Goal: Information Seeking & Learning: Learn about a topic

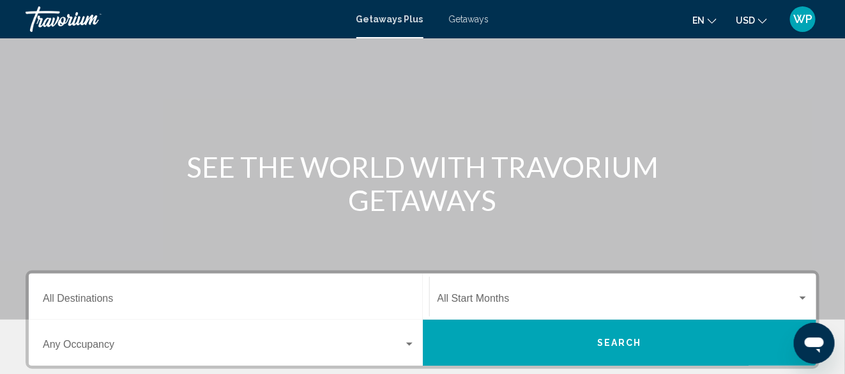
click at [120, 301] on input "Destination All Destinations" at bounding box center [229, 300] width 372 height 11
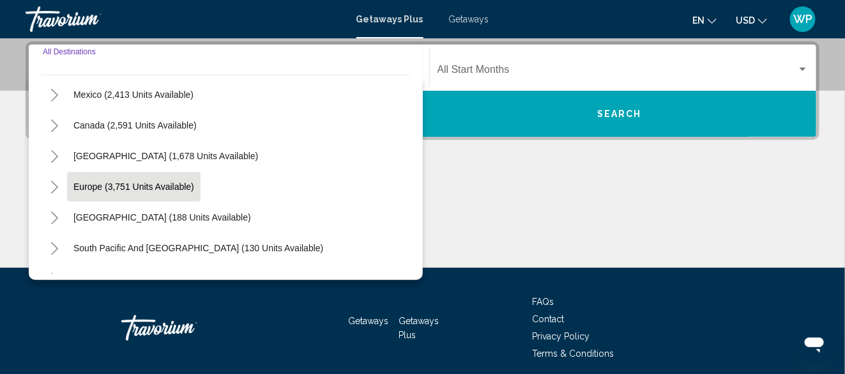
scroll to position [128, 0]
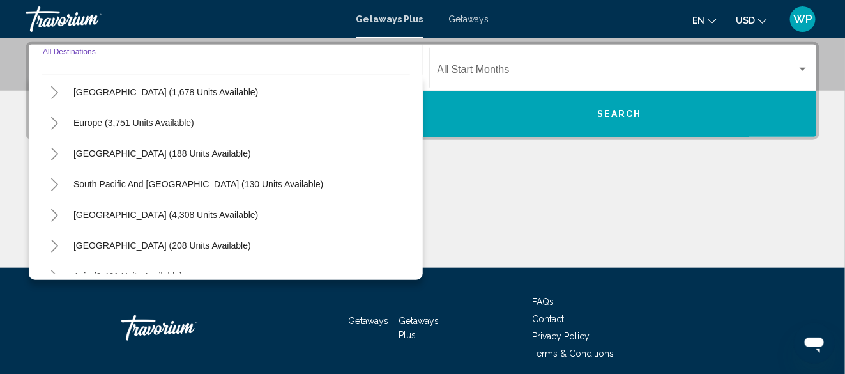
click at [53, 123] on icon "Toggle Europe (3,751 units available)" at bounding box center [55, 123] width 10 height 13
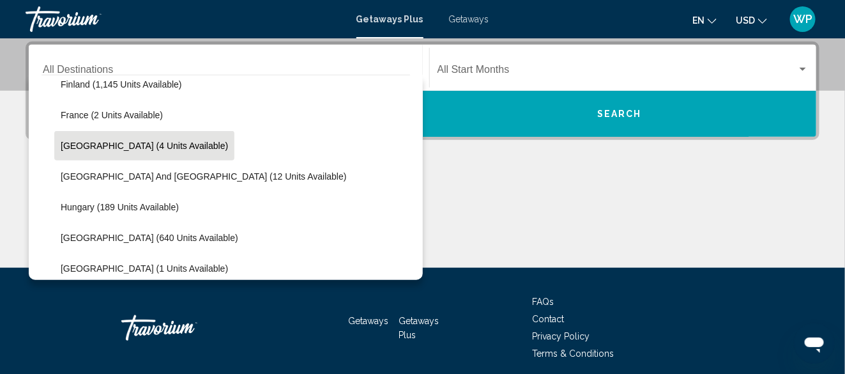
scroll to position [383, 0]
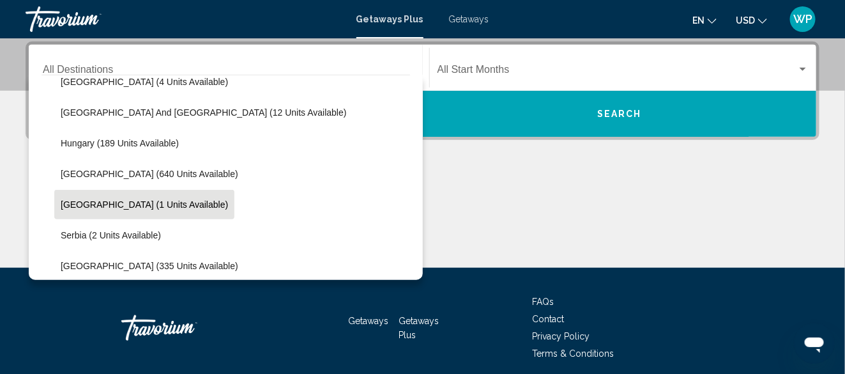
click at [94, 204] on span "Portugal (1 units available)" at bounding box center [144, 204] width 167 height 10
type input "**********"
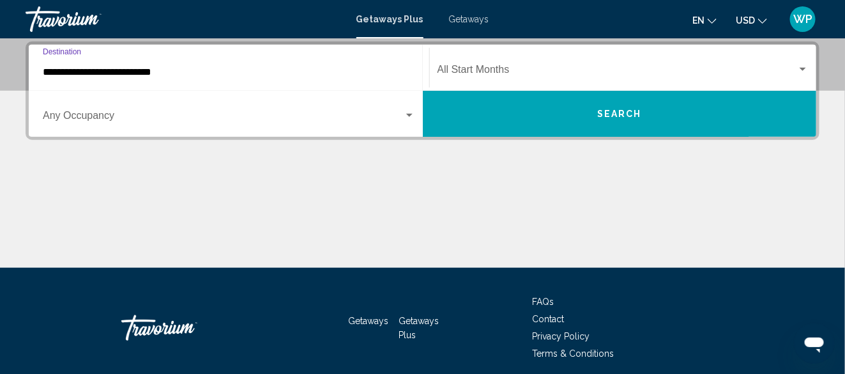
click at [195, 124] on div "Occupancy Any Occupancy" at bounding box center [229, 114] width 372 height 40
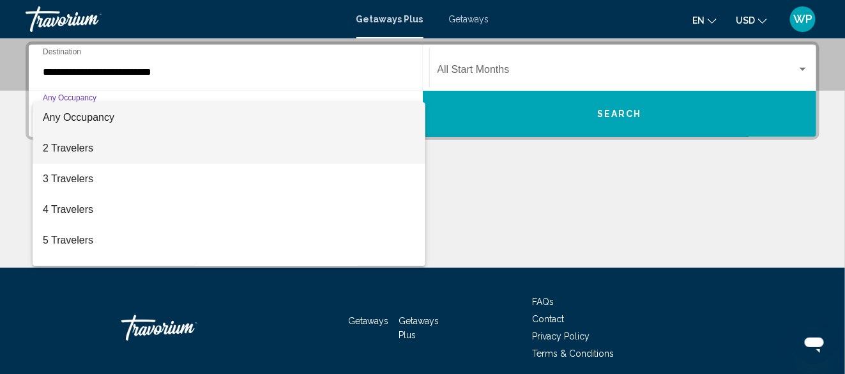
drag, startPoint x: 105, startPoint y: 148, endPoint x: 125, endPoint y: 148, distance: 19.2
click at [109, 148] on span "2 Travelers" at bounding box center [229, 148] width 372 height 31
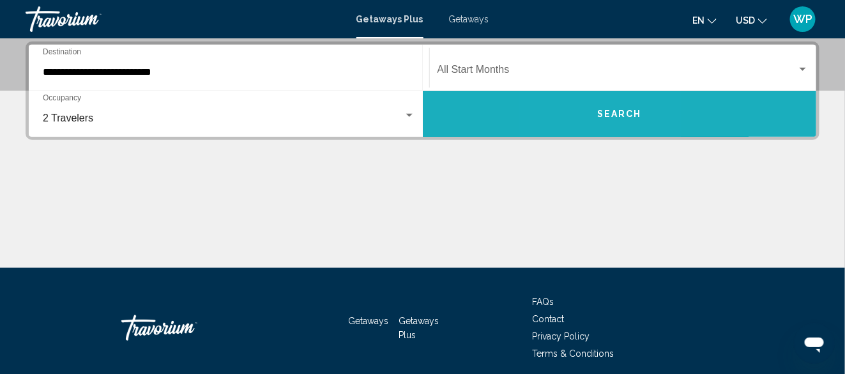
click at [587, 116] on button "Search" at bounding box center [620, 114] width 394 height 46
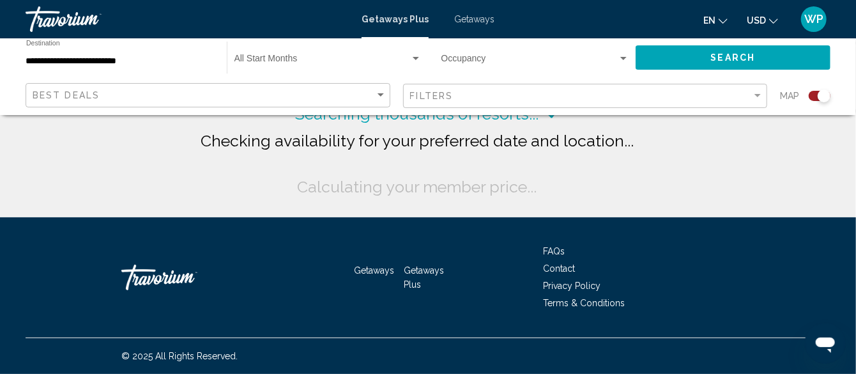
click at [814, 94] on div "Search widget" at bounding box center [820, 96] width 22 height 10
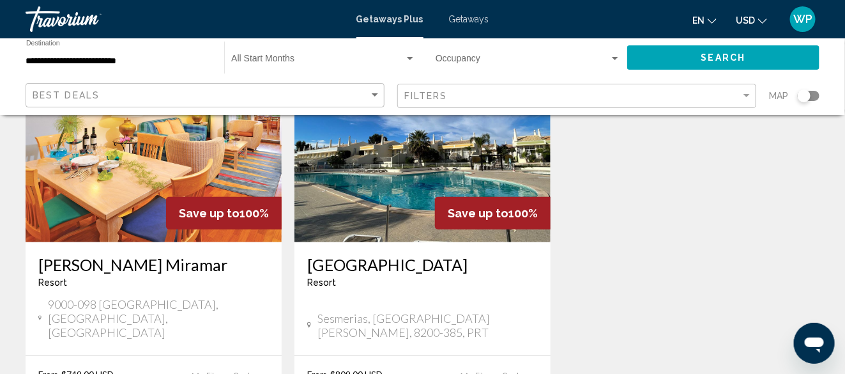
scroll to position [64, 0]
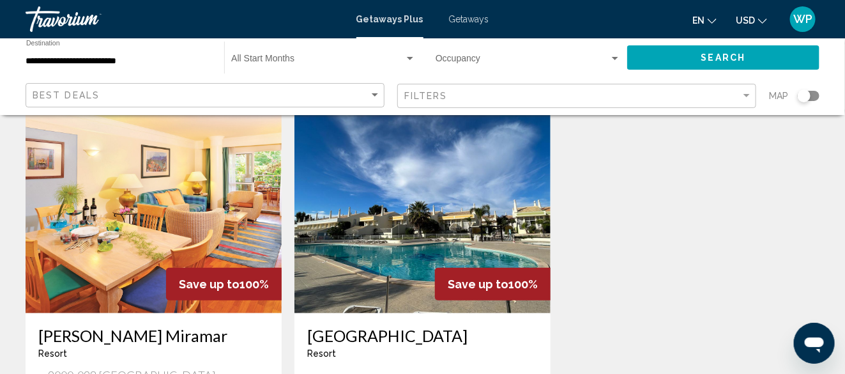
click at [431, 248] on img "Main content" at bounding box center [422, 211] width 256 height 204
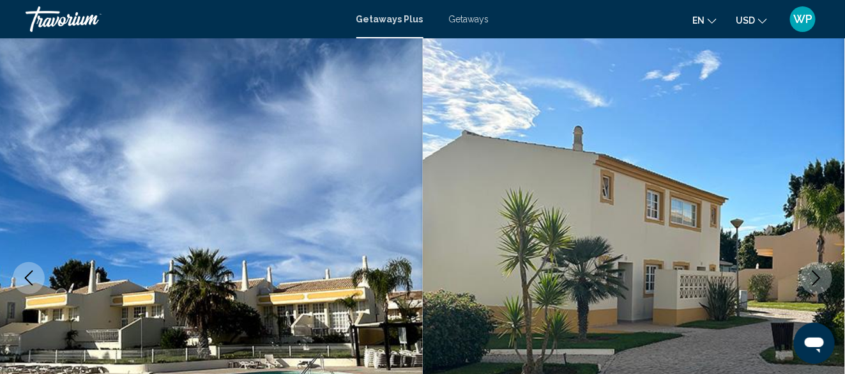
scroll to position [155, 0]
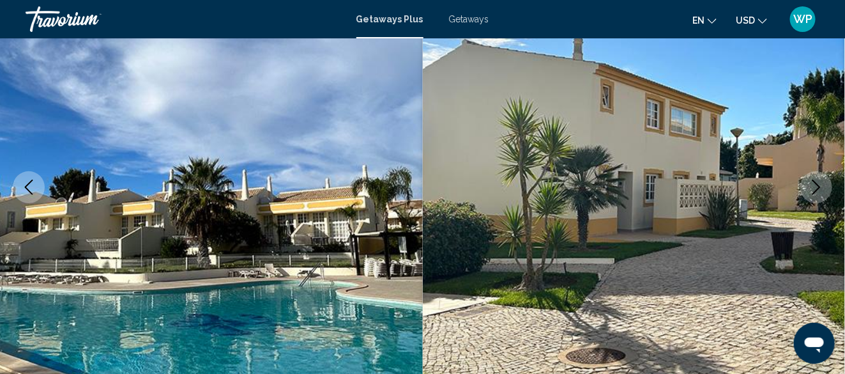
click at [823, 188] on icon "Next image" at bounding box center [816, 186] width 15 height 15
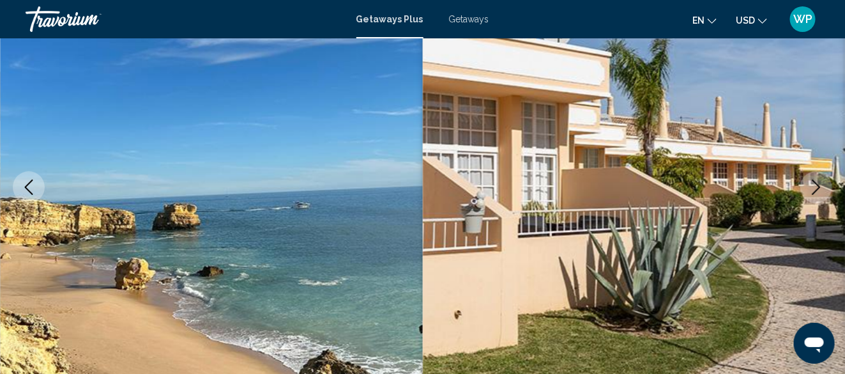
click at [817, 187] on icon "Next image" at bounding box center [816, 186] width 15 height 15
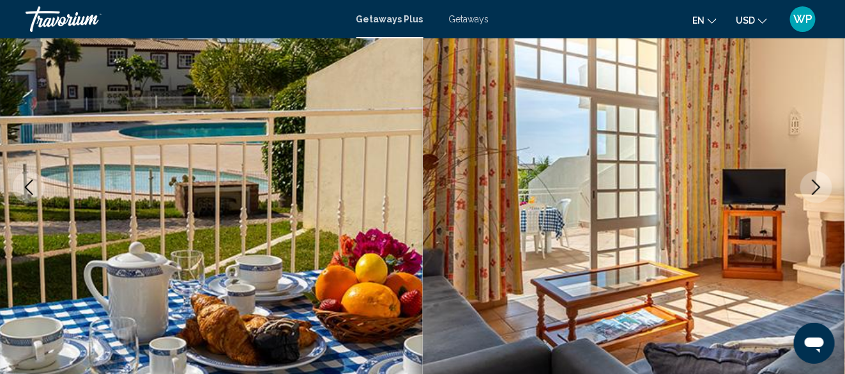
click at [817, 187] on icon "Next image" at bounding box center [816, 186] width 15 height 15
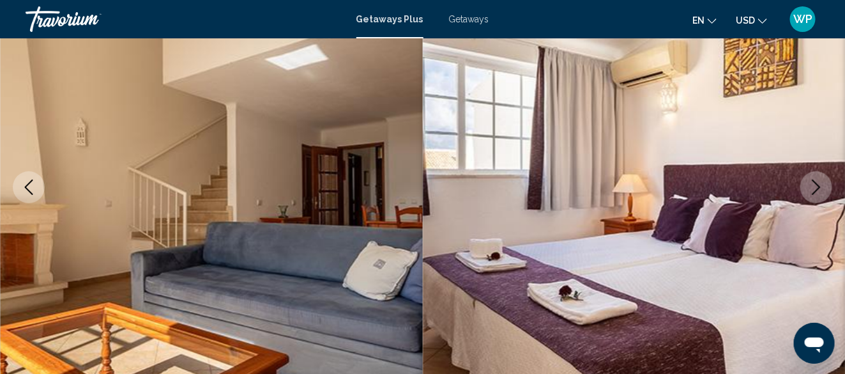
click at [817, 187] on icon "Next image" at bounding box center [816, 186] width 15 height 15
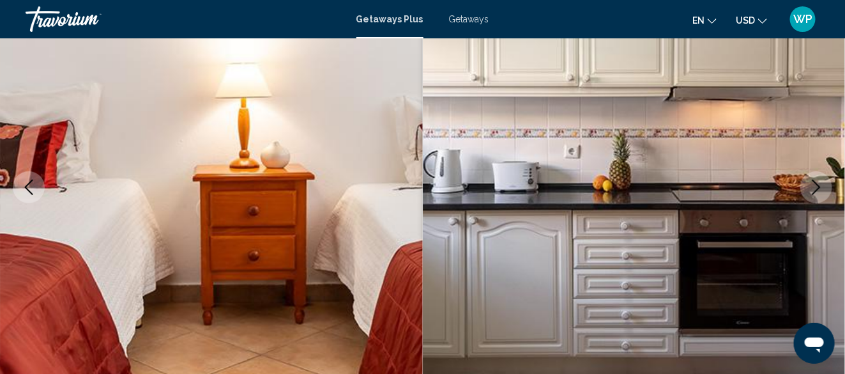
click at [817, 187] on icon "Next image" at bounding box center [816, 186] width 15 height 15
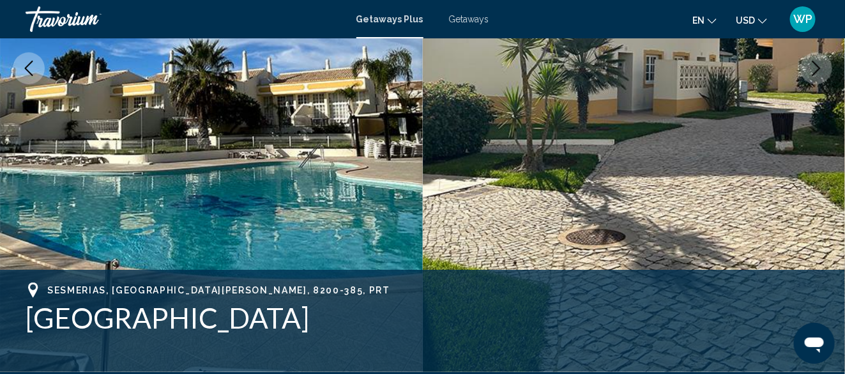
scroll to position [410, 0]
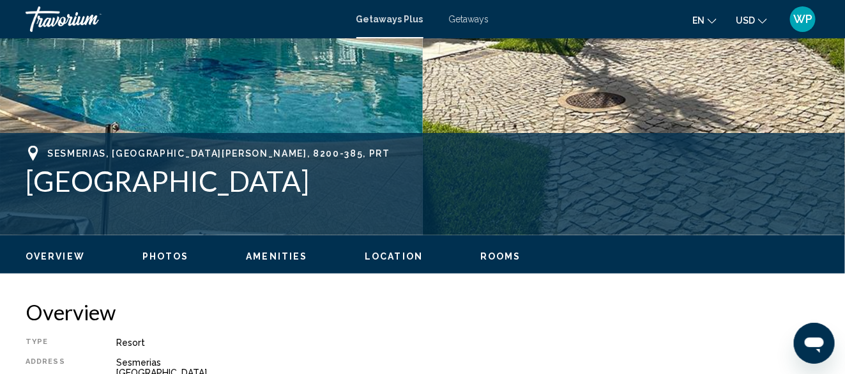
click at [400, 258] on span "Location" at bounding box center [394, 256] width 58 height 10
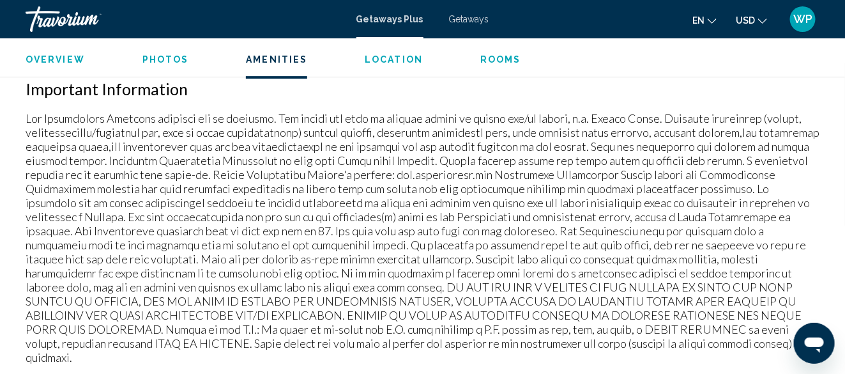
scroll to position [1696, 0]
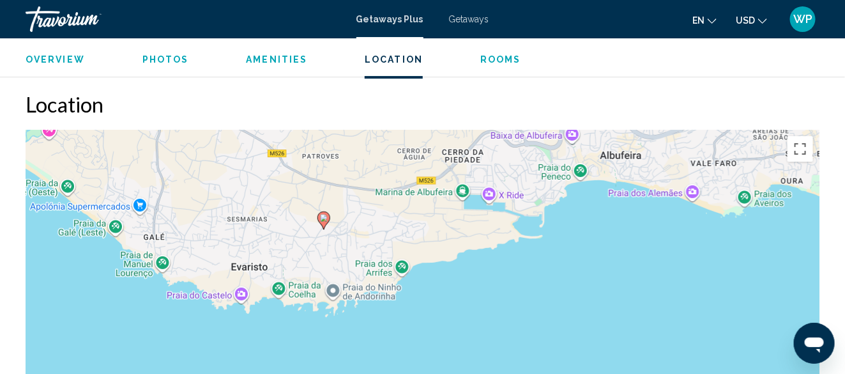
drag, startPoint x: 607, startPoint y: 339, endPoint x: 507, endPoint y: 247, distance: 135.6
click at [507, 247] on div "To activate drag with keyboard, press Alt + Enter. Once in keyboard drag state,…" at bounding box center [423, 321] width 794 height 383
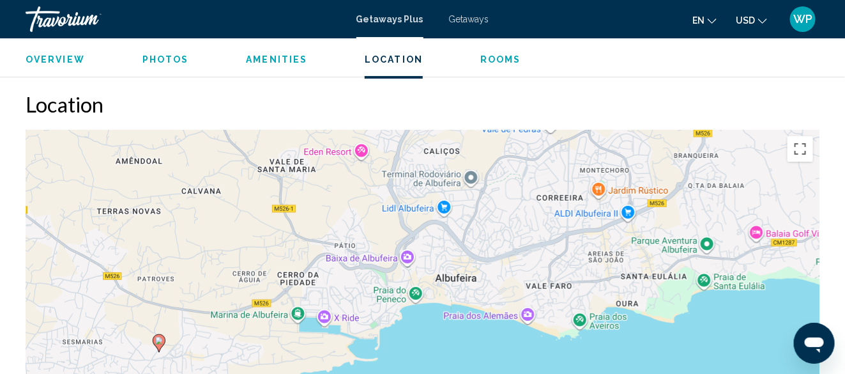
drag, startPoint x: 718, startPoint y: 235, endPoint x: 550, endPoint y: 360, distance: 209.1
click at [550, 360] on div "To activate drag with keyboard, press Alt + Enter. Once in keyboard drag state,…" at bounding box center [423, 321] width 794 height 383
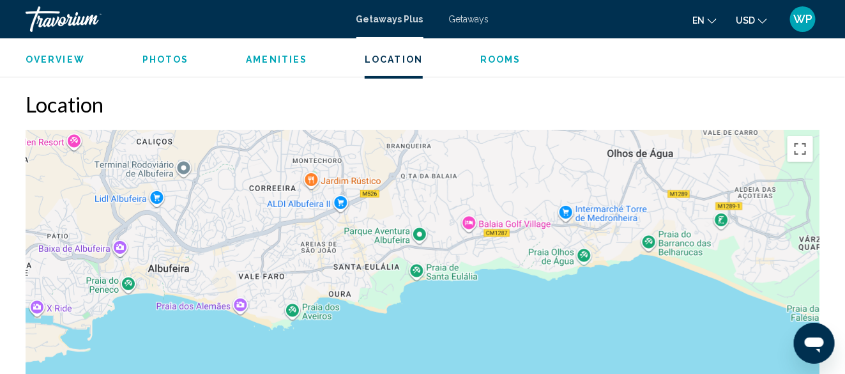
drag, startPoint x: 746, startPoint y: 299, endPoint x: 488, endPoint y: 278, distance: 258.9
click at [459, 289] on div "To activate drag with keyboard, press Alt + Enter. Once in keyboard drag state,…" at bounding box center [423, 321] width 794 height 383
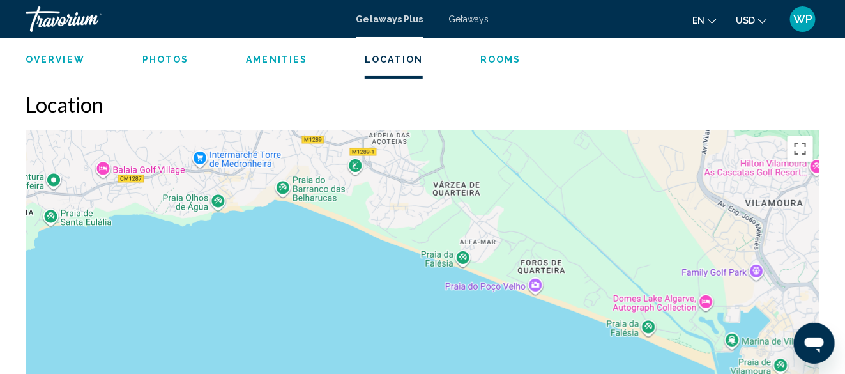
drag, startPoint x: 716, startPoint y: 286, endPoint x: 317, endPoint y: 217, distance: 405.1
click at [323, 219] on div "To activate drag with keyboard, press Alt + Enter. Once in keyboard drag state,…" at bounding box center [423, 321] width 794 height 383
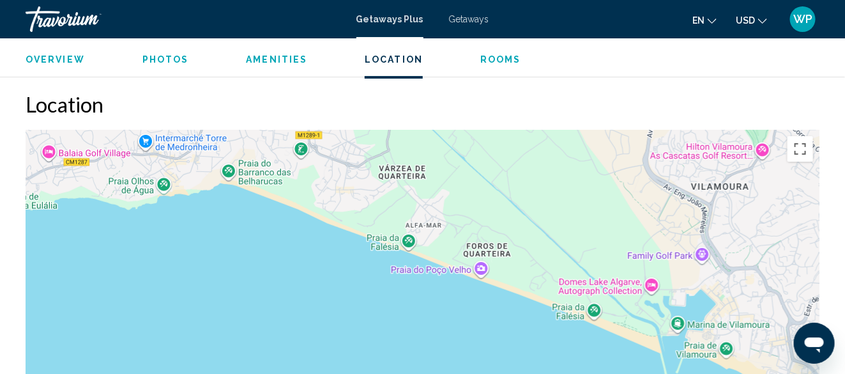
drag, startPoint x: 637, startPoint y: 343, endPoint x: 615, endPoint y: 339, distance: 22.1
click at [631, 343] on div "Main content" at bounding box center [423, 321] width 794 height 383
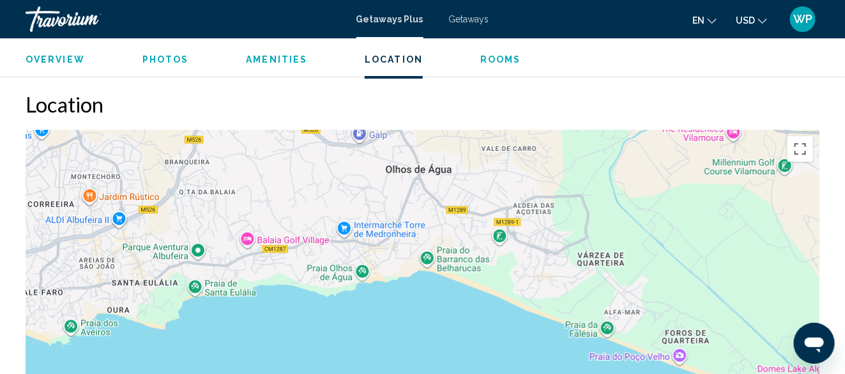
click at [531, 323] on div "Main content" at bounding box center [423, 321] width 794 height 383
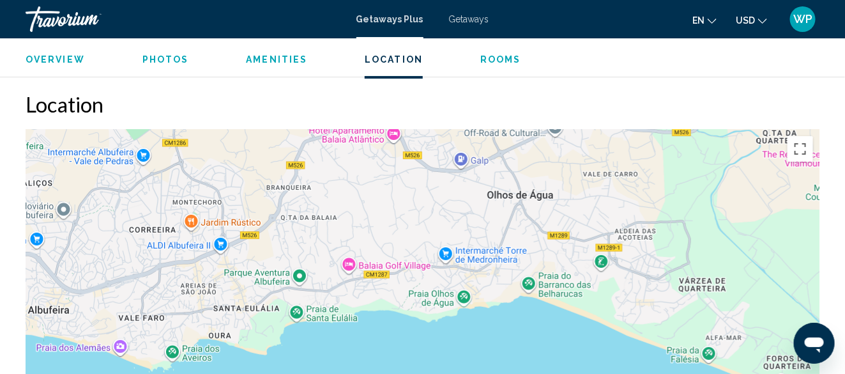
drag, startPoint x: 641, startPoint y: 164, endPoint x: 752, endPoint y: 180, distance: 112.9
click at [752, 181] on div "Main content" at bounding box center [423, 321] width 794 height 383
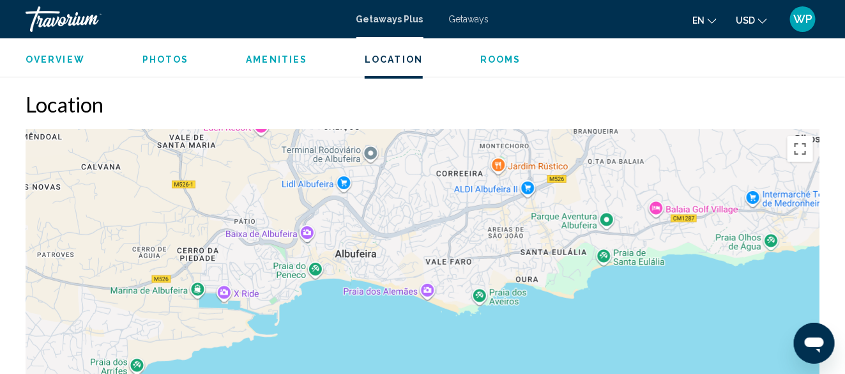
drag, startPoint x: 346, startPoint y: 342, endPoint x: 638, endPoint y: 293, distance: 296.0
click at [638, 293] on div "Main content" at bounding box center [423, 321] width 794 height 383
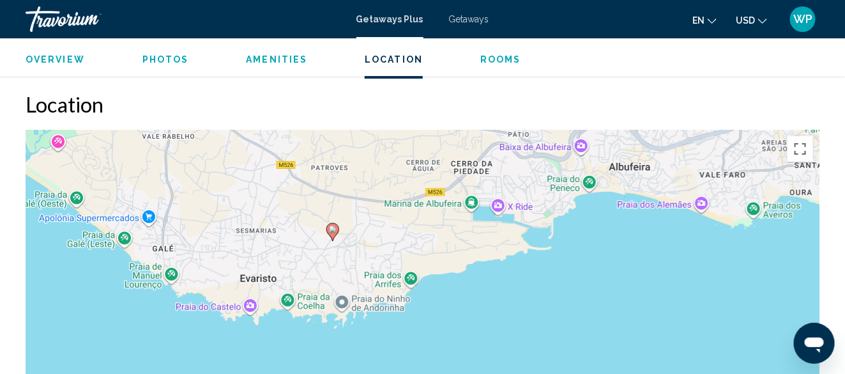
drag, startPoint x: 330, startPoint y: 309, endPoint x: 605, endPoint y: 222, distance: 288.7
click at [605, 222] on div "To activate drag with keyboard, press Alt + Enter. Once in keyboard drag state,…" at bounding box center [423, 321] width 794 height 383
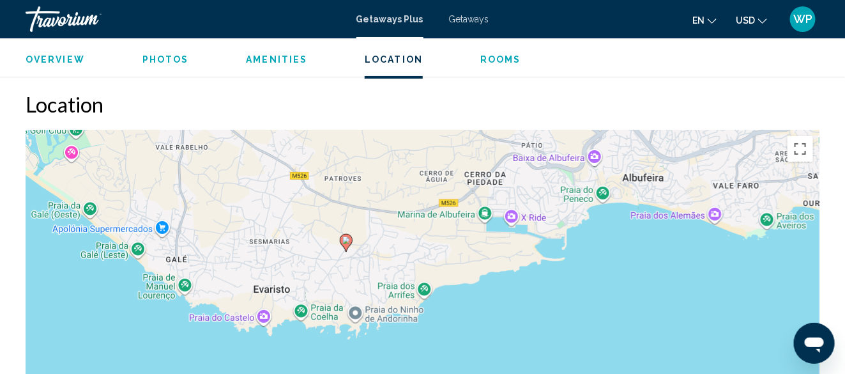
drag, startPoint x: 178, startPoint y: 163, endPoint x: 125, endPoint y: 115, distance: 71.5
click at [125, 130] on div "To activate drag with keyboard, press Alt + Enter. Once in keyboard drag state,…" at bounding box center [423, 321] width 794 height 383
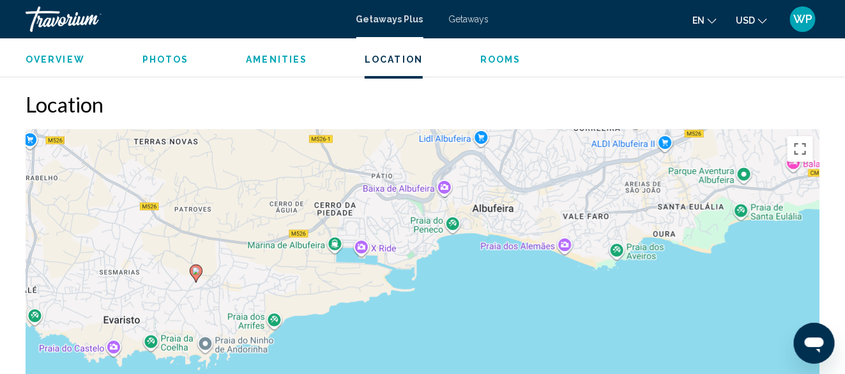
drag, startPoint x: 494, startPoint y: 226, endPoint x: 413, endPoint y: 321, distance: 125.5
click at [414, 321] on div "To activate drag with keyboard, press Alt + Enter. Once in keyboard drag state,…" at bounding box center [423, 321] width 794 height 383
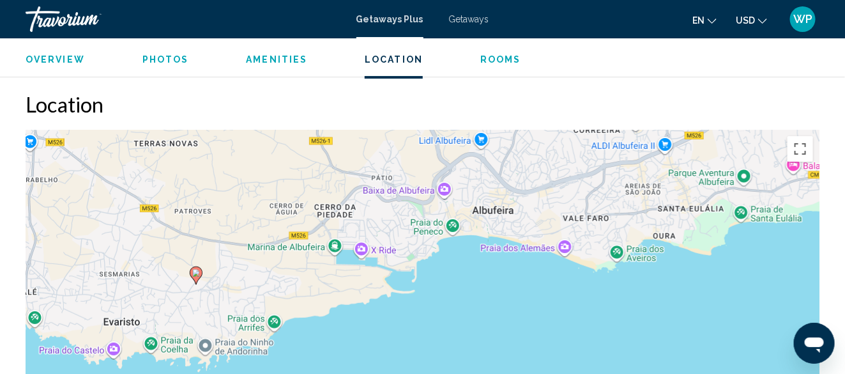
click at [273, 265] on div "To activate drag with keyboard, press Alt + Enter. Once in keyboard drag state,…" at bounding box center [423, 321] width 794 height 383
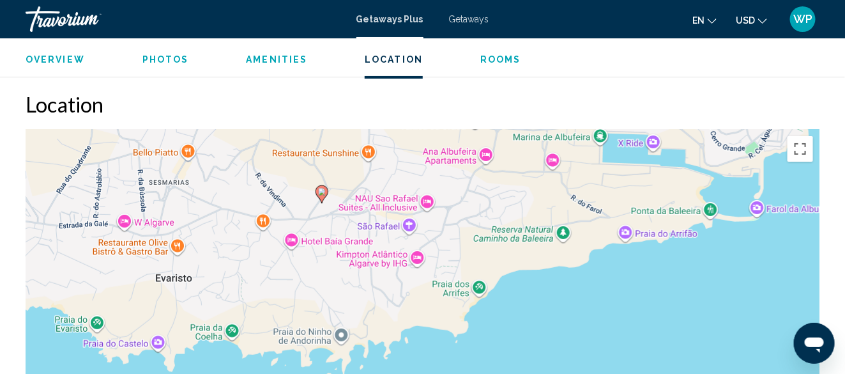
drag, startPoint x: 284, startPoint y: 255, endPoint x: 484, endPoint y: 170, distance: 217.2
click at [484, 170] on div "To activate drag with keyboard, press Alt + Enter. Once in keyboard drag state,…" at bounding box center [423, 321] width 794 height 383
click at [317, 268] on div "To activate drag with keyboard, press Alt + Enter. Once in keyboard drag state,…" at bounding box center [423, 321] width 794 height 383
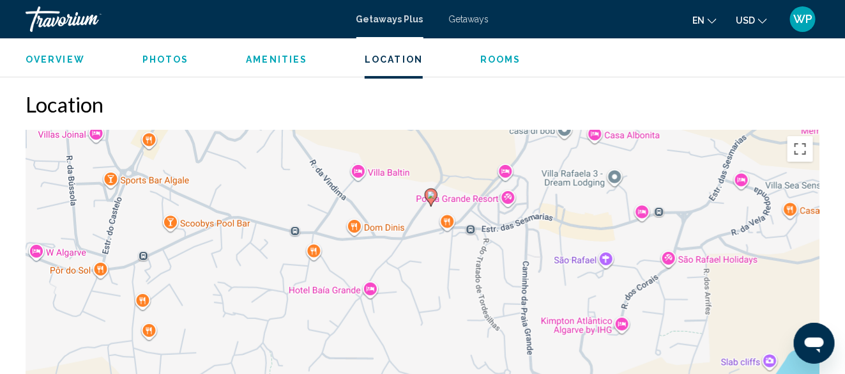
drag, startPoint x: 352, startPoint y: 240, endPoint x: 455, endPoint y: 324, distance: 133.5
click at [455, 324] on div "To activate drag with keyboard, press Alt + Enter. Once in keyboard drag state,…" at bounding box center [423, 321] width 794 height 383
click at [427, 266] on div "To activate drag with keyboard, press Alt + Enter. Once in keyboard drag state,…" at bounding box center [423, 321] width 794 height 383
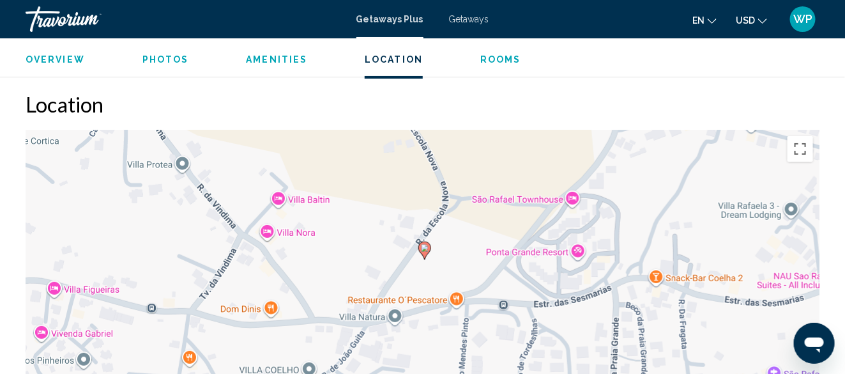
drag, startPoint x: 425, startPoint y: 137, endPoint x: 415, endPoint y: 266, distance: 130.1
click at [415, 266] on div "To activate drag with keyboard, press Alt + Enter. Once in keyboard drag state,…" at bounding box center [423, 321] width 794 height 383
click at [537, 240] on div "To activate drag with keyboard, press Alt + Enter. Once in keyboard drag state,…" at bounding box center [423, 321] width 794 height 383
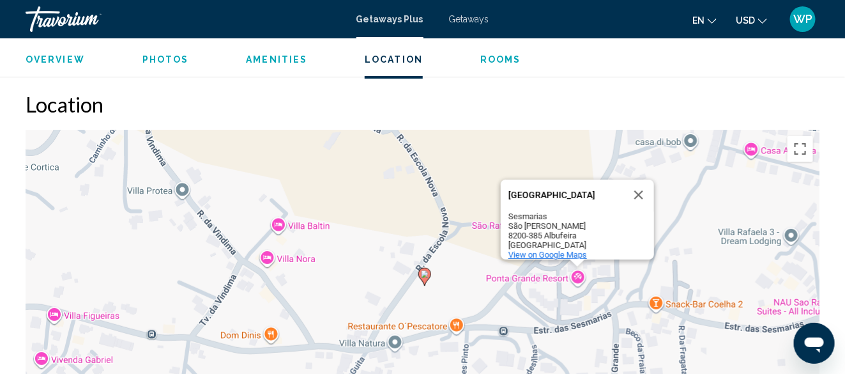
click at [532, 250] on span "View on Google Maps" at bounding box center [547, 255] width 79 height 10
click at [639, 179] on button "Close" at bounding box center [638, 194] width 31 height 31
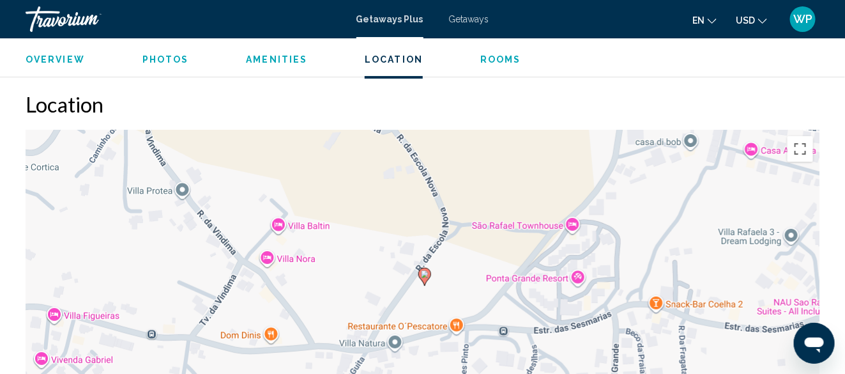
click at [498, 55] on span "Rooms" at bounding box center [500, 59] width 41 height 10
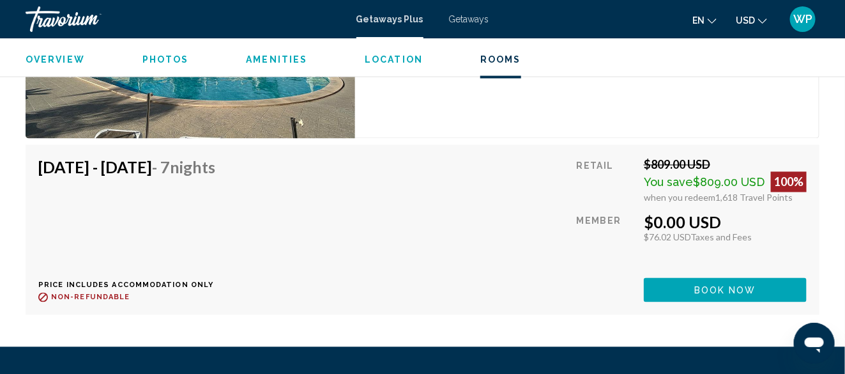
scroll to position [2335, 0]
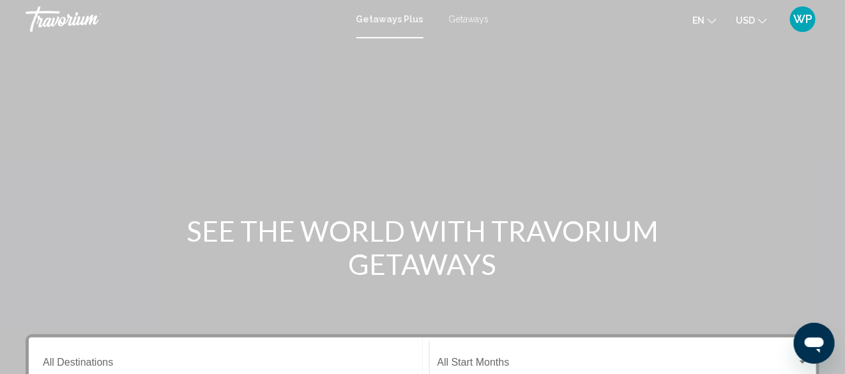
click at [472, 20] on span "Getaways" at bounding box center [469, 19] width 40 height 10
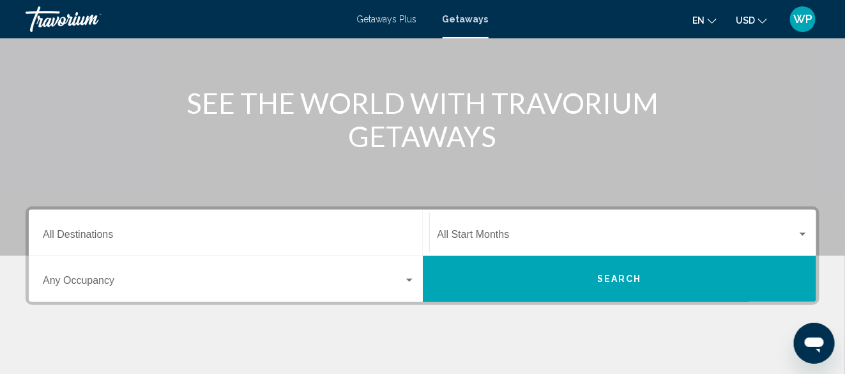
click at [153, 231] on input "Destination All Destinations" at bounding box center [229, 236] width 372 height 11
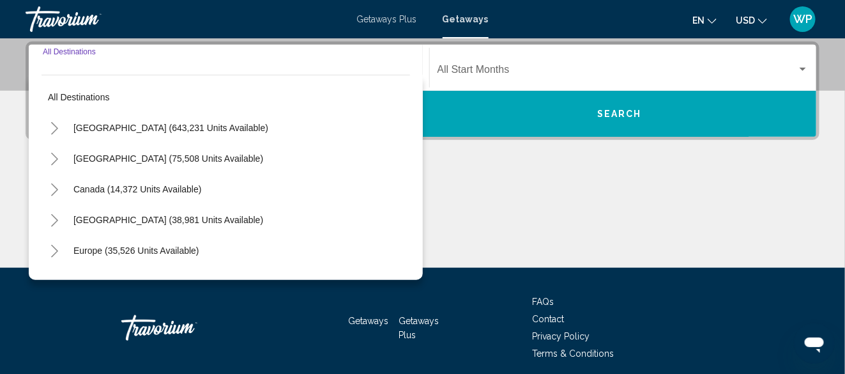
scroll to position [206, 0]
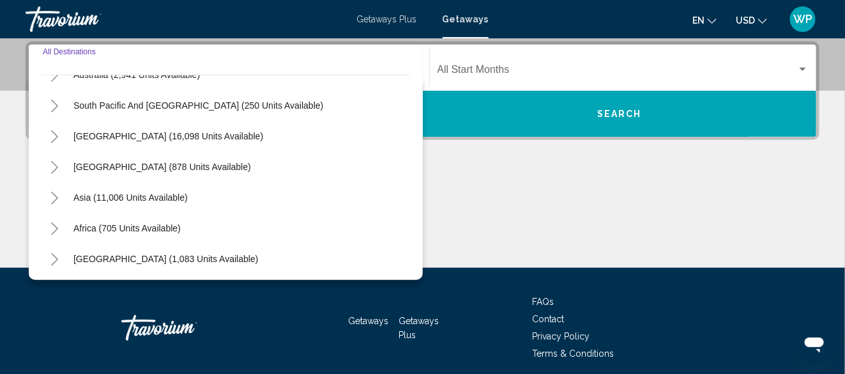
click at [50, 259] on icon "Toggle Middle East (1,083 units available)" at bounding box center [55, 259] width 10 height 13
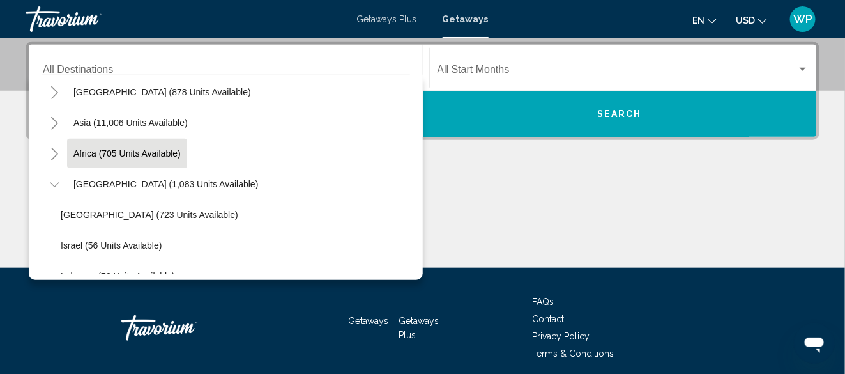
scroll to position [329, 0]
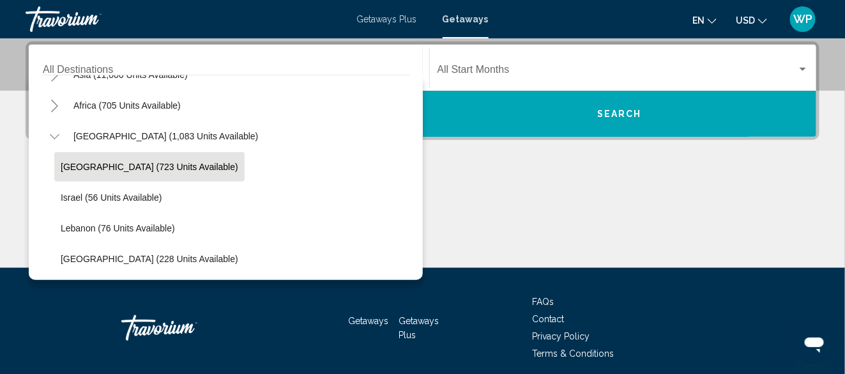
click at [101, 175] on button "[GEOGRAPHIC_DATA] (723 units available)" at bounding box center [149, 166] width 190 height 29
type input "**********"
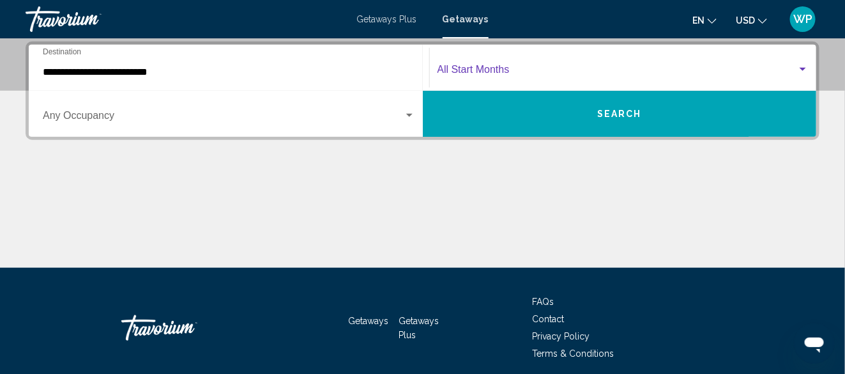
click at [522, 66] on span "Search widget" at bounding box center [618, 71] width 360 height 11
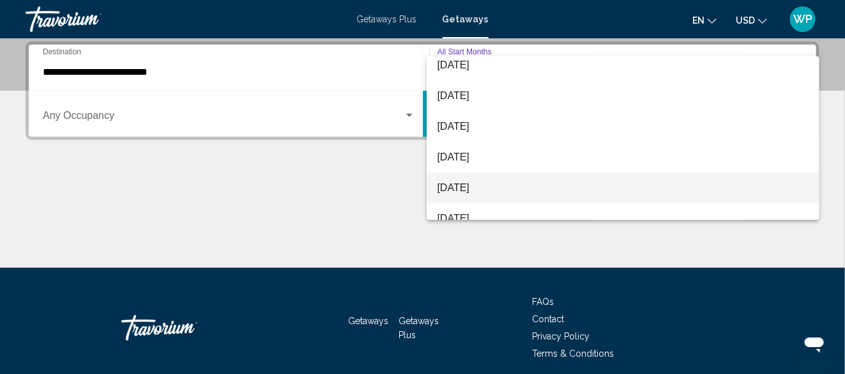
scroll to position [128, 0]
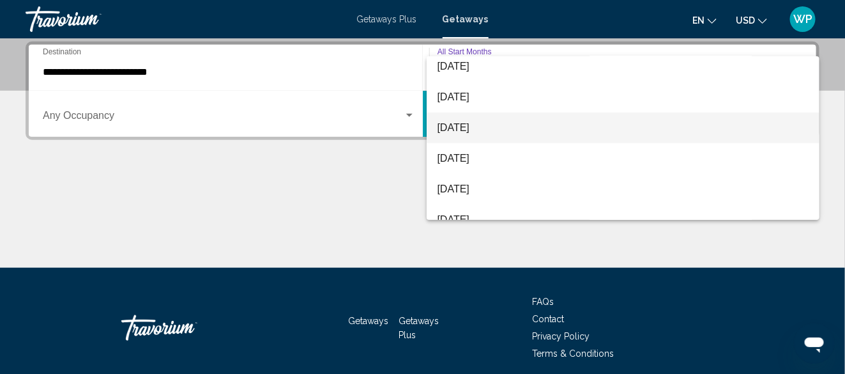
click at [463, 119] on span "[DATE]" at bounding box center [623, 127] width 372 height 31
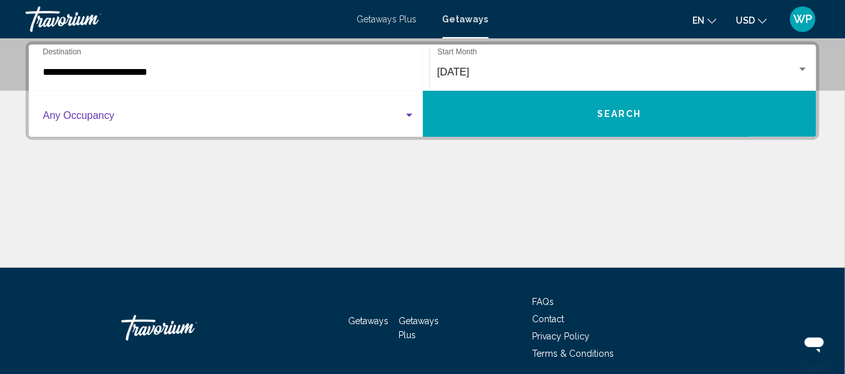
click at [206, 121] on span "Search widget" at bounding box center [223, 117] width 361 height 11
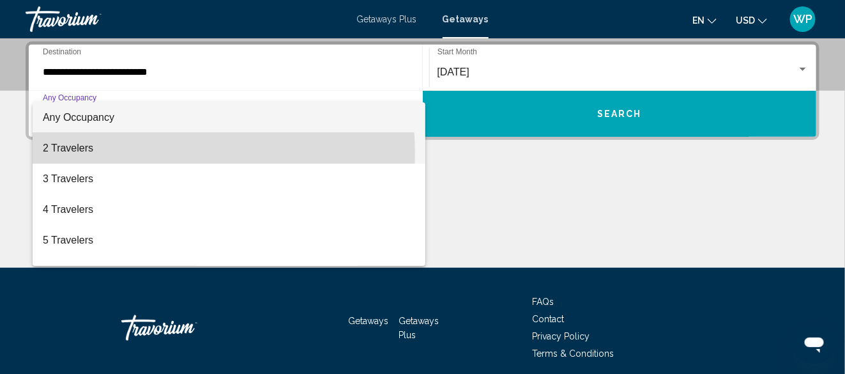
click at [171, 152] on span "2 Travelers" at bounding box center [229, 148] width 372 height 31
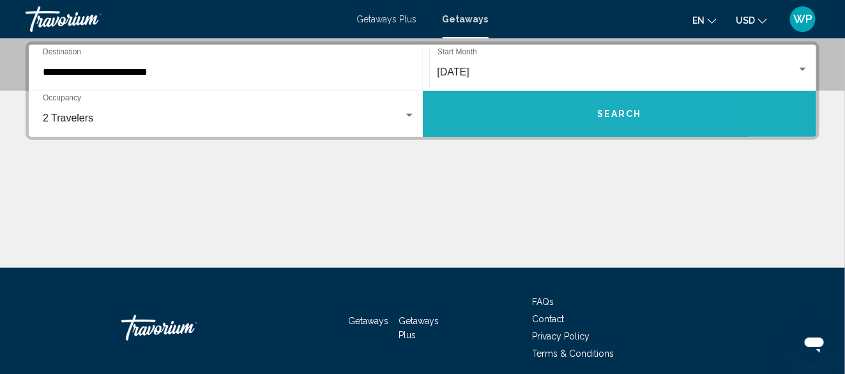
click at [626, 118] on span "Search" at bounding box center [619, 114] width 45 height 10
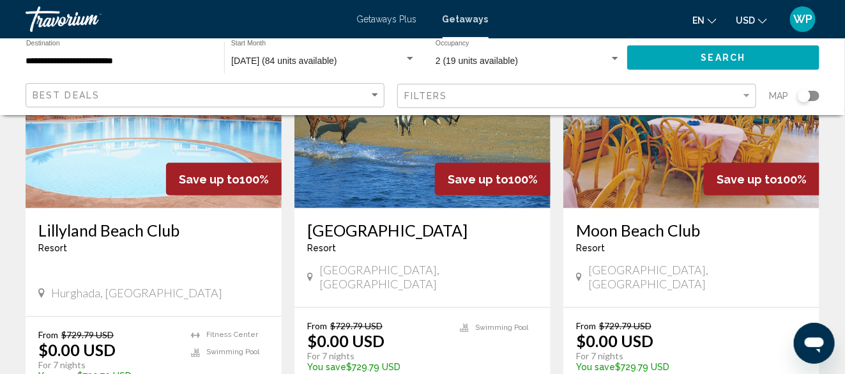
scroll to position [639, 0]
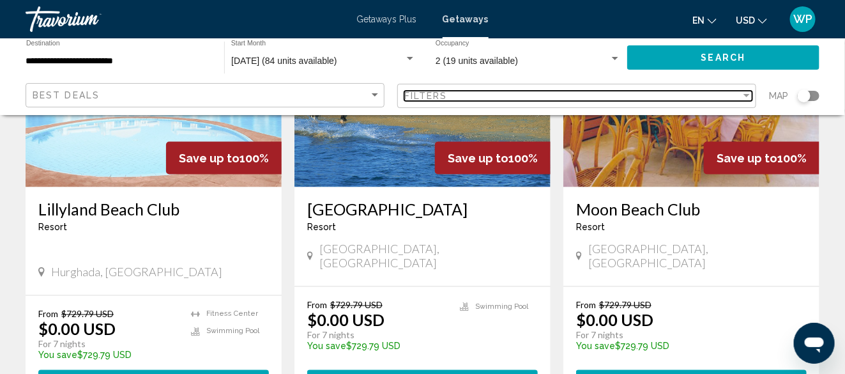
click at [544, 91] on div "Filters" at bounding box center [572, 96] width 337 height 10
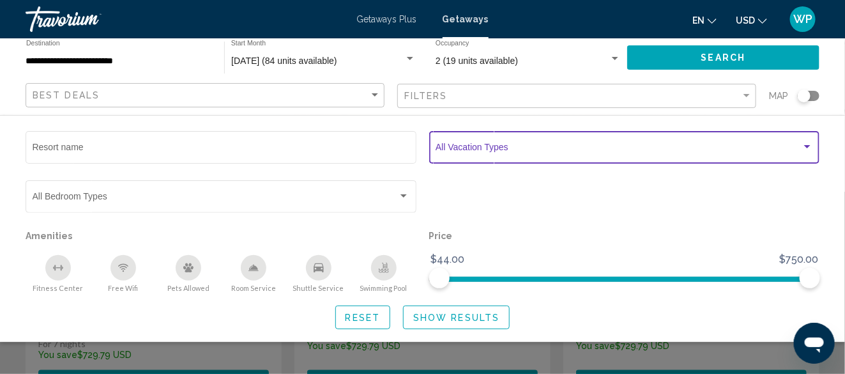
click at [581, 147] on span "Search widget" at bounding box center [619, 149] width 366 height 10
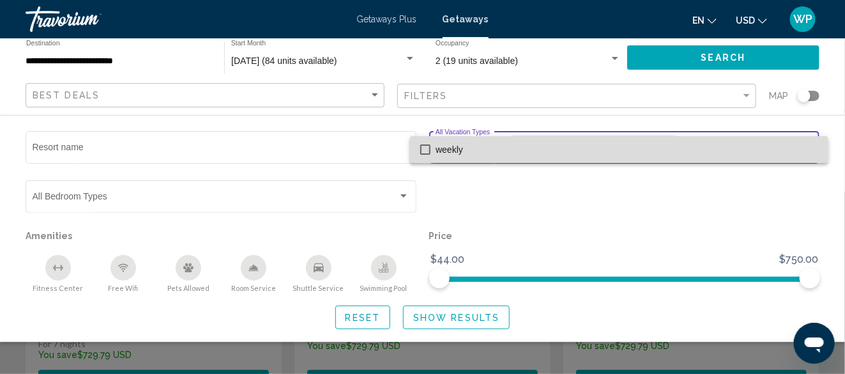
click at [427, 149] on mat-pseudo-checkbox at bounding box center [425, 149] width 10 height 10
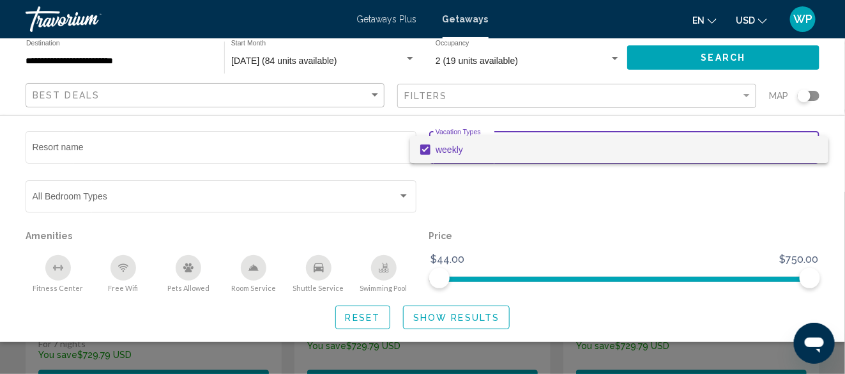
click at [405, 194] on div at bounding box center [422, 187] width 845 height 374
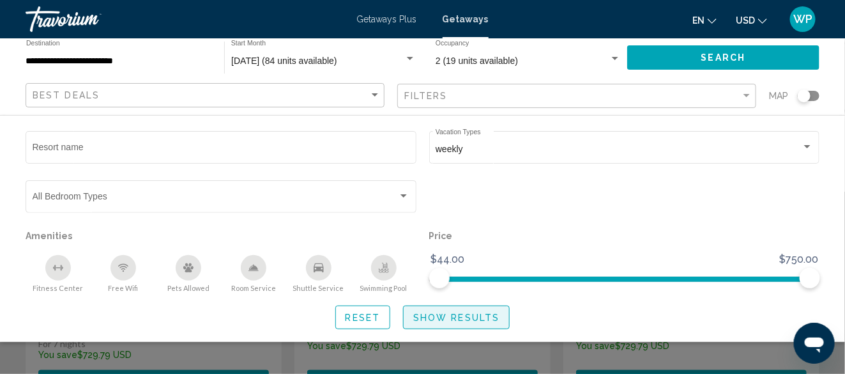
click at [457, 317] on span "Show Results" at bounding box center [456, 317] width 86 height 10
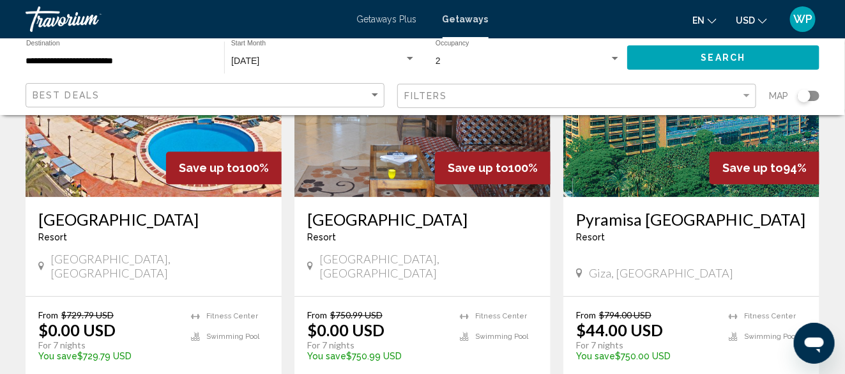
scroll to position [1086, 0]
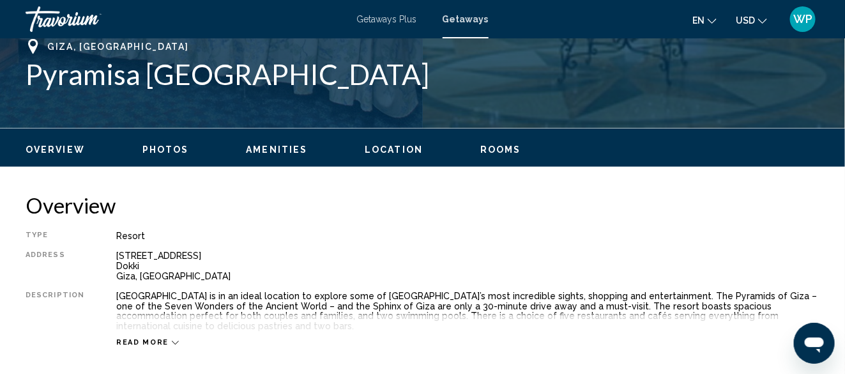
scroll to position [538, 0]
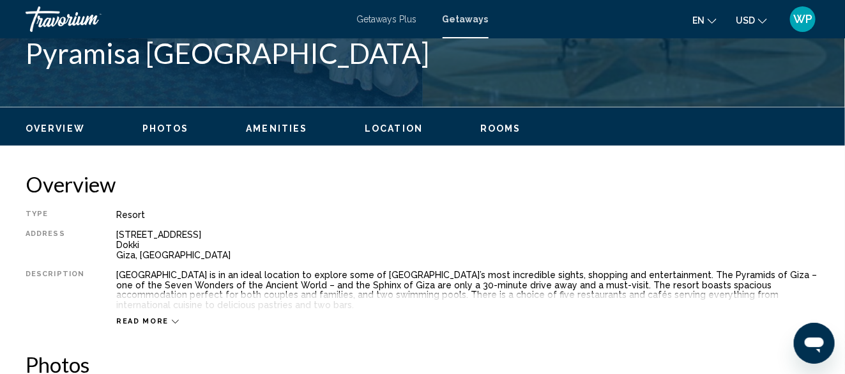
click at [135, 318] on span "Read more" at bounding box center [142, 321] width 52 height 8
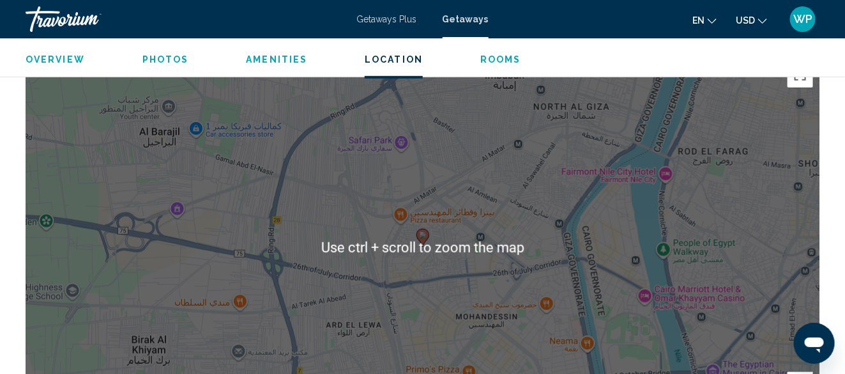
scroll to position [2006, 0]
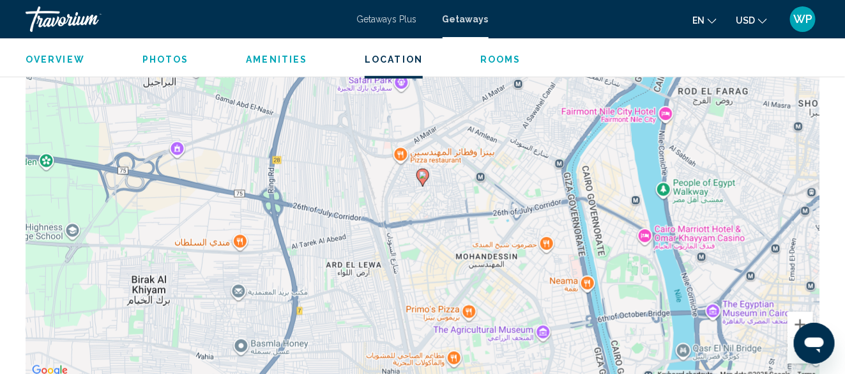
click at [447, 201] on div "To activate drag with keyboard, press Alt + Enter. Once in keyboard drag state,…" at bounding box center [423, 187] width 794 height 383
click at [448, 201] on div "To activate drag with keyboard, press Alt + Enter. Once in keyboard drag state,…" at bounding box center [423, 187] width 794 height 383
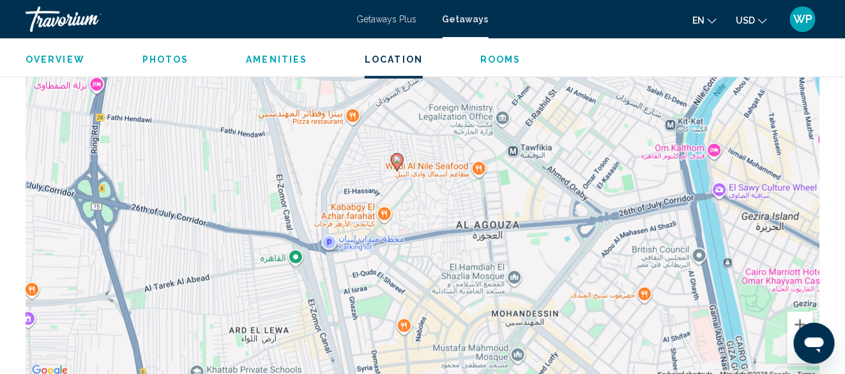
click at [427, 201] on div "To activate drag with keyboard, press Alt + Enter. Once in keyboard drag state,…" at bounding box center [423, 187] width 794 height 383
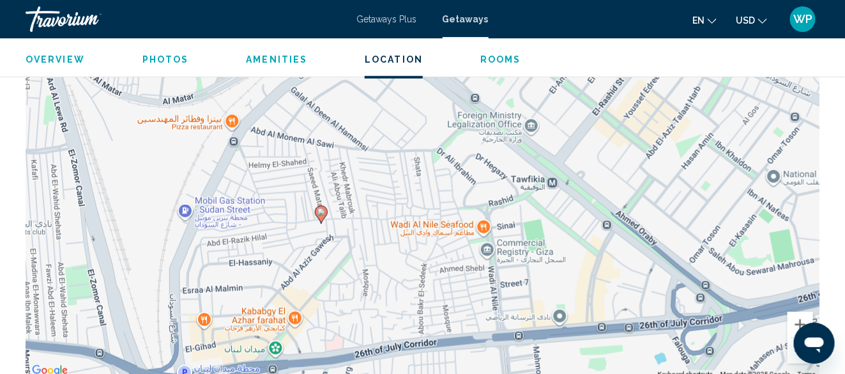
drag, startPoint x: 409, startPoint y: 181, endPoint x: 362, endPoint y: 266, distance: 97.2
click at [362, 266] on div "To activate drag with keyboard, press Alt + Enter. Once in keyboard drag state,…" at bounding box center [423, 187] width 794 height 383
click at [376, 256] on div "To activate drag with keyboard, press Alt + Enter. Once in keyboard drag state,…" at bounding box center [423, 187] width 794 height 383
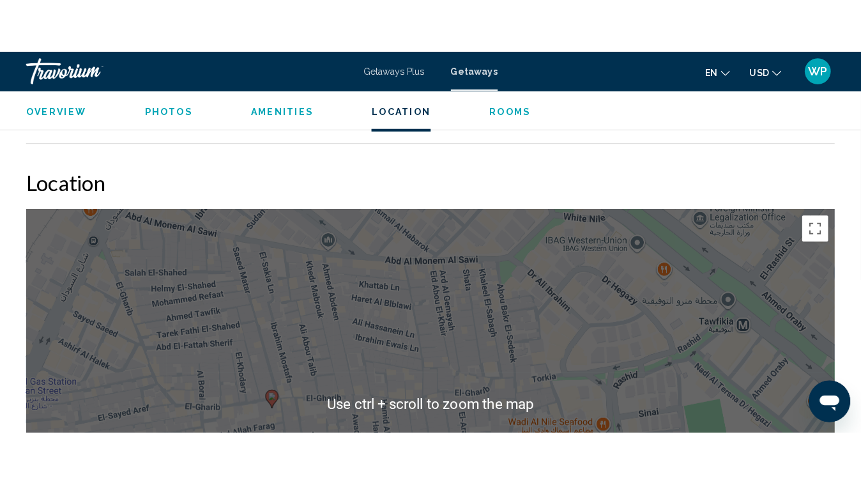
scroll to position [1943, 0]
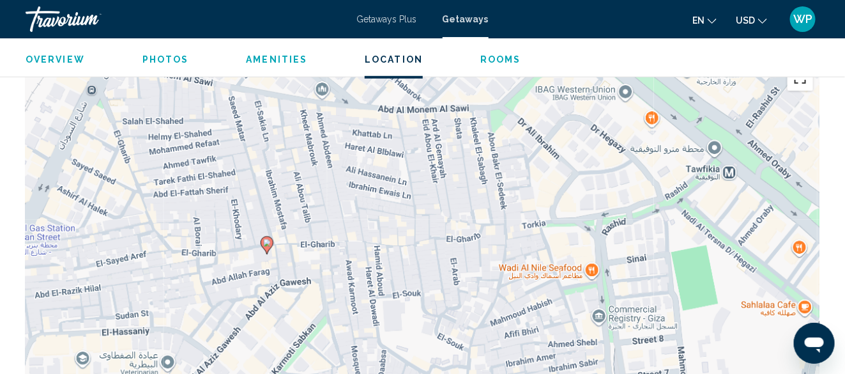
click at [803, 82] on button "Toggle fullscreen view" at bounding box center [801, 78] width 26 height 26
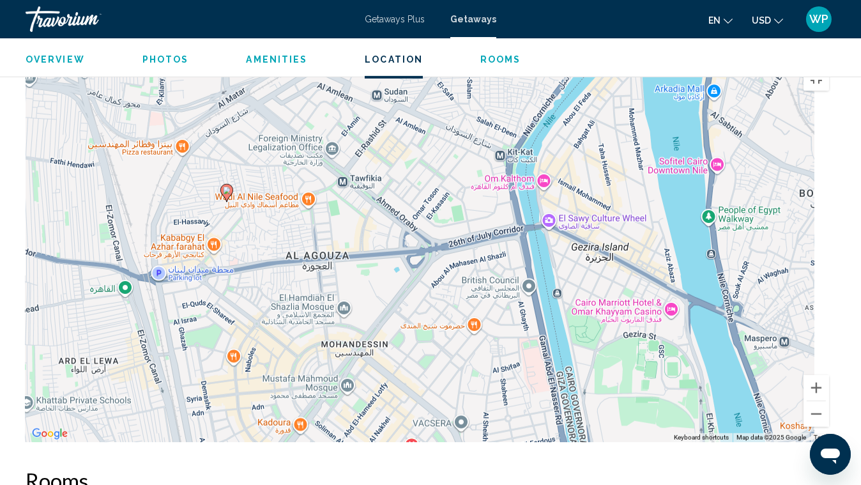
drag, startPoint x: 736, startPoint y: 248, endPoint x: 393, endPoint y: 224, distance: 344.5
click at [388, 227] on div "To activate drag with keyboard, press Alt + Enter. Once in keyboard drag state,…" at bounding box center [431, 250] width 810 height 383
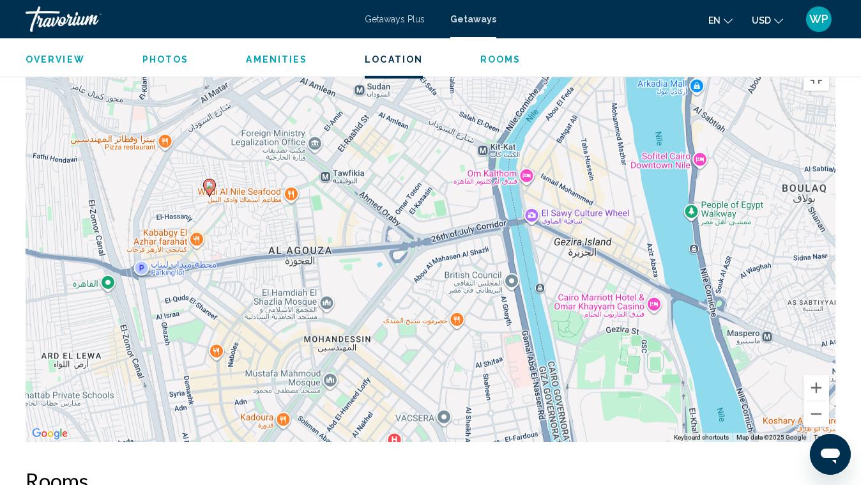
click at [383, 270] on div "To activate drag with keyboard, press Alt + Enter. Once in keyboard drag state,…" at bounding box center [431, 250] width 810 height 383
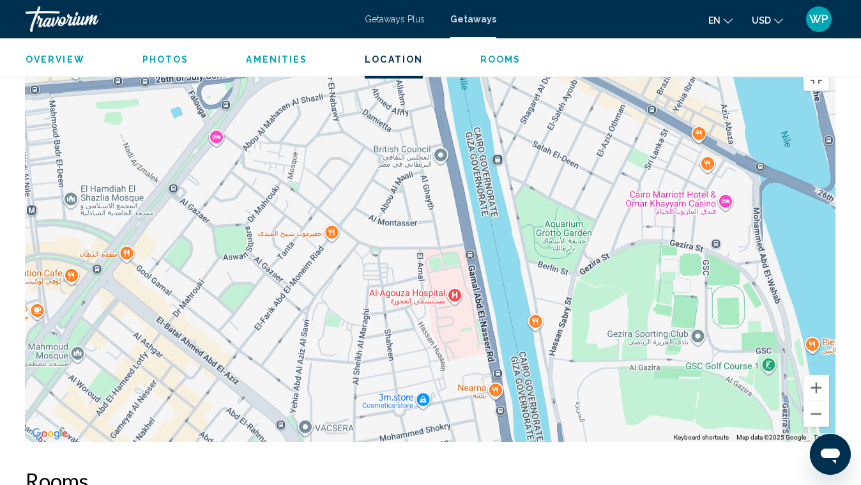
drag, startPoint x: 623, startPoint y: 383, endPoint x: 436, endPoint y: 249, distance: 230.3
click at [436, 249] on div "To activate drag with keyboard, press Alt + Enter. Once in keyboard drag state,…" at bounding box center [431, 250] width 810 height 383
click at [381, 215] on div "To activate drag with keyboard, press Alt + Enter. Once in keyboard drag state,…" at bounding box center [431, 250] width 810 height 383
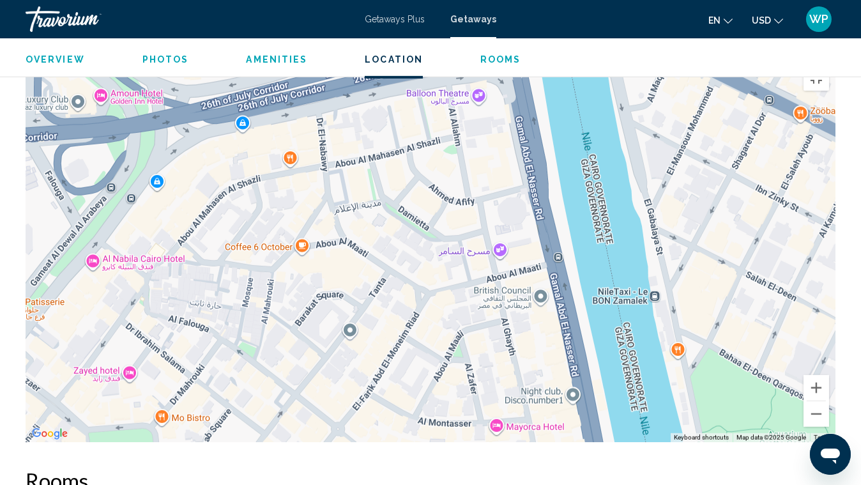
drag, startPoint x: 411, startPoint y: 160, endPoint x: 452, endPoint y: 353, distance: 197.2
click at [452, 353] on div "Main content" at bounding box center [431, 250] width 810 height 383
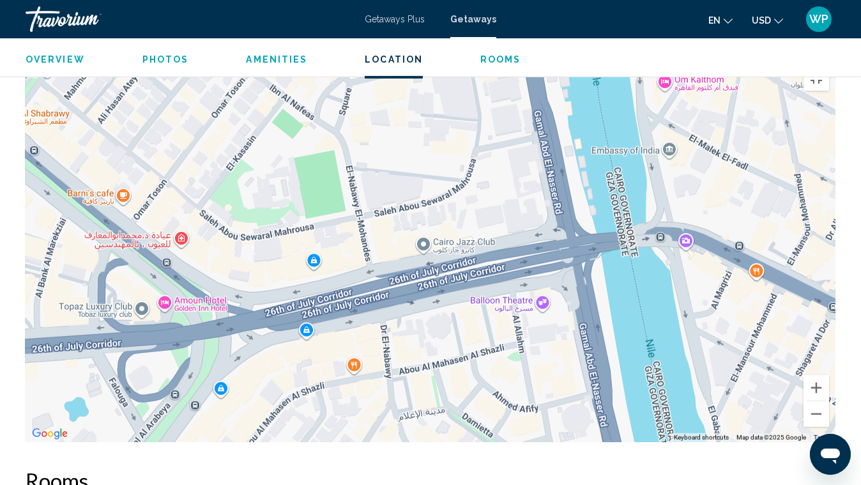
drag, startPoint x: 404, startPoint y: 210, endPoint x: 468, endPoint y: 419, distance: 219.0
click at [468, 373] on div "Main content" at bounding box center [431, 250] width 810 height 383
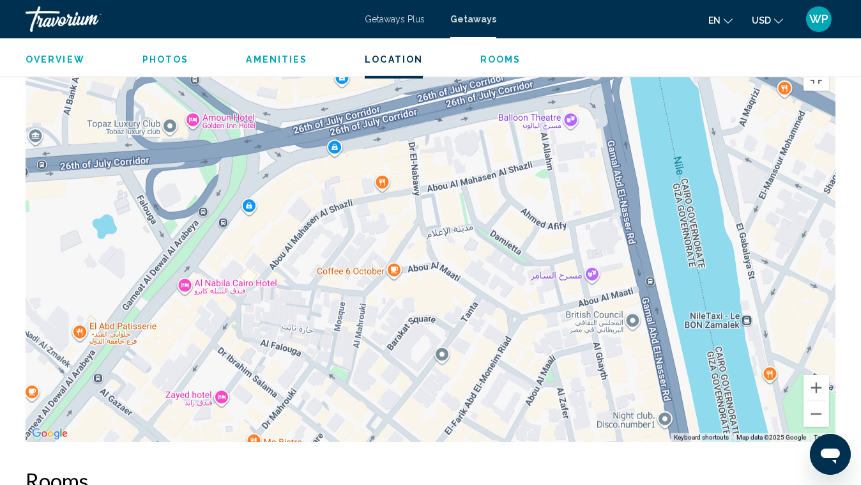
drag, startPoint x: 380, startPoint y: 190, endPoint x: 409, endPoint y: 18, distance: 174.3
click at [409, 59] on div "Main content" at bounding box center [431, 250] width 810 height 383
click at [491, 305] on div "Main content" at bounding box center [431, 250] width 810 height 383
click at [491, 304] on div "Main content" at bounding box center [431, 250] width 810 height 383
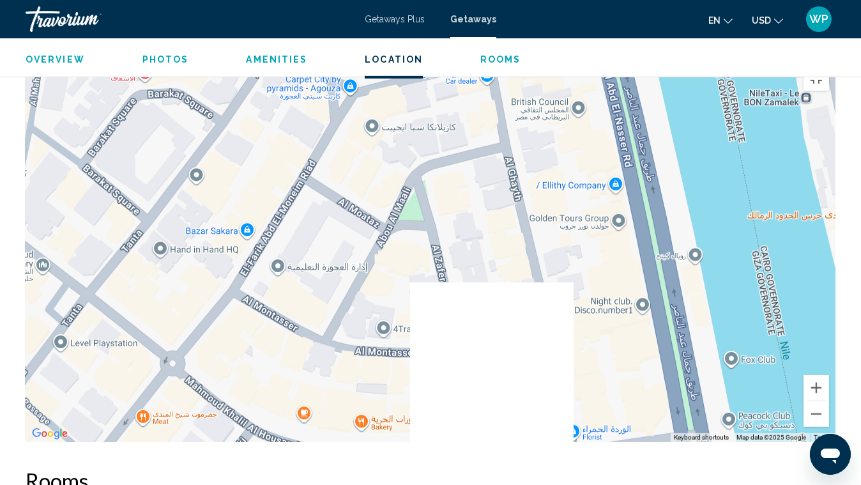
drag, startPoint x: 641, startPoint y: 333, endPoint x: 427, endPoint y: 86, distance: 326.9
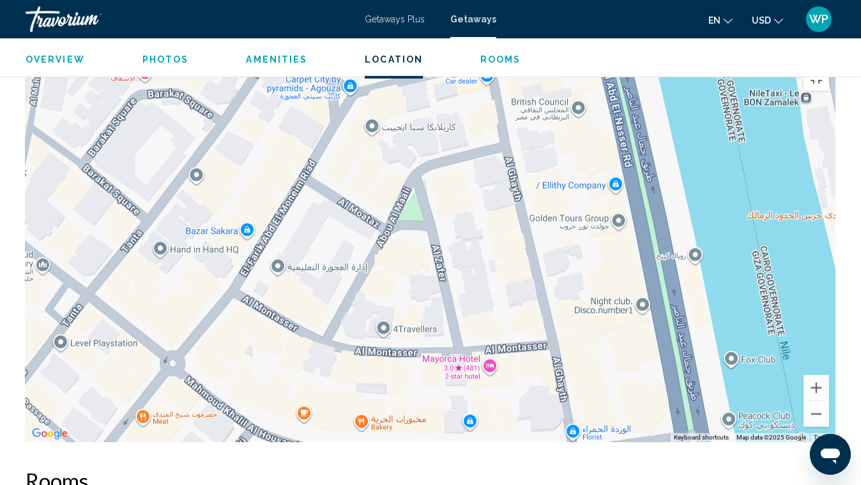
click at [429, 87] on div "Main content" at bounding box center [431, 250] width 810 height 383
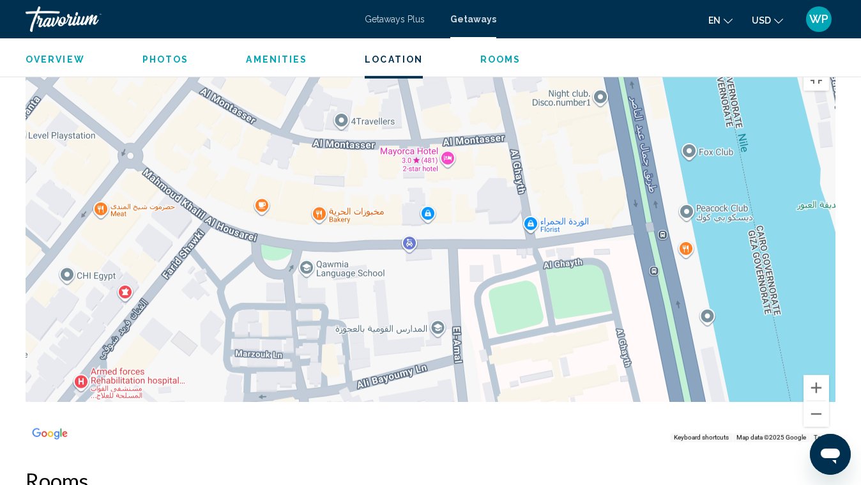
drag, startPoint x: 592, startPoint y: 330, endPoint x: 579, endPoint y: 104, distance: 226.5
click at [581, 116] on div "Main content" at bounding box center [431, 250] width 810 height 383
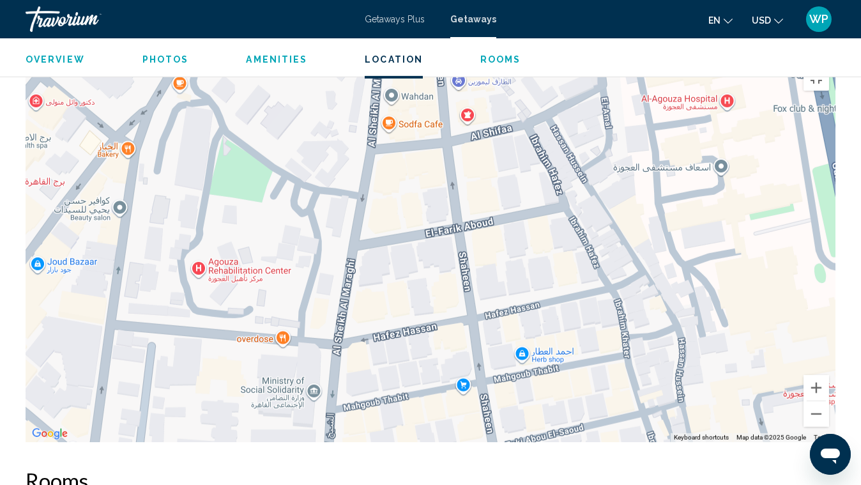
drag, startPoint x: 376, startPoint y: 326, endPoint x: 584, endPoint y: 97, distance: 309.3
click at [575, 103] on div "Main content" at bounding box center [431, 250] width 810 height 383
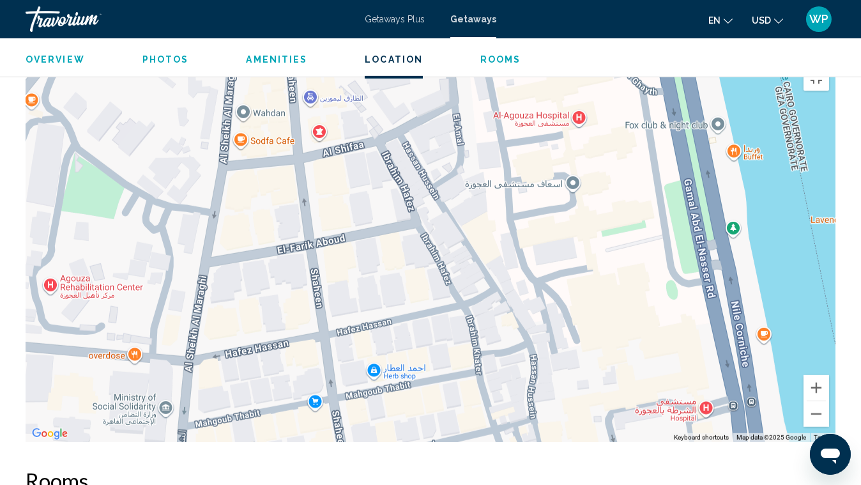
drag, startPoint x: 659, startPoint y: 176, endPoint x: 412, endPoint y: 271, distance: 264.9
click at [416, 270] on div "Main content" at bounding box center [431, 250] width 810 height 383
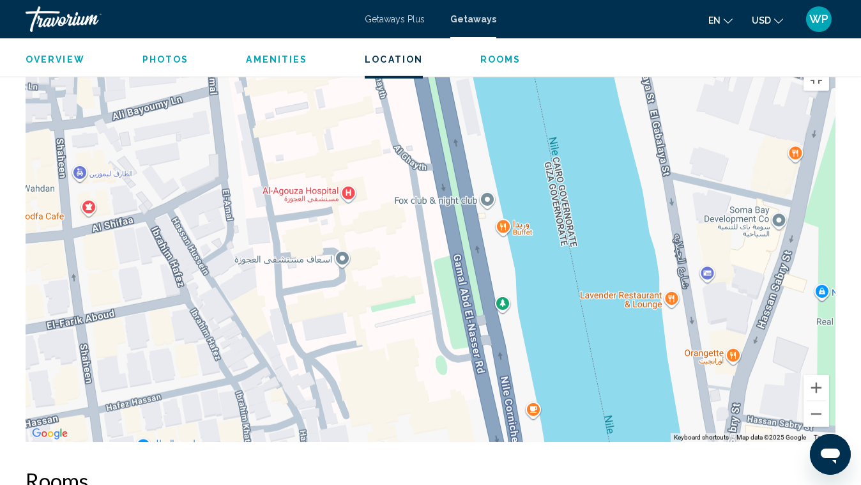
click at [313, 197] on div "Main content" at bounding box center [431, 250] width 810 height 383
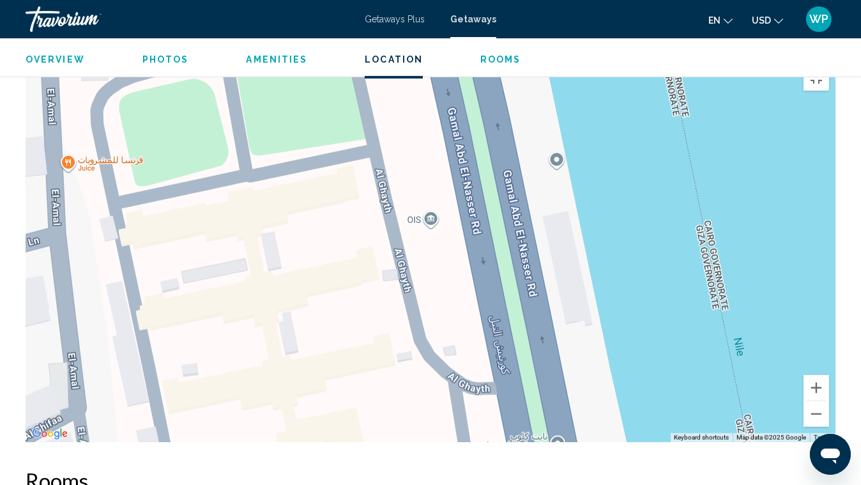
drag, startPoint x: 363, startPoint y: 188, endPoint x: 330, endPoint y: 393, distance: 207.0
click at [327, 373] on div "Main content" at bounding box center [431, 250] width 810 height 383
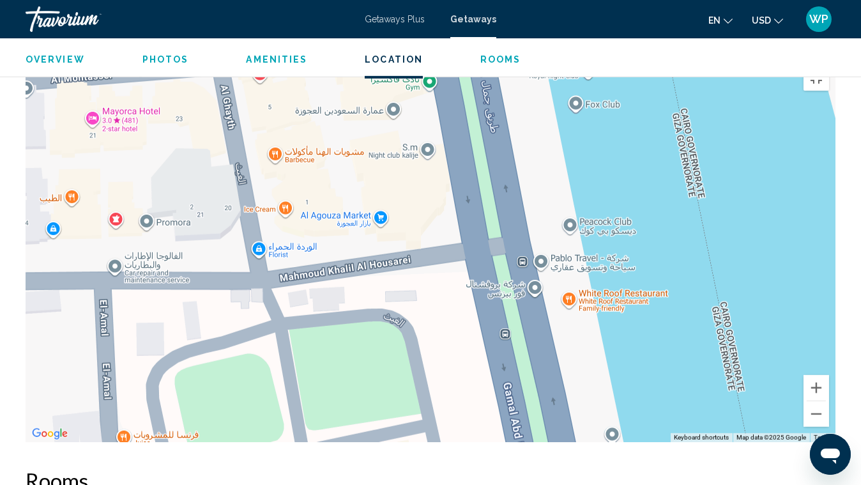
drag, startPoint x: 309, startPoint y: 220, endPoint x: 374, endPoint y: 450, distance: 239.2
click at [374, 373] on div "Main content" at bounding box center [431, 250] width 810 height 383
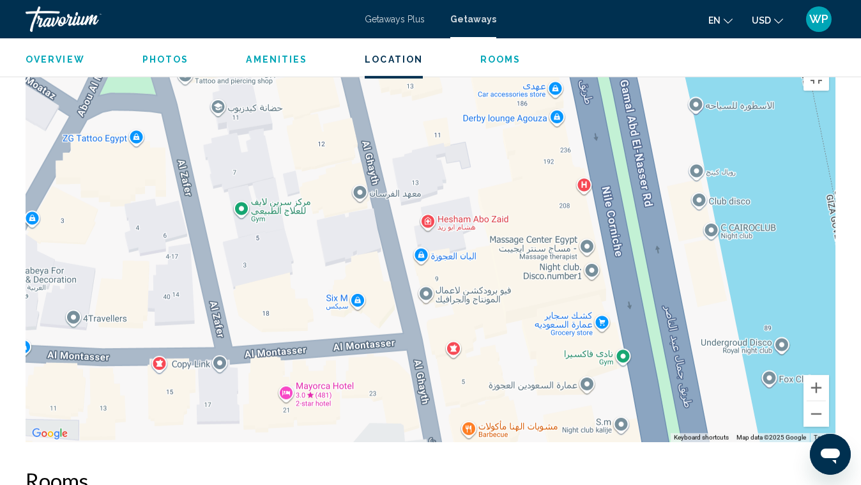
drag, startPoint x: 282, startPoint y: 143, endPoint x: 454, endPoint y: 369, distance: 284.0
click at [454, 369] on div "Main content" at bounding box center [431, 250] width 810 height 383
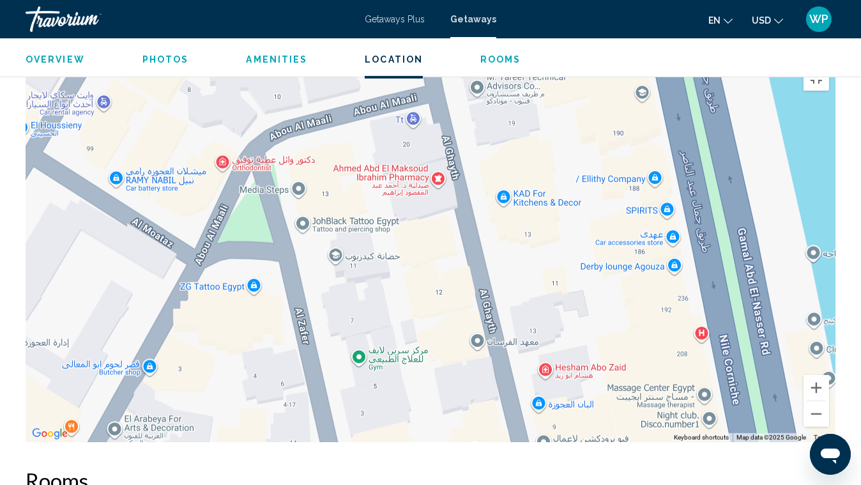
drag, startPoint x: 423, startPoint y: 137, endPoint x: 544, endPoint y: 288, distance: 192.7
click at [544, 288] on div "Main content" at bounding box center [431, 250] width 810 height 383
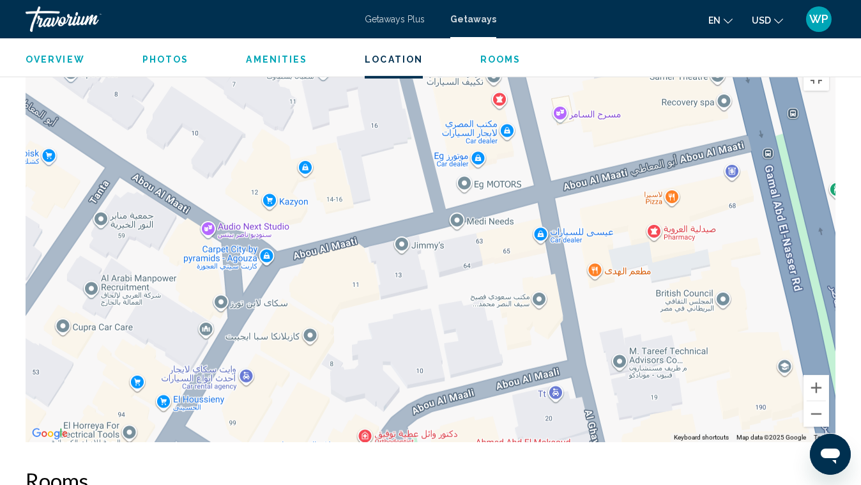
drag, startPoint x: 457, startPoint y: 165, endPoint x: 597, endPoint y: 435, distance: 304.5
click at [597, 373] on div "Main content" at bounding box center [431, 250] width 810 height 383
click at [694, 224] on div "Main content" at bounding box center [431, 250] width 810 height 383
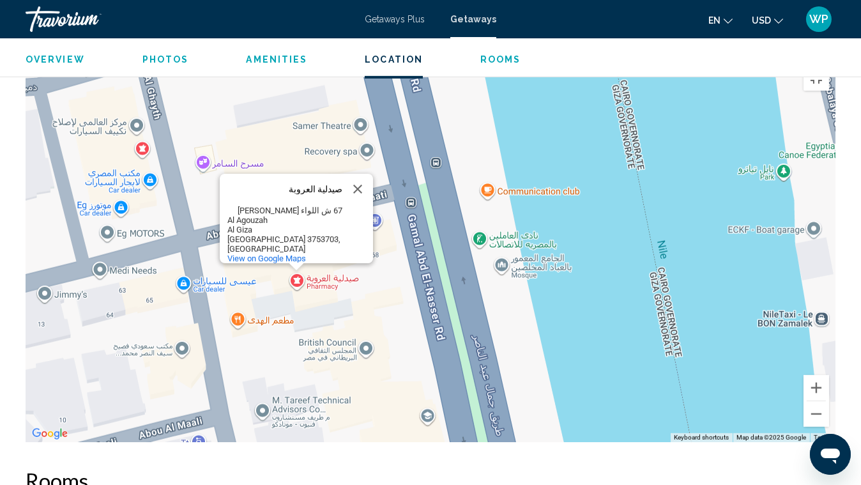
drag, startPoint x: 688, startPoint y: 222, endPoint x: 328, endPoint y: 271, distance: 363.0
click at [328, 271] on div "صيدلية العروبة صيدلية العروبة 67 ش اللواء طاهر الاسمر [GEOGRAPHIC_DATA], [GEOGR…" at bounding box center [431, 250] width 810 height 383
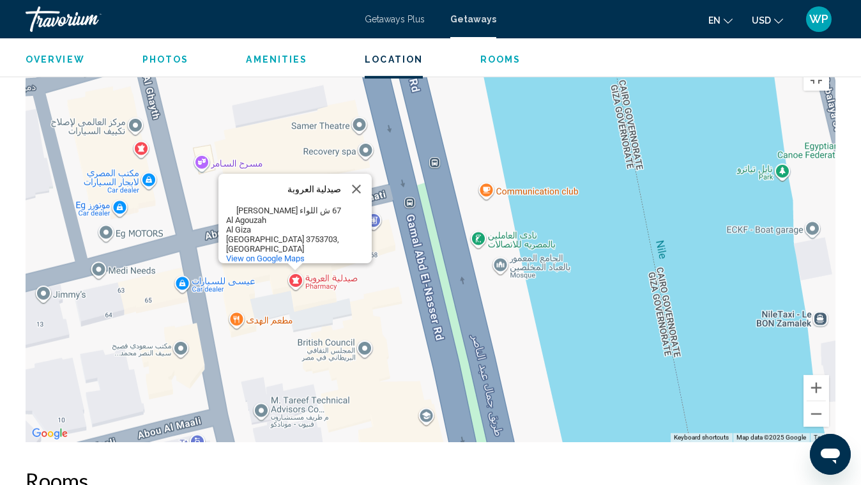
click at [518, 111] on div "صيدلية العروبة صيدلية العروبة 67 ش اللواء طاهر الاسمر [GEOGRAPHIC_DATA], [GEOGR…" at bounding box center [431, 250] width 810 height 383
click at [359, 174] on button "Close" at bounding box center [356, 189] width 31 height 31
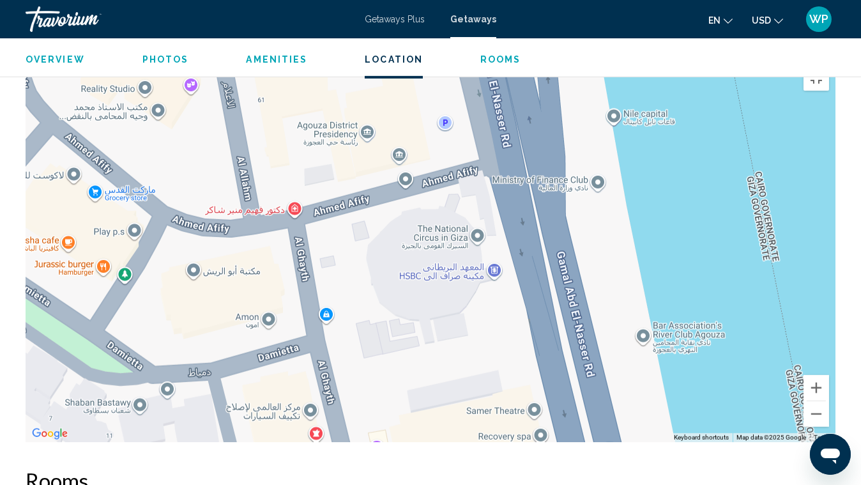
drag, startPoint x: 277, startPoint y: 199, endPoint x: 453, endPoint y: 484, distance: 334.5
click at [453, 373] on div "Main content" at bounding box center [431, 250] width 810 height 383
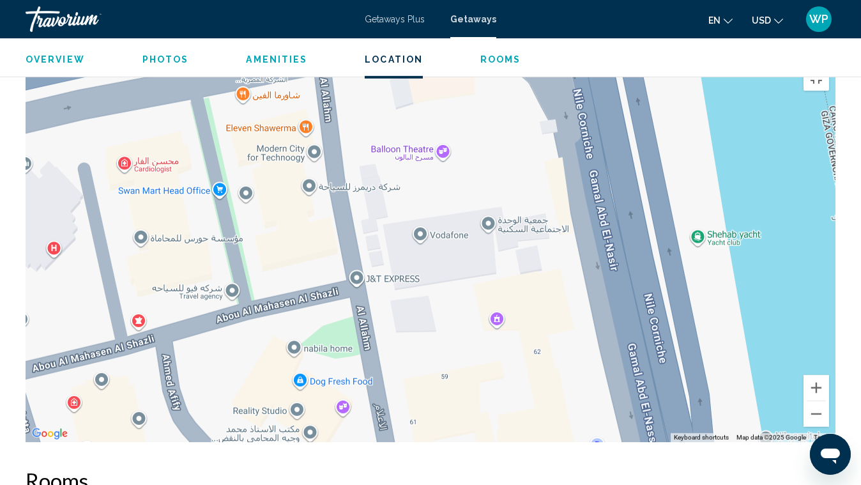
drag, startPoint x: 372, startPoint y: 160, endPoint x: 522, endPoint y: 484, distance: 356.7
click at [522, 373] on div "Main content" at bounding box center [431, 250] width 810 height 383
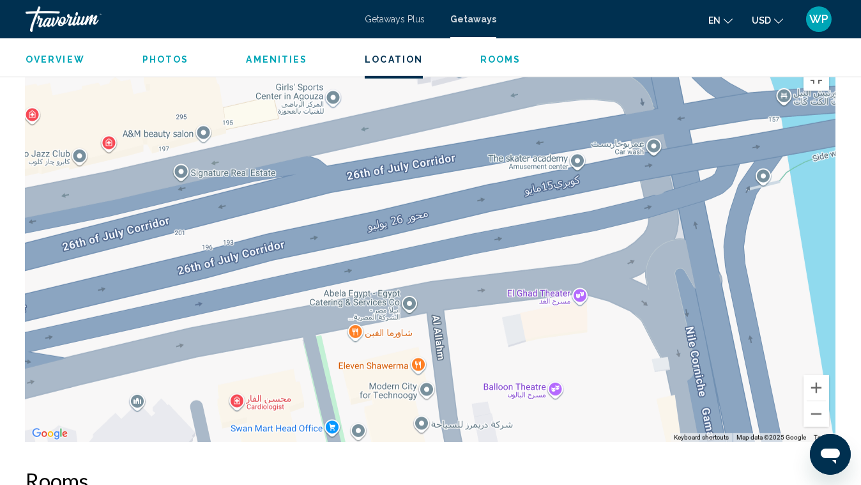
drag, startPoint x: 365, startPoint y: 242, endPoint x: 452, endPoint y: 448, distance: 224.1
click at [452, 373] on div "Main content" at bounding box center [431, 250] width 810 height 383
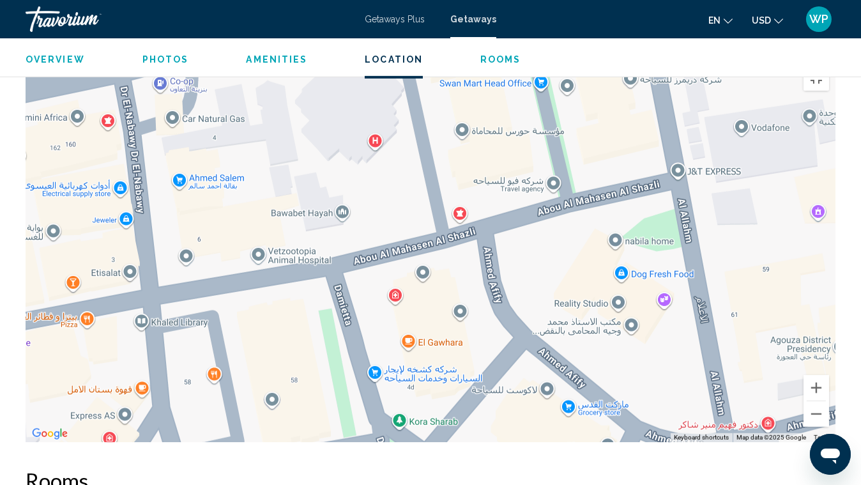
drag, startPoint x: 533, startPoint y: 453, endPoint x: 742, endPoint y: 105, distance: 406.0
click at [742, 105] on div "Main content" at bounding box center [431, 250] width 810 height 383
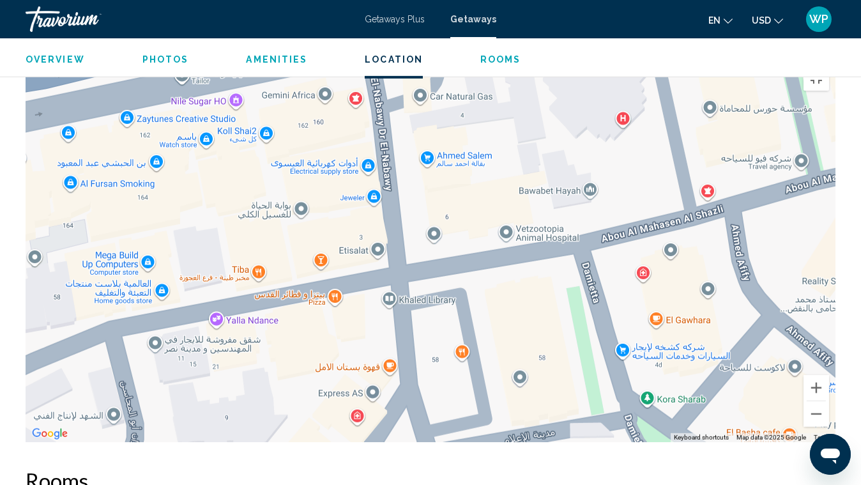
drag, startPoint x: 400, startPoint y: 312, endPoint x: 649, endPoint y: 290, distance: 250.1
click at [649, 290] on div "Main content" at bounding box center [431, 250] width 810 height 383
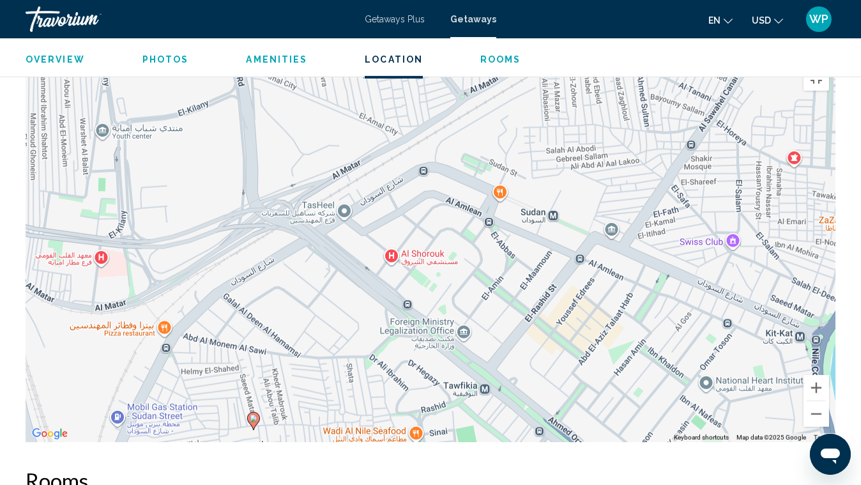
drag, startPoint x: 608, startPoint y: 149, endPoint x: 748, endPoint y: 363, distance: 255.6
click at [748, 363] on div "To activate drag with keyboard, press Alt + Enter. Once in keyboard drag state,…" at bounding box center [431, 250] width 810 height 383
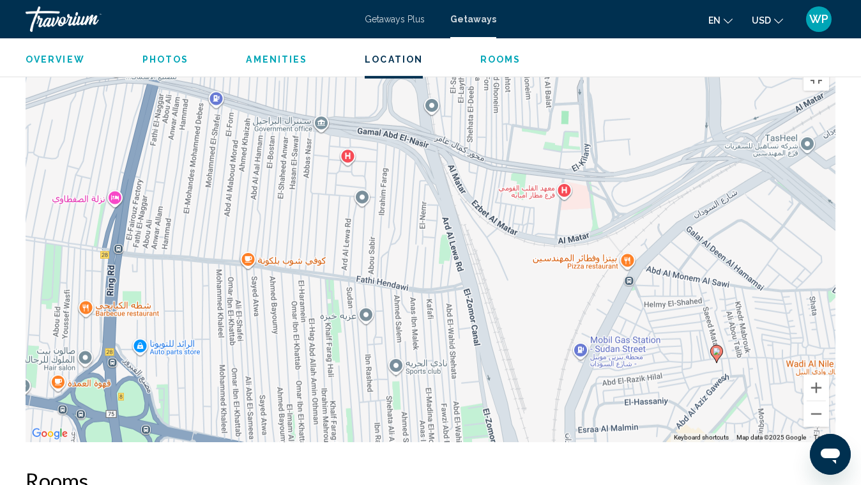
drag, startPoint x: 320, startPoint y: 174, endPoint x: 782, endPoint y: 108, distance: 467.1
click at [782, 108] on div "To activate drag with keyboard, press Alt + Enter. Once in keyboard drag state,…" at bounding box center [431, 250] width 810 height 383
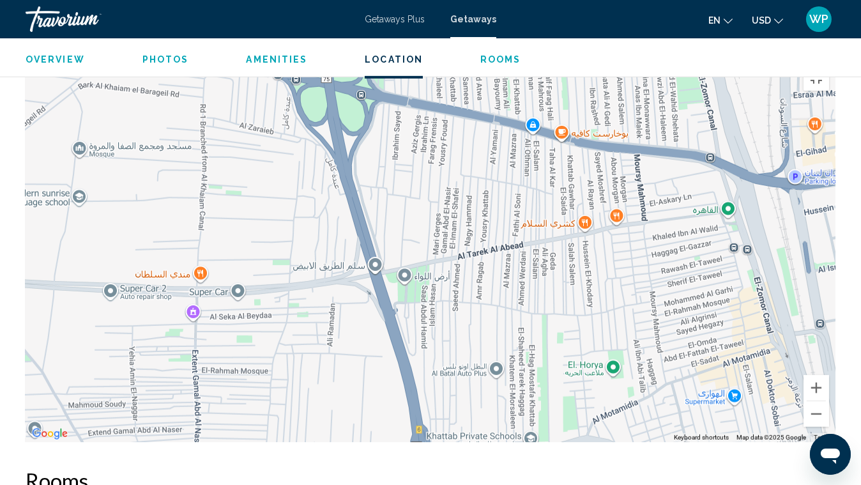
drag, startPoint x: 503, startPoint y: 369, endPoint x: 720, endPoint y: 33, distance: 399.7
click at [720, 59] on div "To activate drag with keyboard, press Alt + Enter. Once in keyboard drag state,…" at bounding box center [431, 250] width 810 height 383
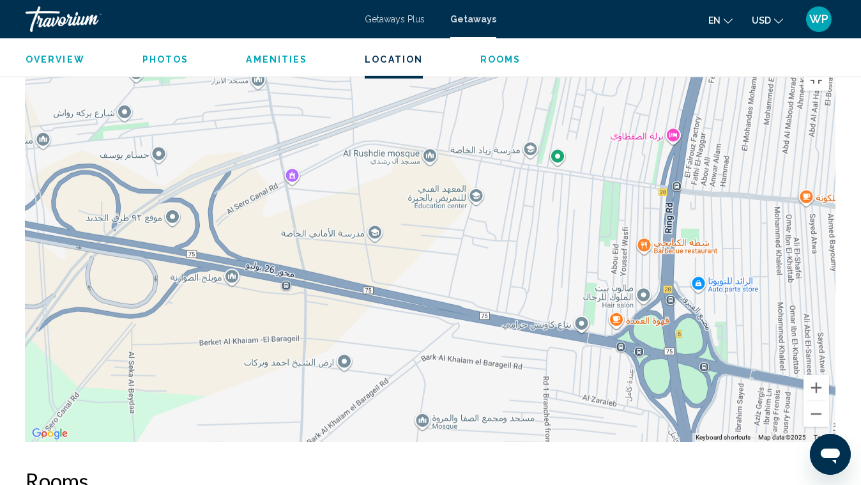
drag, startPoint x: 337, startPoint y: 189, endPoint x: 642, endPoint y: 438, distance: 393.1
click at [642, 373] on div "To activate drag with keyboard, press Alt + Enter. Once in keyboard drag state,…" at bounding box center [431, 250] width 810 height 383
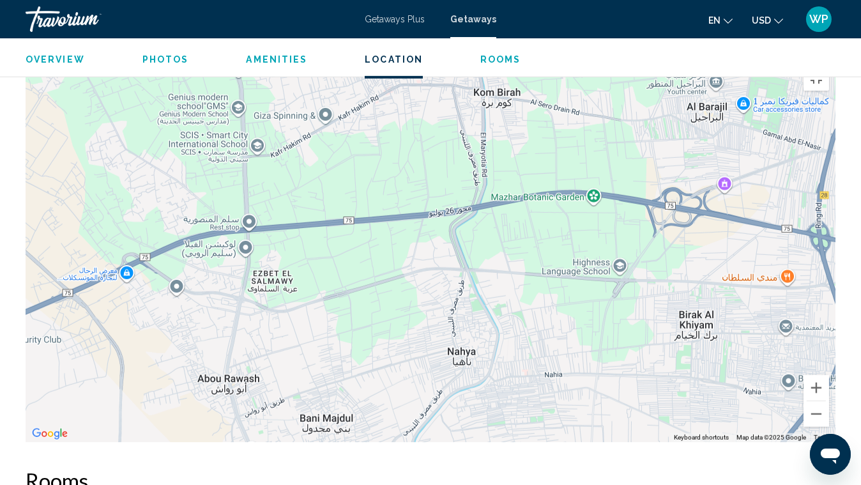
drag, startPoint x: 350, startPoint y: 447, endPoint x: 602, endPoint y: 301, distance: 291.3
click at [602, 301] on div "To activate drag with keyboard, press Alt + Enter. Once in keyboard drag state,…" at bounding box center [431, 250] width 810 height 383
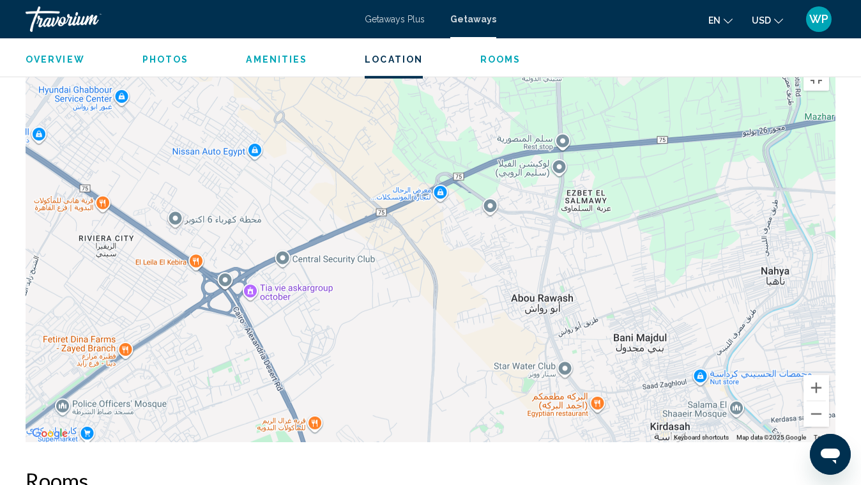
drag, startPoint x: 350, startPoint y: 304, endPoint x: 665, endPoint y: 220, distance: 325.8
click at [665, 220] on div "To activate drag with keyboard, press Alt + Enter. Once in keyboard drag state,…" at bounding box center [431, 250] width 810 height 383
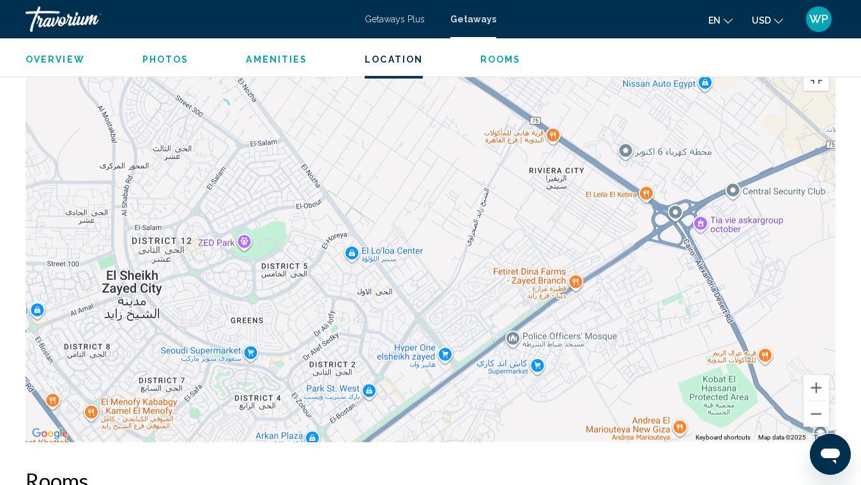
drag, startPoint x: 374, startPoint y: 369, endPoint x: 826, endPoint y: 301, distance: 457.3
click at [826, 301] on div "Main content" at bounding box center [431, 250] width 810 height 383
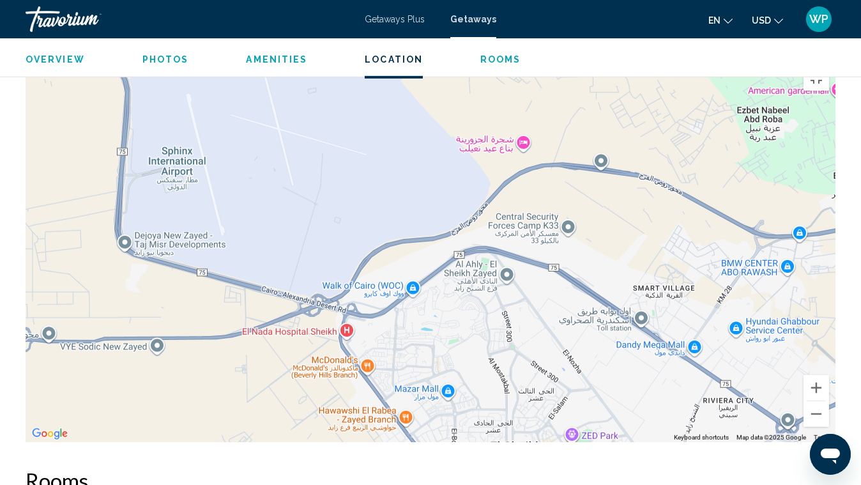
drag, startPoint x: 386, startPoint y: 150, endPoint x: 439, endPoint y: 311, distance: 169.3
click at [439, 311] on div "Main content" at bounding box center [431, 250] width 810 height 383
click at [172, 153] on div "Main content" at bounding box center [431, 250] width 810 height 383
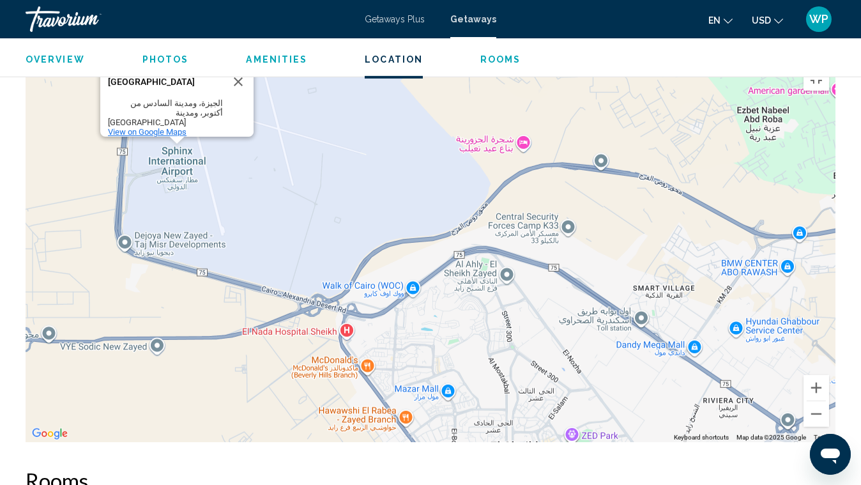
click at [149, 127] on span "View on Google Maps" at bounding box center [147, 132] width 79 height 10
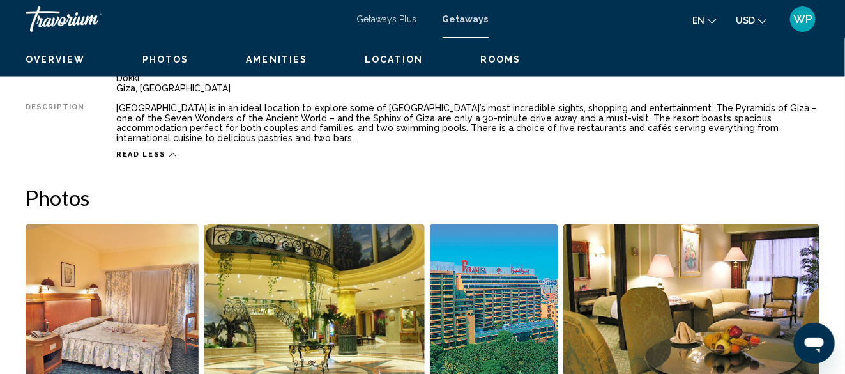
scroll to position [484, 0]
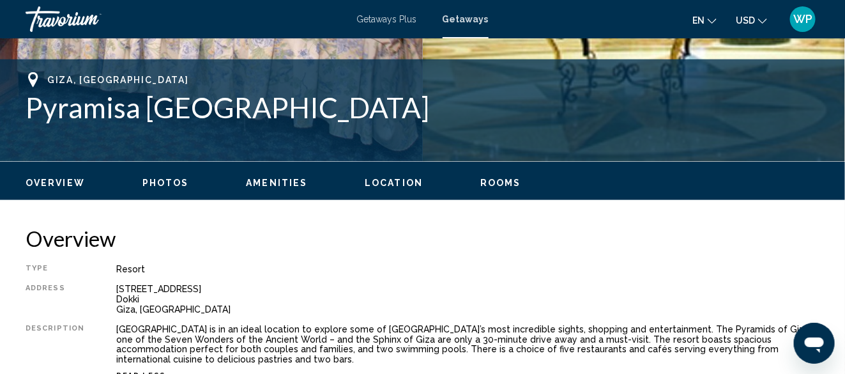
click at [488, 181] on span "Rooms" at bounding box center [500, 183] width 41 height 10
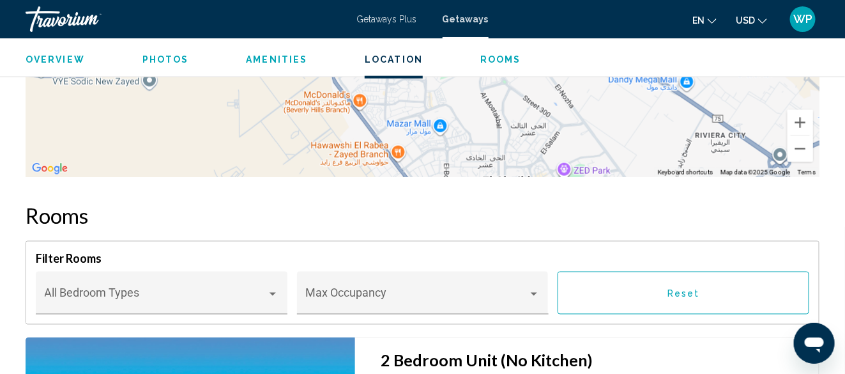
scroll to position [2013, 0]
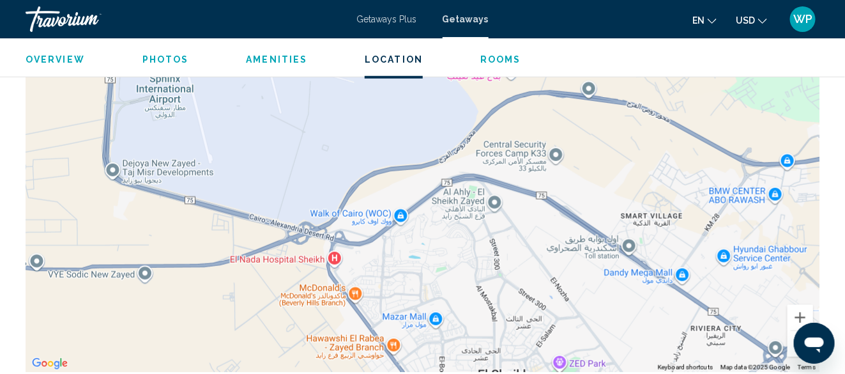
drag, startPoint x: 639, startPoint y: 306, endPoint x: 271, endPoint y: 217, distance: 379.1
click at [294, 228] on div "[GEOGRAPHIC_DATA] [GEOGRAPHIC_DATA] [GEOGRAPHIC_DATA]، ومدينة السادس من أكتوبر،…" at bounding box center [423, 180] width 794 height 383
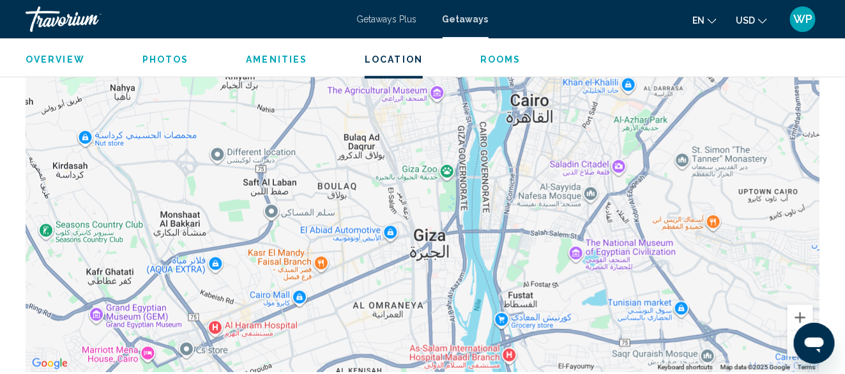
drag, startPoint x: 590, startPoint y: 311, endPoint x: 390, endPoint y: 206, distance: 226.0
click at [391, 208] on div "To activate drag with keyboard, press Alt + Enter. Once in keyboard drag state,…" at bounding box center [423, 180] width 794 height 383
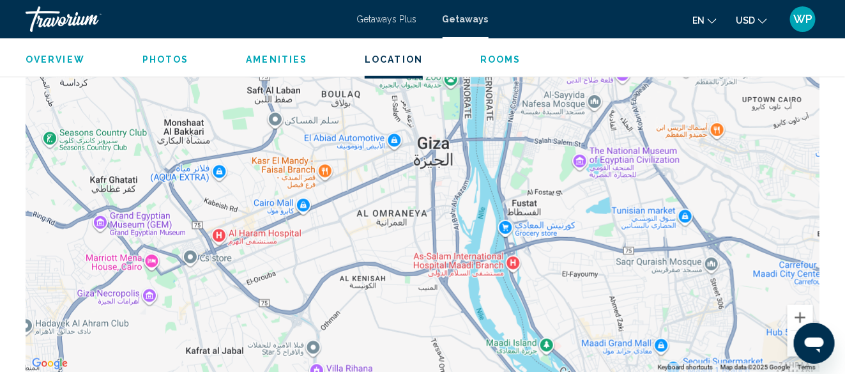
drag, startPoint x: 490, startPoint y: 270, endPoint x: 494, endPoint y: 176, distance: 93.3
click at [494, 176] on div "To activate drag with keyboard, press Alt + Enter. Once in keyboard drag state,…" at bounding box center [423, 180] width 794 height 383
click at [494, 177] on div "To activate drag with keyboard, press Alt + Enter. Once in keyboard drag state,…" at bounding box center [423, 180] width 794 height 383
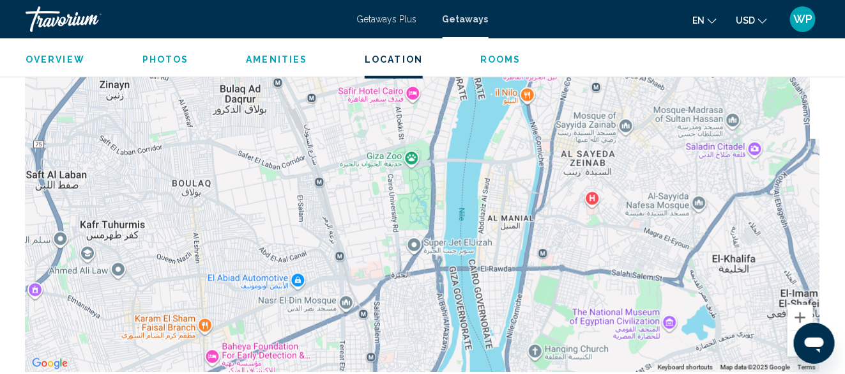
drag, startPoint x: 496, startPoint y: 152, endPoint x: 494, endPoint y: 354, distance: 201.8
click at [494, 353] on div "[GEOGRAPHIC_DATA] [GEOGRAPHIC_DATA] [GEOGRAPHIC_DATA]، ومدينة السادس من أكتوبر،…" at bounding box center [423, 180] width 794 height 383
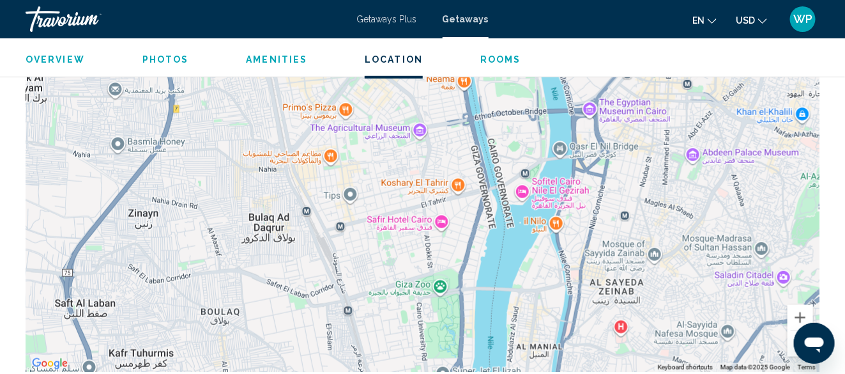
drag, startPoint x: 503, startPoint y: 198, endPoint x: 536, endPoint y: 279, distance: 87.4
click at [536, 279] on div "To activate drag with keyboard, press Alt + Enter. Once in keyboard drag state,…" at bounding box center [423, 180] width 794 height 383
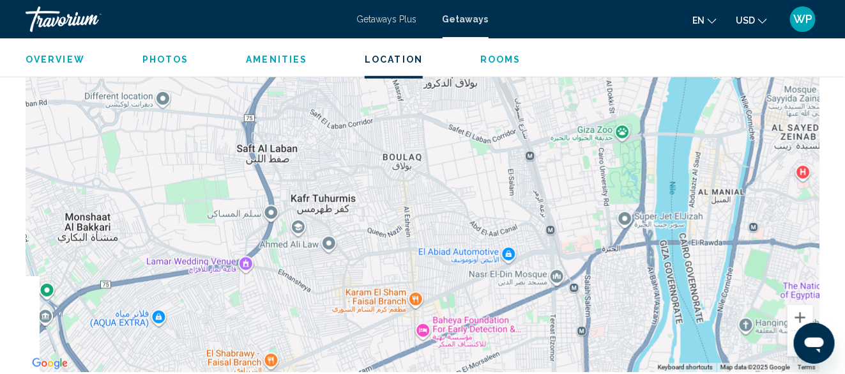
drag, startPoint x: 475, startPoint y: 264, endPoint x: 657, endPoint y: 109, distance: 239.2
click at [657, 109] on div "To activate drag with keyboard, press Alt + Enter. Once in keyboard drag state,…" at bounding box center [423, 180] width 794 height 383
click at [492, 54] on span "Rooms" at bounding box center [500, 59] width 41 height 10
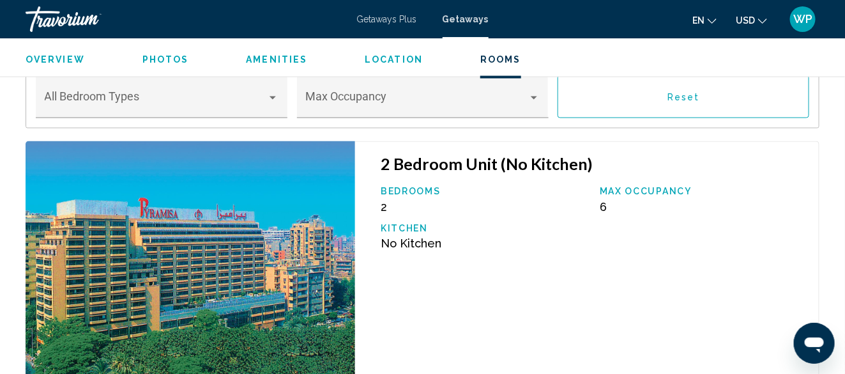
scroll to position [2460, 0]
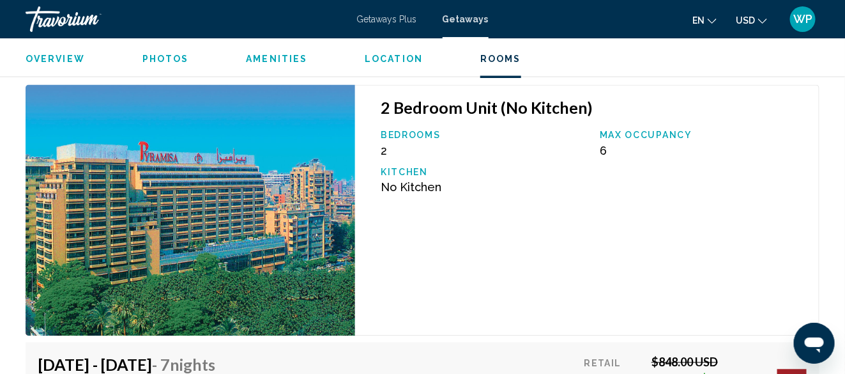
click at [177, 58] on span "Photos" at bounding box center [165, 59] width 47 height 10
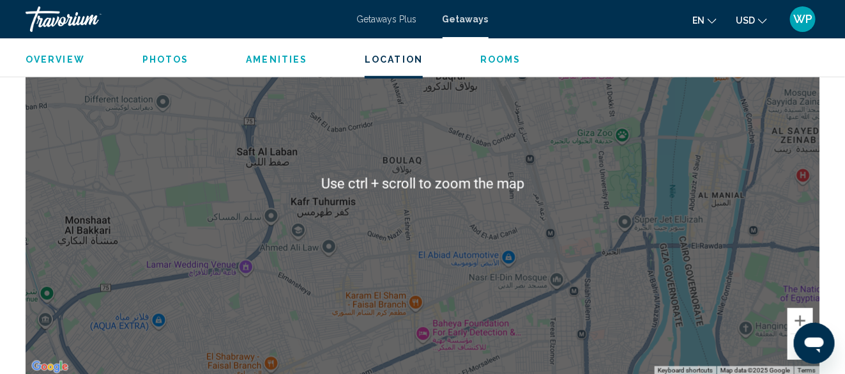
scroll to position [2027, 0]
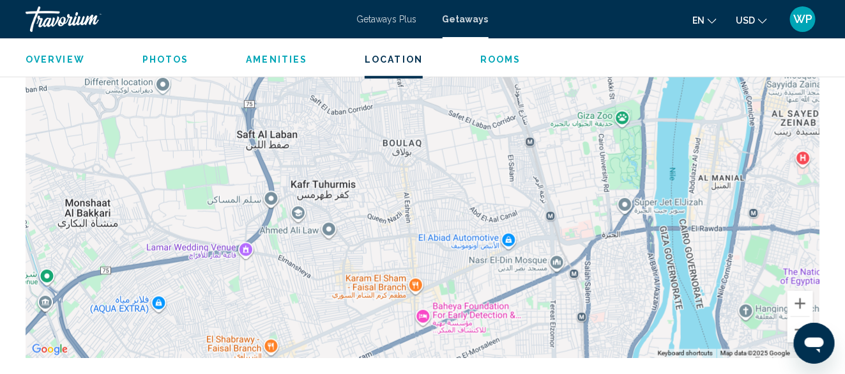
click at [631, 278] on div "[GEOGRAPHIC_DATA] [GEOGRAPHIC_DATA] [GEOGRAPHIC_DATA]، ومدينة السادس من أكتوبر،…" at bounding box center [423, 165] width 794 height 383
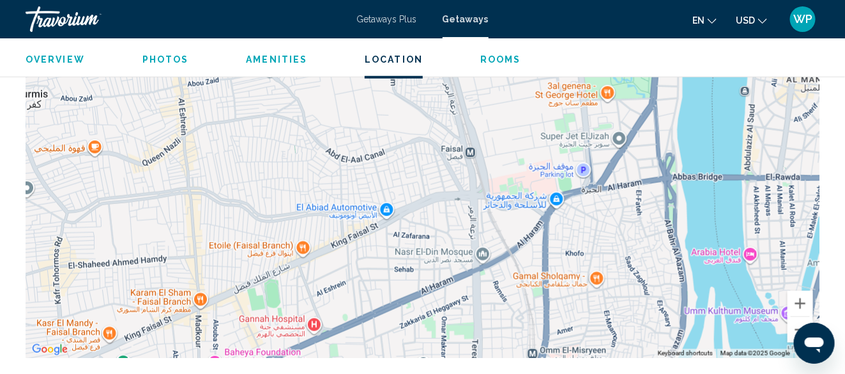
click at [641, 256] on div "[GEOGRAPHIC_DATA] [GEOGRAPHIC_DATA] [GEOGRAPHIC_DATA]، ومدينة السادس من أكتوبر،…" at bounding box center [423, 165] width 794 height 383
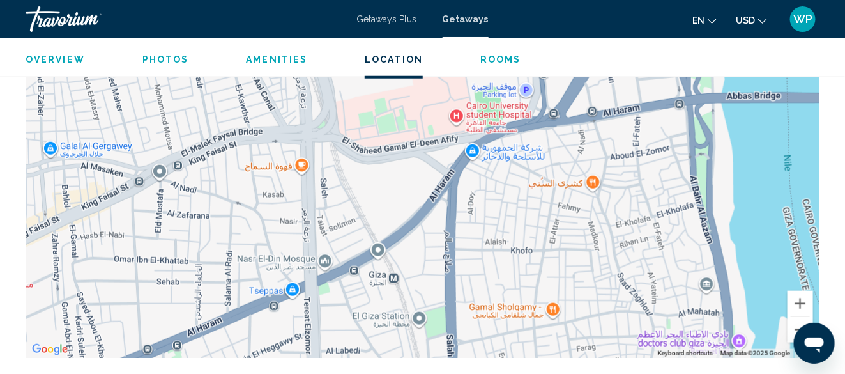
click at [659, 247] on div "[GEOGRAPHIC_DATA] [GEOGRAPHIC_DATA] [GEOGRAPHIC_DATA]، ومدينة السادس من أكتوبر،…" at bounding box center [423, 165] width 794 height 383
click at [660, 247] on div "[GEOGRAPHIC_DATA] [GEOGRAPHIC_DATA] [GEOGRAPHIC_DATA]، ومدينة السادس من أكتوبر،…" at bounding box center [423, 165] width 794 height 383
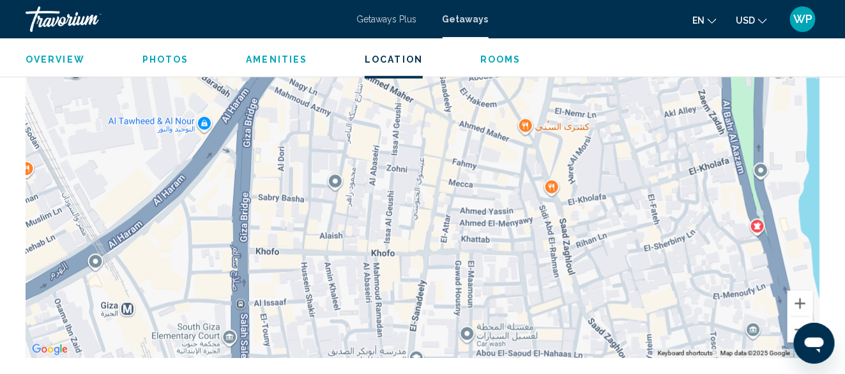
click at [677, 202] on div "[GEOGRAPHIC_DATA] [GEOGRAPHIC_DATA] [GEOGRAPHIC_DATA]، ومدينة السادس من أكتوبر،…" at bounding box center [423, 165] width 794 height 383
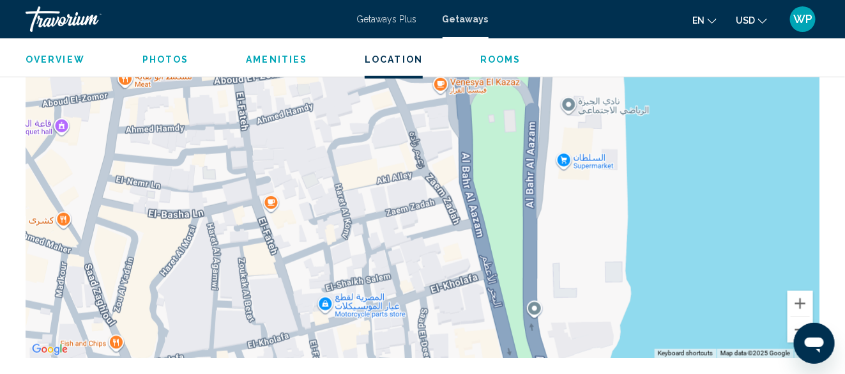
drag, startPoint x: 676, startPoint y: 192, endPoint x: 365, endPoint y: 355, distance: 351.7
click at [365, 355] on div "[GEOGRAPHIC_DATA] [GEOGRAPHIC_DATA] [GEOGRAPHIC_DATA]، ومدينة السادس من أكتوبر،…" at bounding box center [423, 165] width 794 height 383
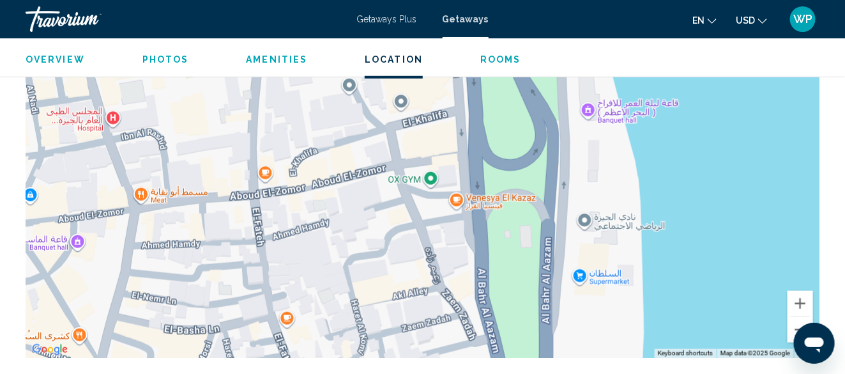
drag, startPoint x: 498, startPoint y: 190, endPoint x: 514, endPoint y: 307, distance: 118.0
click at [514, 307] on div "[GEOGRAPHIC_DATA] [GEOGRAPHIC_DATA] [GEOGRAPHIC_DATA]، ومدينة السادس من أكتوبر،…" at bounding box center [423, 165] width 794 height 383
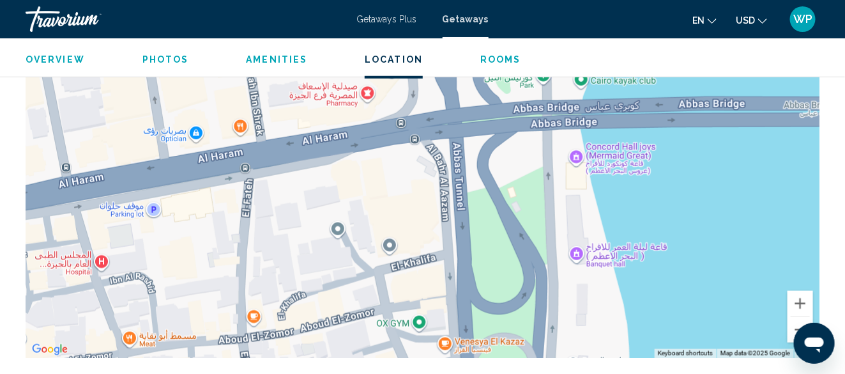
drag, startPoint x: 538, startPoint y: 172, endPoint x: 529, endPoint y: 281, distance: 109.0
click at [523, 310] on div "[GEOGRAPHIC_DATA] [GEOGRAPHIC_DATA] [GEOGRAPHIC_DATA]، ومدينة السادس من أكتوبر،…" at bounding box center [423, 165] width 794 height 383
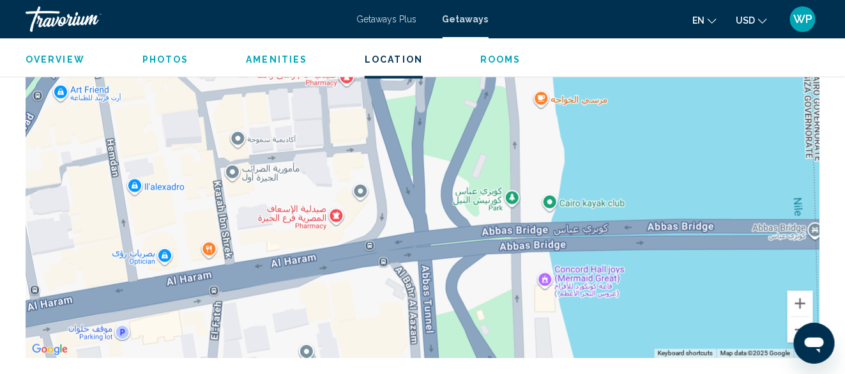
drag, startPoint x: 521, startPoint y: 183, endPoint x: 489, endPoint y: 324, distance: 144.9
click at [489, 324] on div "[GEOGRAPHIC_DATA] [GEOGRAPHIC_DATA] [GEOGRAPHIC_DATA]، ومدينة السادس من أكتوبر،…" at bounding box center [423, 165] width 794 height 383
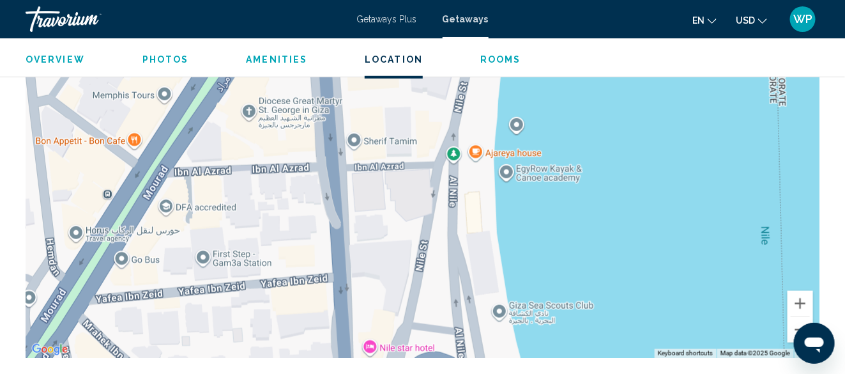
drag, startPoint x: 518, startPoint y: 137, endPoint x: 501, endPoint y: 365, distance: 228.7
click at [501, 365] on div "Overview Type Resort All-Inclusive No All-Inclusive Address [STREET_ADDRESS] De…" at bounding box center [422, 146] width 807 height 2929
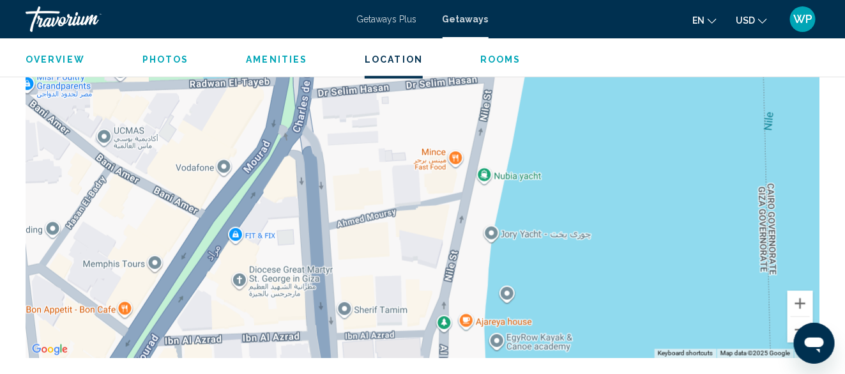
drag, startPoint x: 485, startPoint y: 215, endPoint x: 476, endPoint y: 351, distance: 136.4
click at [476, 361] on div "Overview Type Resort All-Inclusive No All-Inclusive Address [STREET_ADDRESS] De…" at bounding box center [422, 146] width 807 height 2929
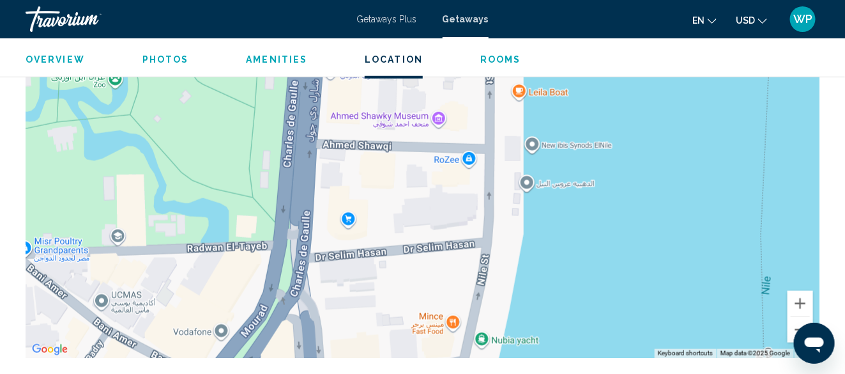
drag, startPoint x: 395, startPoint y: 166, endPoint x: 393, endPoint y: 344, distance: 177.6
click at [393, 344] on div "[GEOGRAPHIC_DATA] [GEOGRAPHIC_DATA] [GEOGRAPHIC_DATA]، ومدينة السادس من أكتوبر،…" at bounding box center [423, 165] width 794 height 383
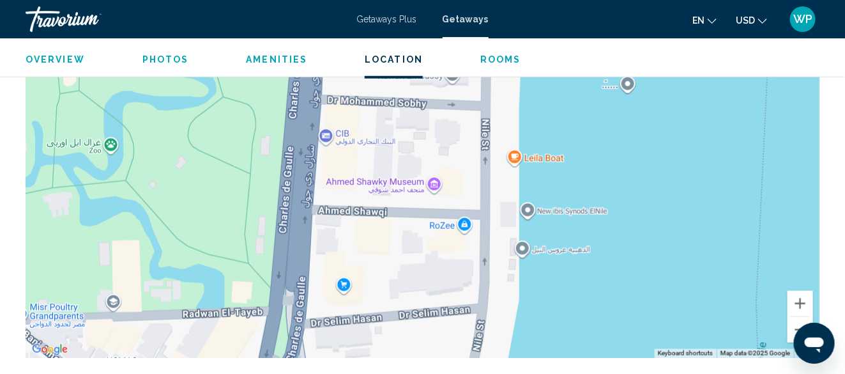
drag, startPoint x: 425, startPoint y: 225, endPoint x: 402, endPoint y: 338, distance: 115.4
click at [402, 337] on div "[GEOGRAPHIC_DATA] [GEOGRAPHIC_DATA] [GEOGRAPHIC_DATA]، ومدينة السادس من أكتوبر،…" at bounding box center [423, 165] width 794 height 383
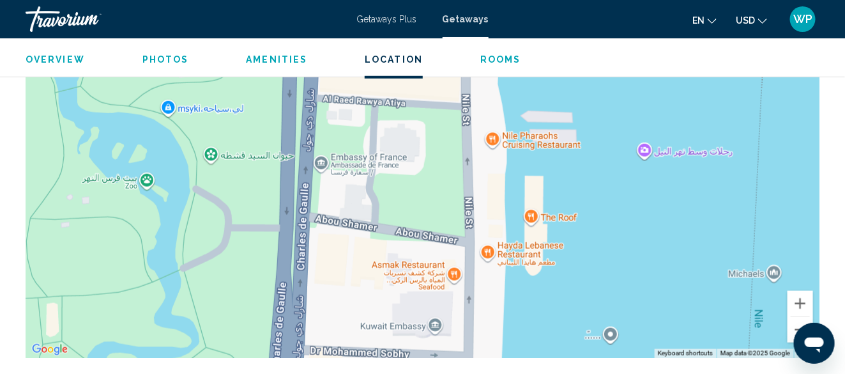
drag, startPoint x: 394, startPoint y: 135, endPoint x: 400, endPoint y: 309, distance: 173.8
click at [400, 308] on div "[GEOGRAPHIC_DATA] [GEOGRAPHIC_DATA] [GEOGRAPHIC_DATA]، ومدينة السادس من أكتوبر،…" at bounding box center [423, 165] width 794 height 383
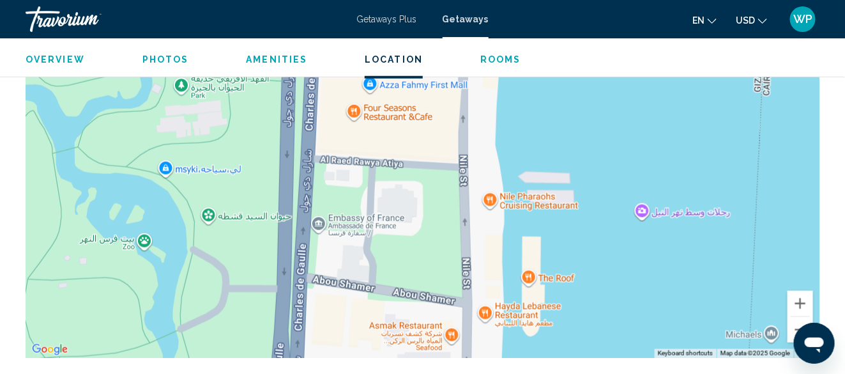
drag, startPoint x: 406, startPoint y: 208, endPoint x: 403, endPoint y: 322, distance: 114.4
click at [402, 322] on div "[GEOGRAPHIC_DATA] [GEOGRAPHIC_DATA] [GEOGRAPHIC_DATA]، ومدينة السادس من أكتوبر،…" at bounding box center [423, 165] width 794 height 383
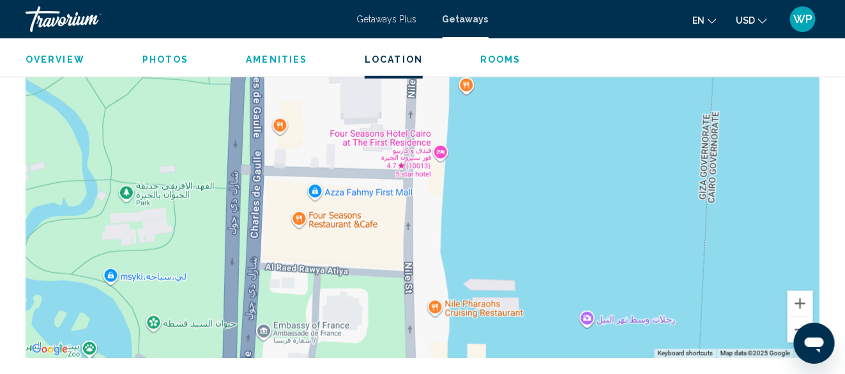
click at [385, 234] on div "[GEOGRAPHIC_DATA] [GEOGRAPHIC_DATA] [GEOGRAPHIC_DATA]، ومدينة السادس من أكتوبر،…" at bounding box center [423, 165] width 794 height 383
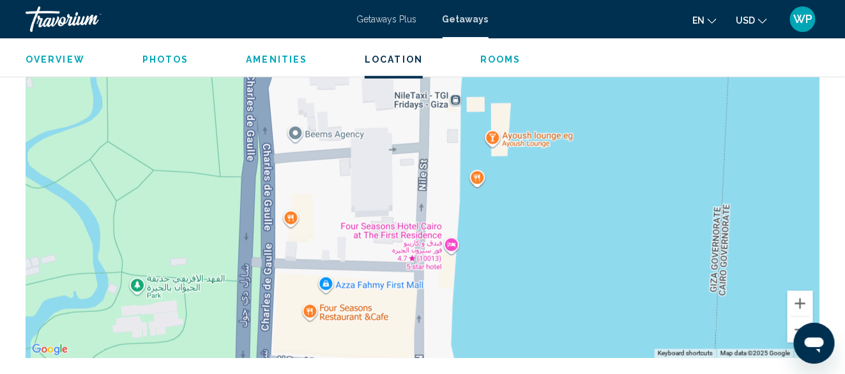
click at [337, 210] on div "[GEOGRAPHIC_DATA] [GEOGRAPHIC_DATA] [GEOGRAPHIC_DATA]، ومدينة السادس من أكتوبر،…" at bounding box center [423, 165] width 794 height 383
click at [381, 20] on span "Getaways Plus" at bounding box center [387, 19] width 60 height 10
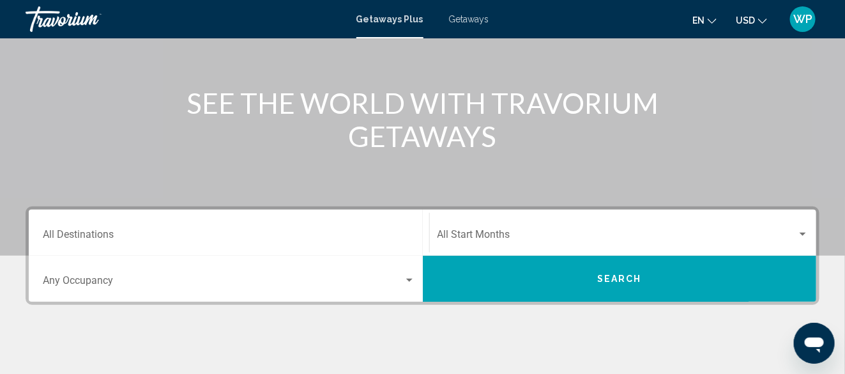
click at [123, 234] on input "Destination All Destinations" at bounding box center [229, 236] width 372 height 11
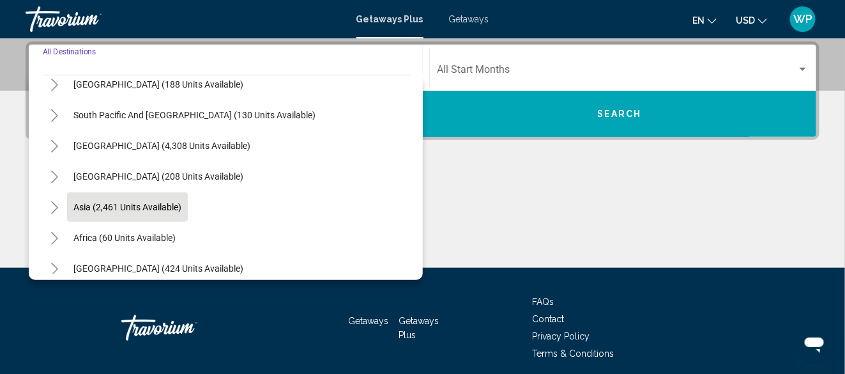
scroll to position [206, 0]
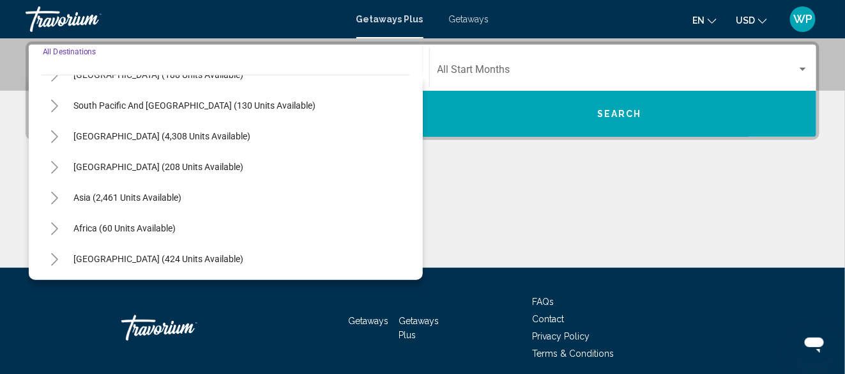
click at [57, 258] on icon "Toggle Middle East (424 units available)" at bounding box center [55, 259] width 10 height 13
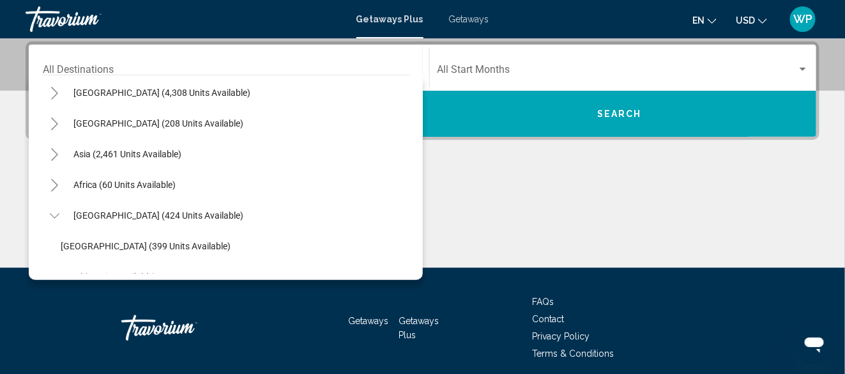
scroll to position [270, 0]
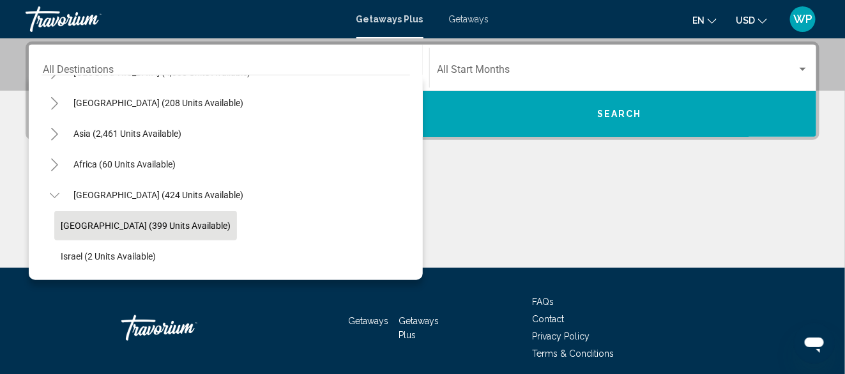
click at [65, 226] on span "[GEOGRAPHIC_DATA] (399 units available)" at bounding box center [146, 225] width 170 height 10
type input "**********"
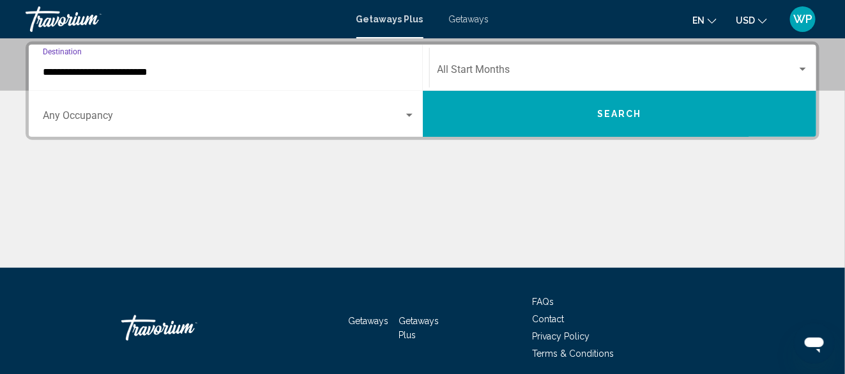
click at [468, 73] on span "Search widget" at bounding box center [618, 71] width 360 height 11
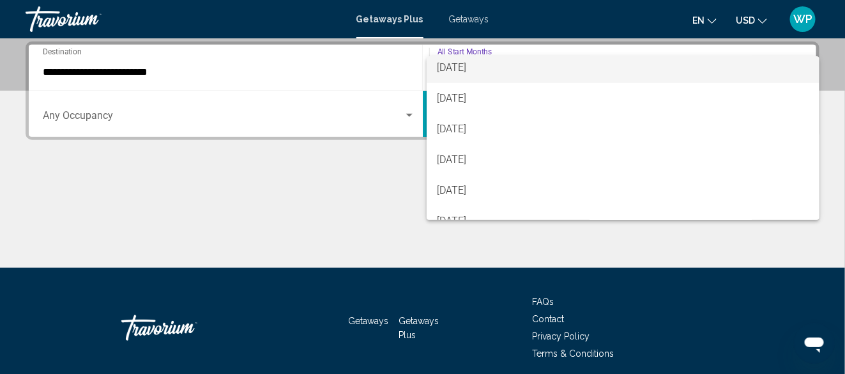
scroll to position [128, 0]
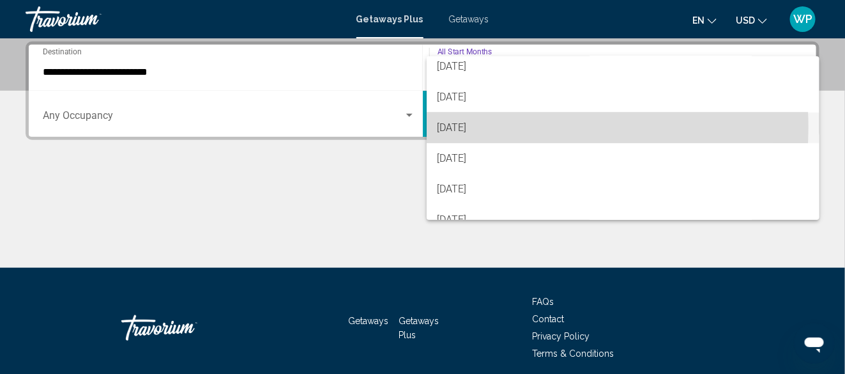
drag, startPoint x: 466, startPoint y: 128, endPoint x: 363, endPoint y: 137, distance: 103.3
click at [466, 128] on span "[DATE]" at bounding box center [623, 127] width 372 height 31
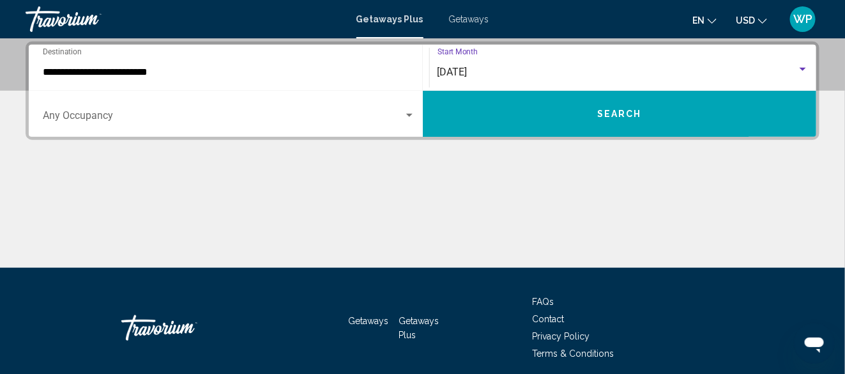
click at [164, 118] on span "Search widget" at bounding box center [223, 117] width 361 height 11
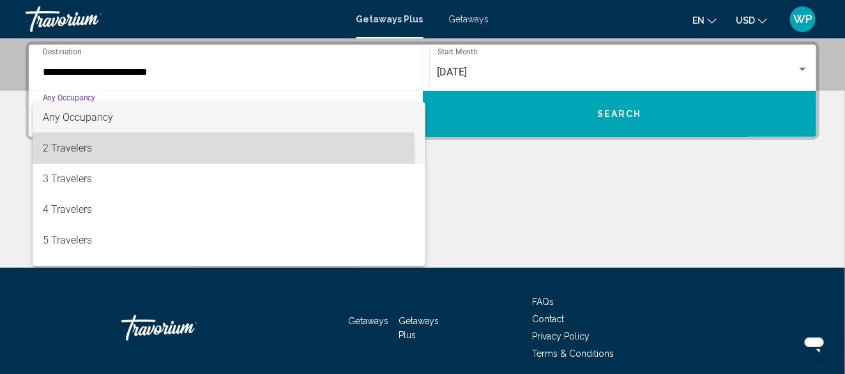
click at [84, 156] on span "2 Travelers" at bounding box center [229, 148] width 372 height 31
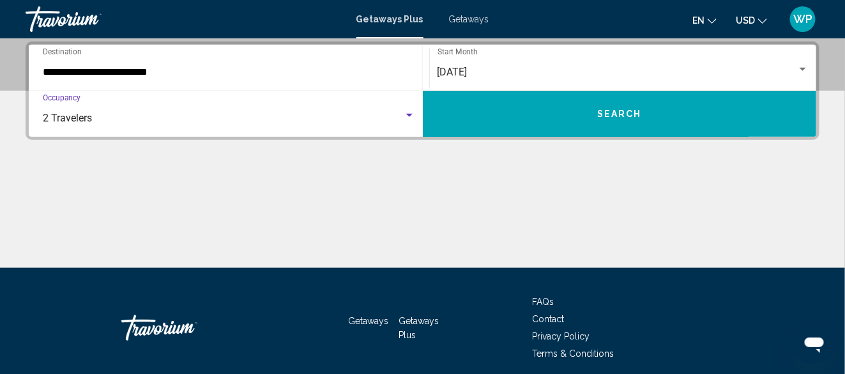
click at [602, 118] on span "Search" at bounding box center [619, 114] width 45 height 10
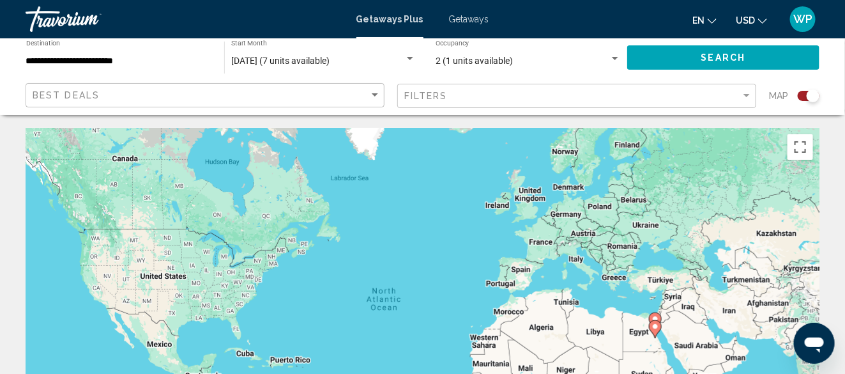
click at [805, 94] on div "Search widget" at bounding box center [809, 96] width 22 height 10
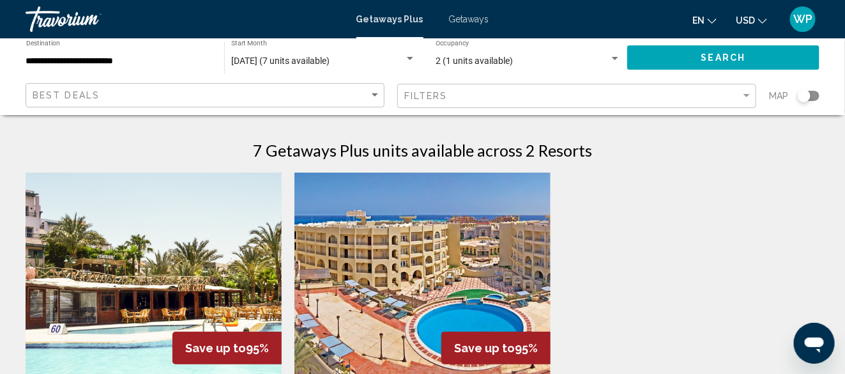
click at [464, 19] on span "Getaways" at bounding box center [469, 19] width 40 height 10
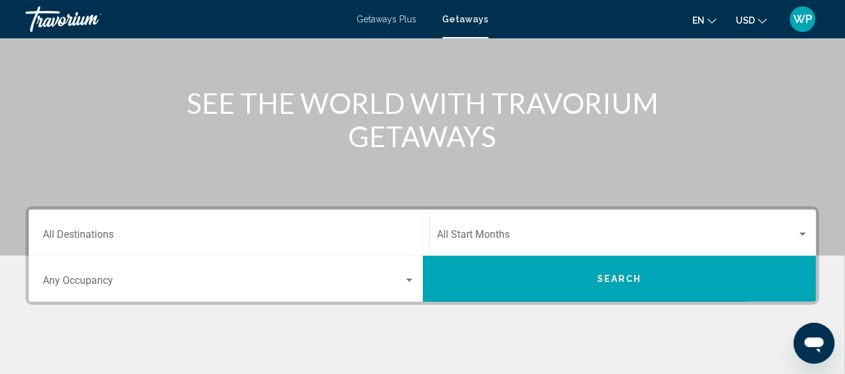
click at [191, 223] on div "Destination All Destinations" at bounding box center [229, 233] width 372 height 40
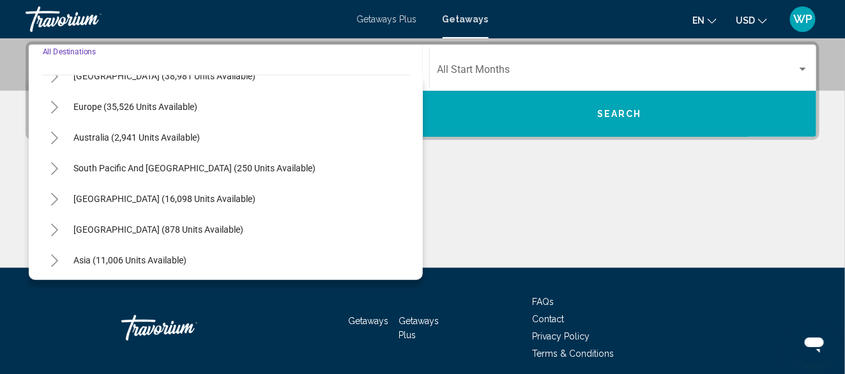
scroll to position [206, 0]
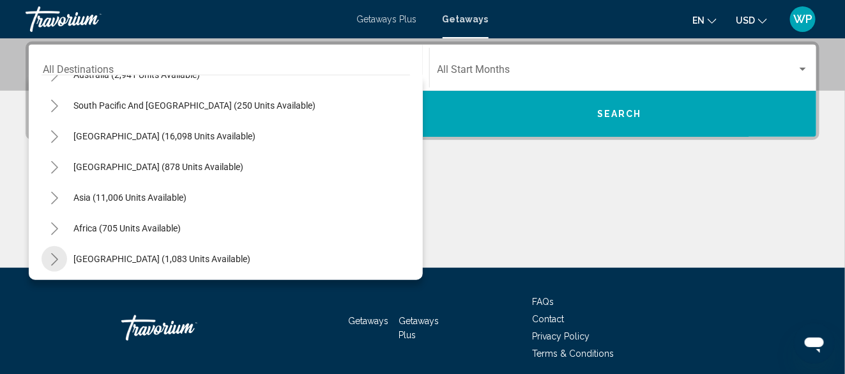
click at [57, 259] on icon "Toggle Middle East (1,083 units available)" at bounding box center [55, 259] width 10 height 13
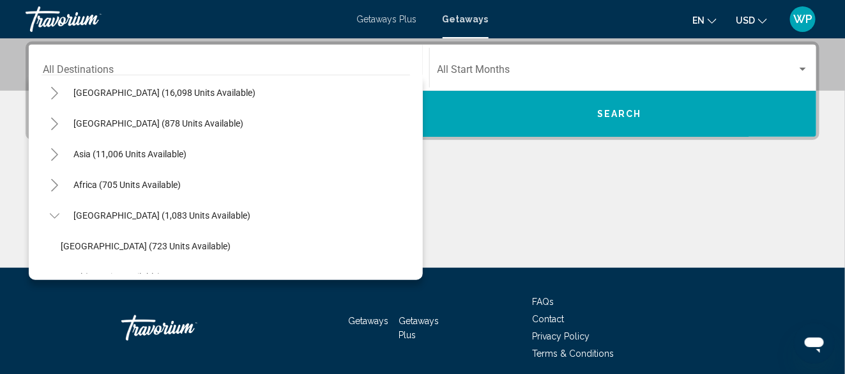
scroll to position [270, 0]
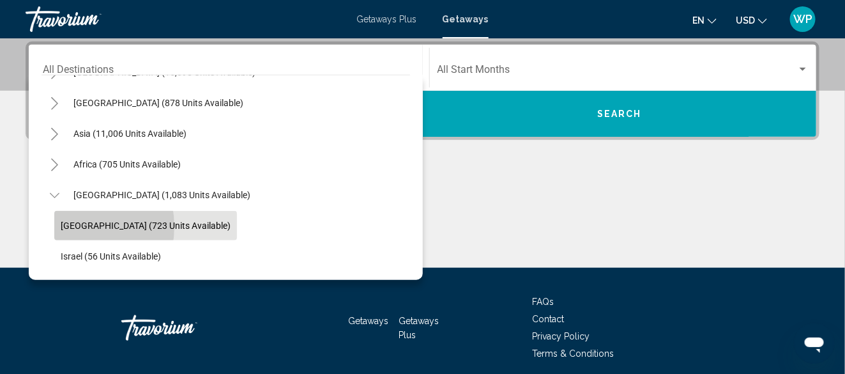
click at [71, 225] on span "[GEOGRAPHIC_DATA] (723 units available)" at bounding box center [146, 225] width 170 height 10
type input "**********"
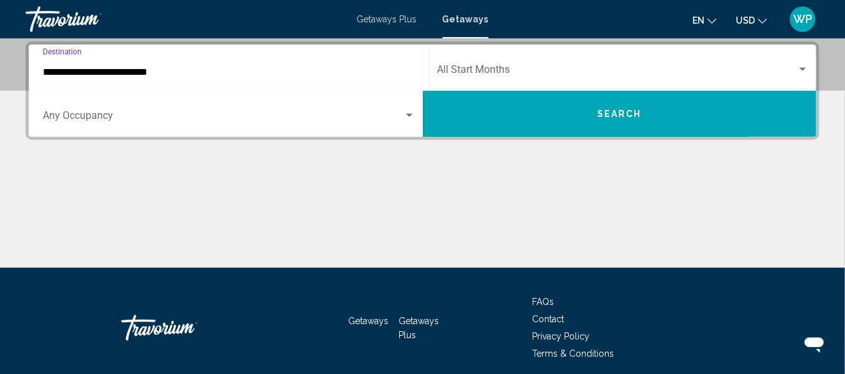
click at [478, 72] on span "Search widget" at bounding box center [618, 71] width 360 height 11
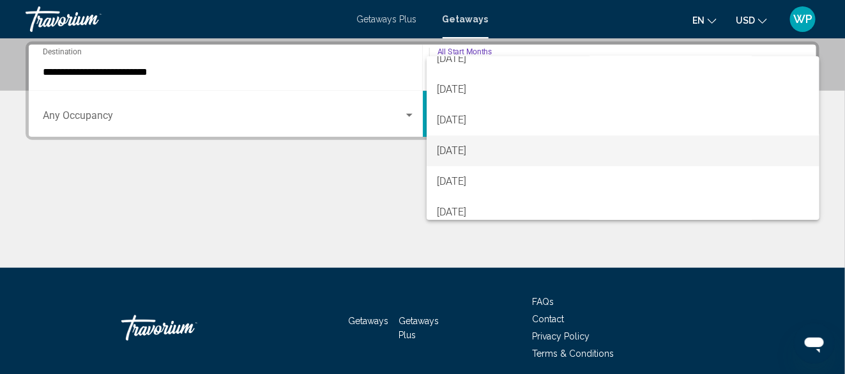
scroll to position [64, 0]
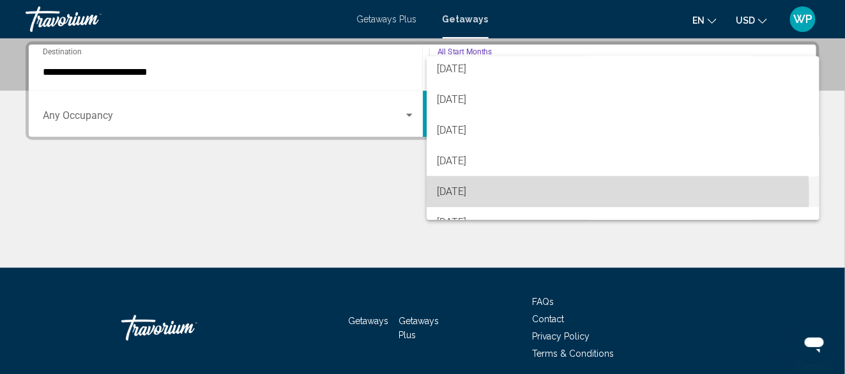
click at [465, 196] on span "[DATE]" at bounding box center [623, 191] width 372 height 31
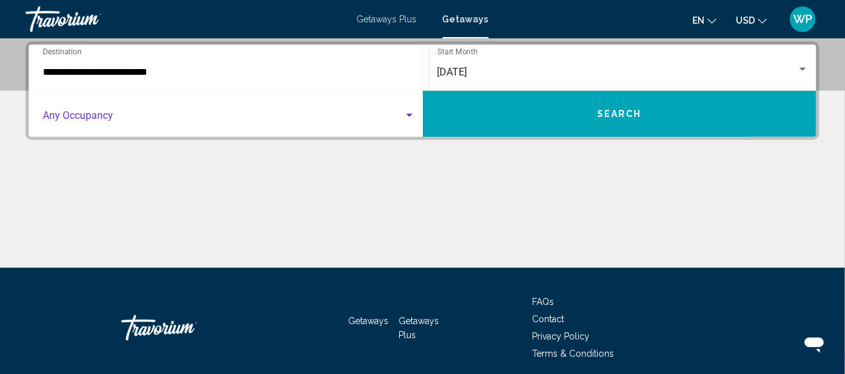
click at [133, 118] on span "Search widget" at bounding box center [223, 117] width 361 height 11
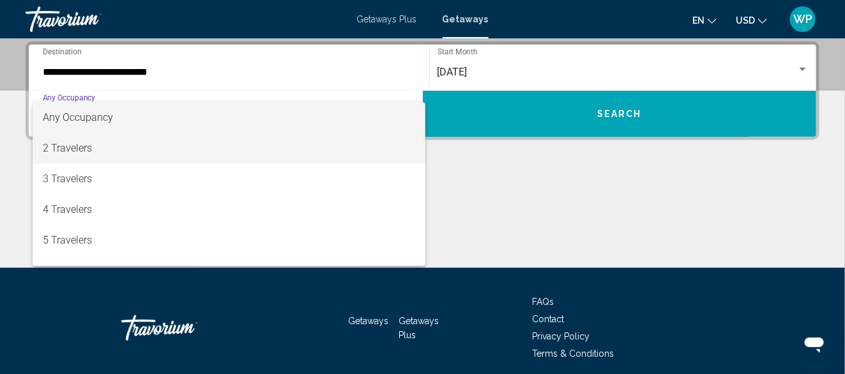
click at [109, 147] on span "2 Travelers" at bounding box center [229, 148] width 372 height 31
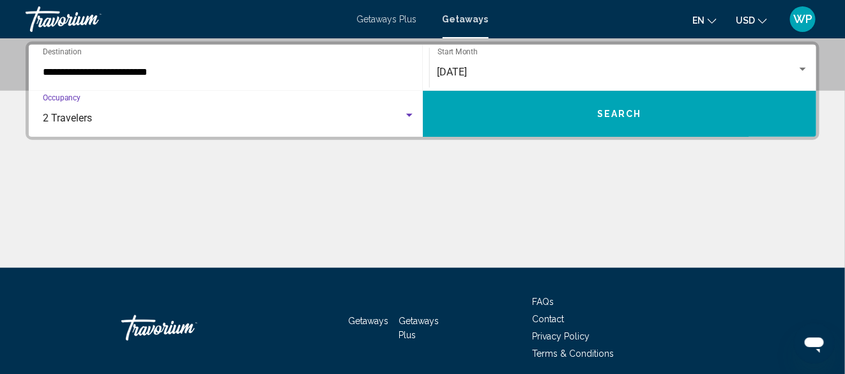
click at [556, 116] on button "Search" at bounding box center [620, 114] width 394 height 46
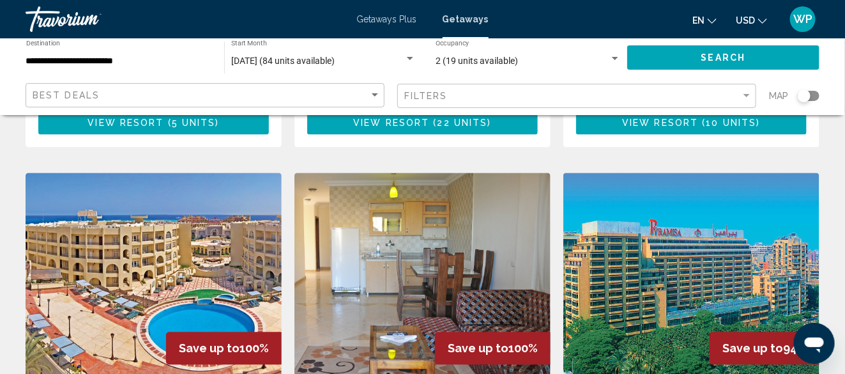
scroll to position [894, 0]
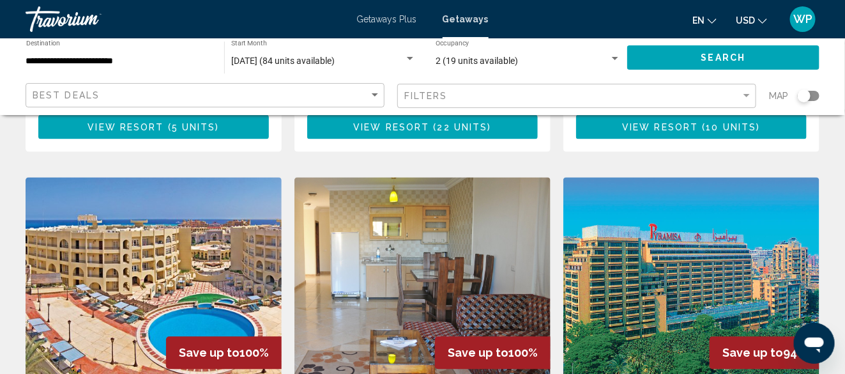
click at [710, 261] on img "Main content" at bounding box center [691, 279] width 256 height 204
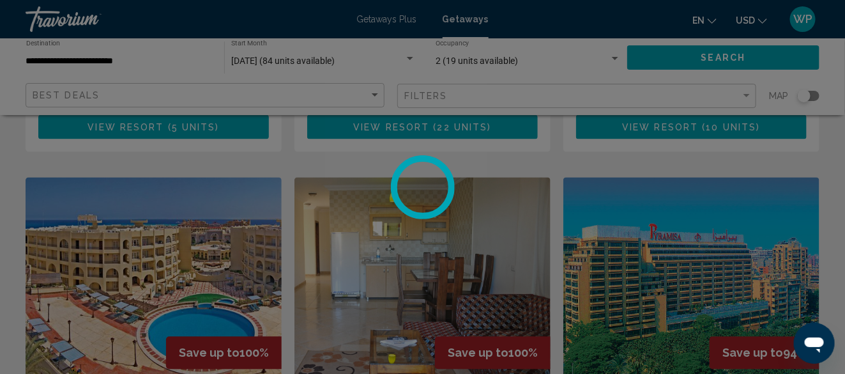
scroll to position [155, 0]
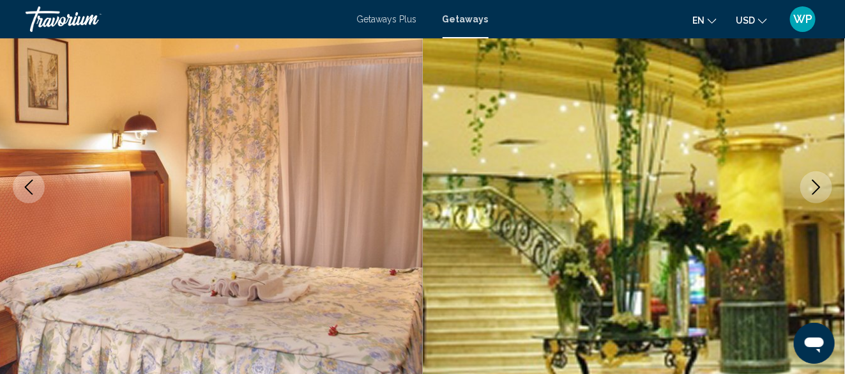
click at [817, 183] on icon "Next image" at bounding box center [816, 186] width 8 height 15
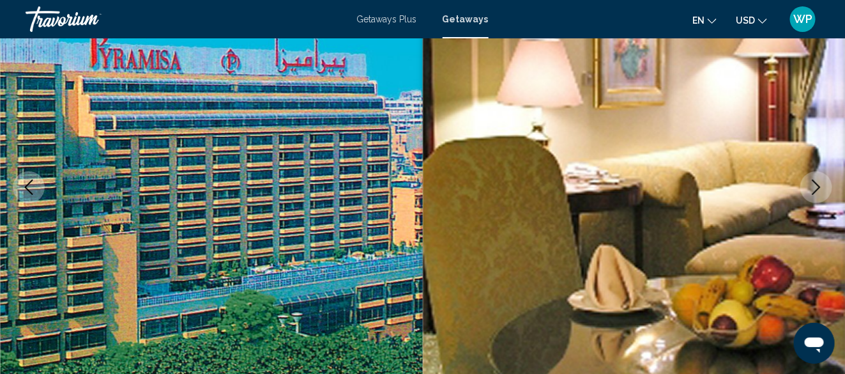
click at [817, 183] on icon "Next image" at bounding box center [816, 186] width 8 height 15
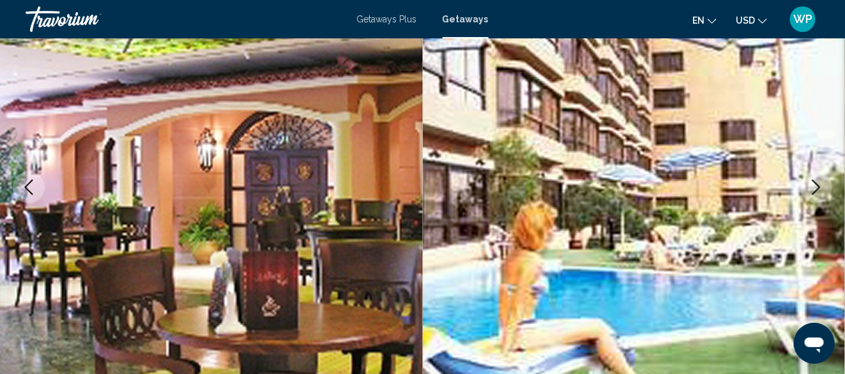
click at [817, 183] on icon "Next image" at bounding box center [816, 186] width 8 height 15
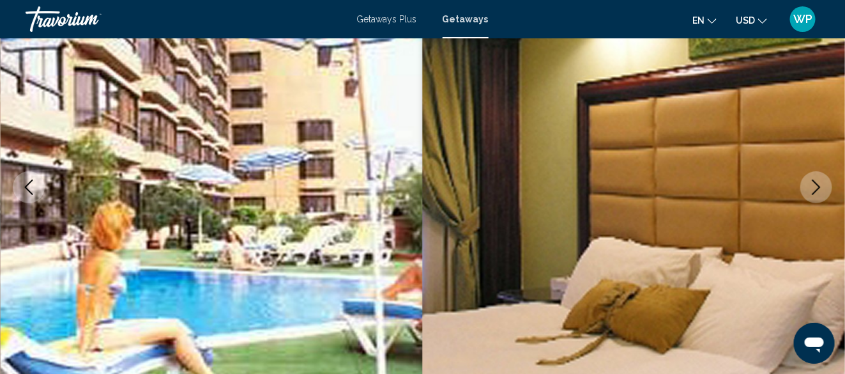
click at [817, 183] on icon "Next image" at bounding box center [816, 186] width 8 height 15
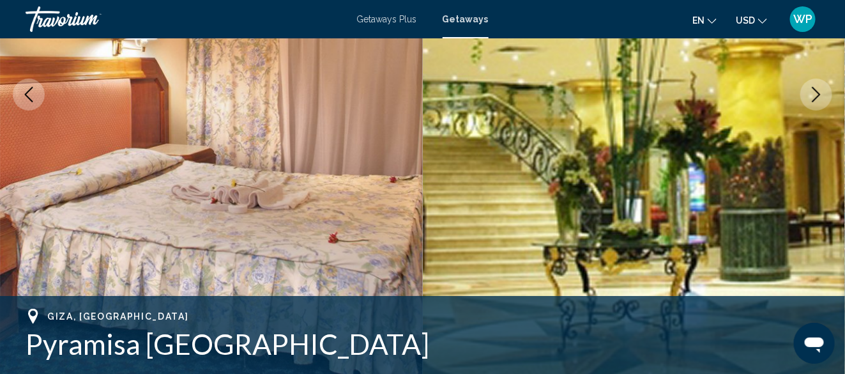
scroll to position [346, 0]
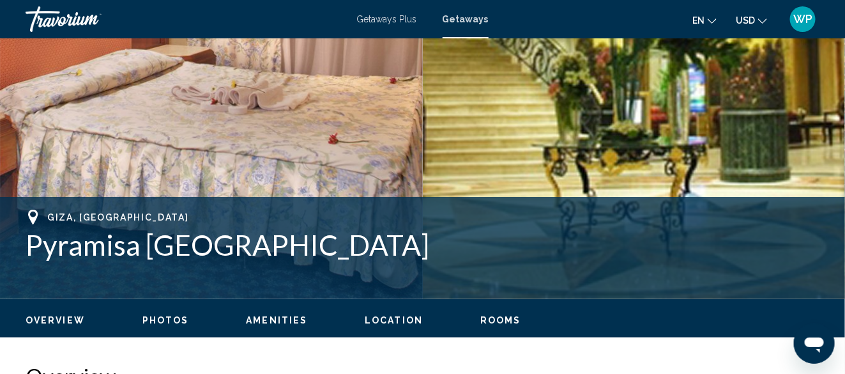
click at [376, 315] on span "Location" at bounding box center [394, 320] width 58 height 10
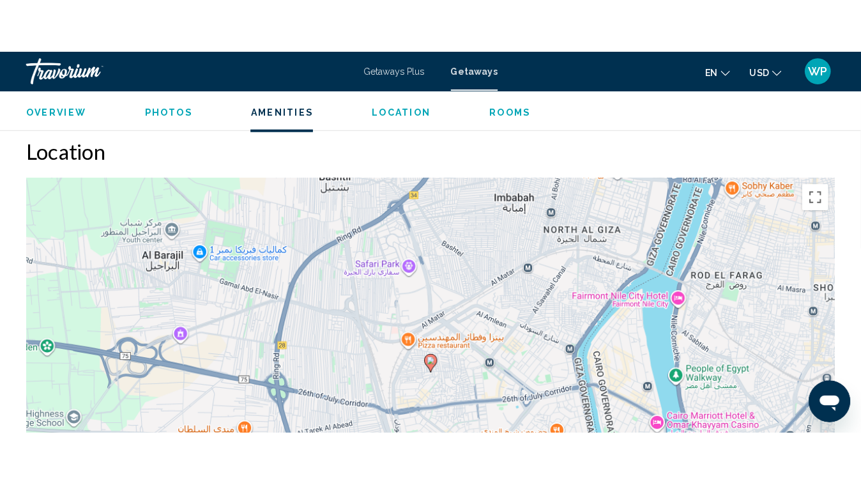
scroll to position [1886, 0]
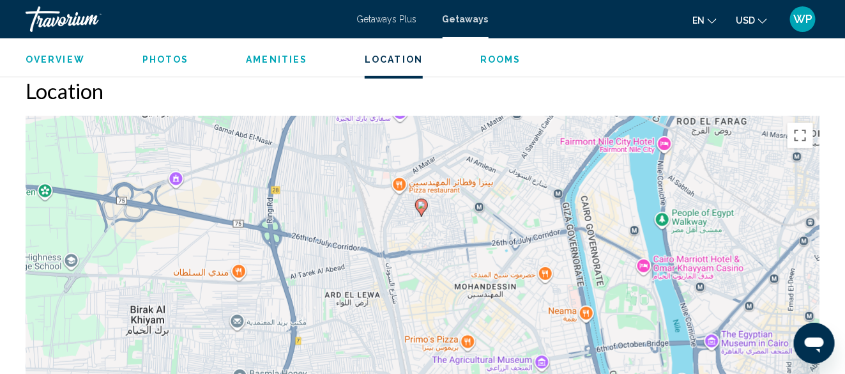
drag, startPoint x: 580, startPoint y: 358, endPoint x: 579, endPoint y: 266, distance: 92.0
click at [579, 266] on div "To activate drag with keyboard, press Alt + Enter. Once in keyboard drag state,…" at bounding box center [423, 307] width 794 height 383
click at [550, 253] on div "To activate drag with keyboard, press Alt + Enter. Once in keyboard drag state,…" at bounding box center [423, 307] width 794 height 383
click at [551, 253] on div "To activate drag with keyboard, press Alt + Enter. Once in keyboard drag state,…" at bounding box center [423, 307] width 794 height 383
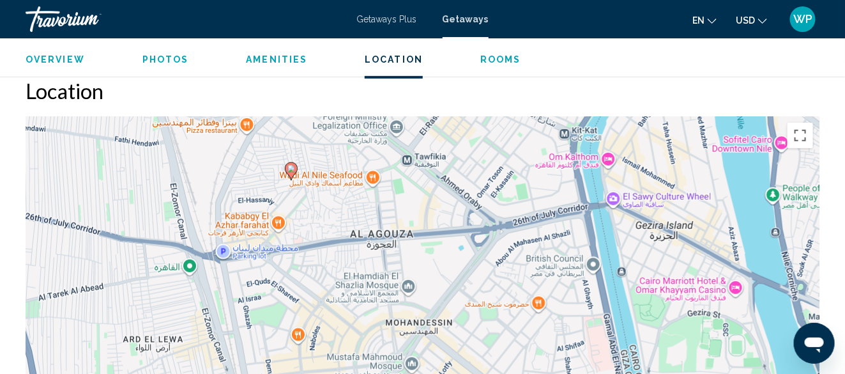
click at [570, 236] on div "To activate drag with keyboard, press Alt + Enter. Once in keyboard drag state,…" at bounding box center [423, 307] width 794 height 383
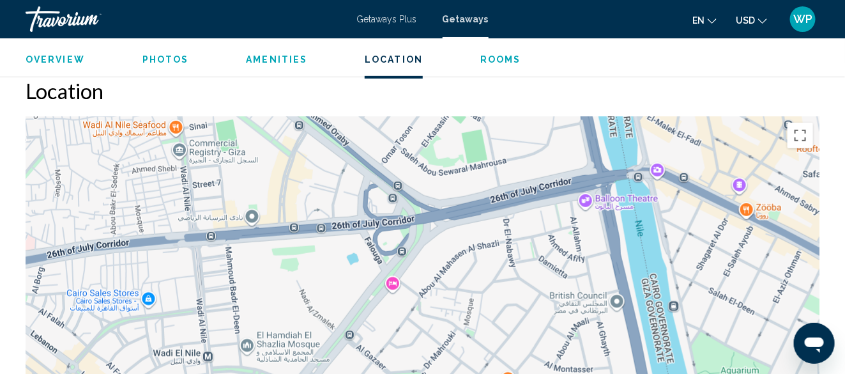
click at [515, 275] on div "To activate drag with keyboard, press Alt + Enter. Once in keyboard drag state,…" at bounding box center [423, 307] width 794 height 383
click at [515, 274] on div "To activate drag with keyboard, press Alt + Enter. Once in keyboard drag state,…" at bounding box center [423, 307] width 794 height 383
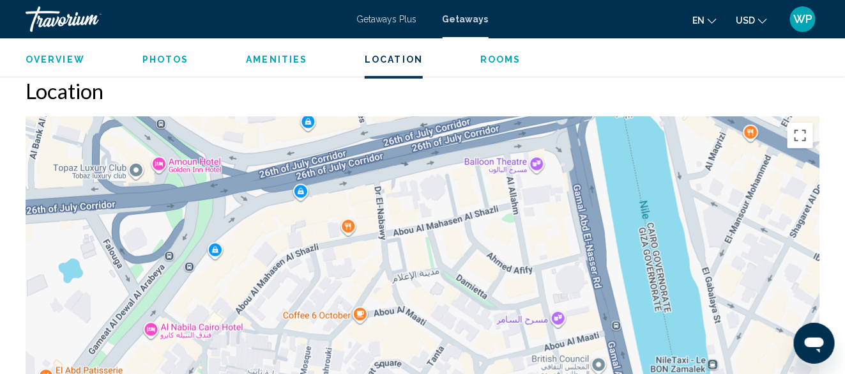
drag, startPoint x: 580, startPoint y: 289, endPoint x: 461, endPoint y: 316, distance: 122.6
click at [461, 316] on div "Main content" at bounding box center [423, 307] width 794 height 383
click at [795, 133] on button "Toggle fullscreen view" at bounding box center [801, 136] width 26 height 26
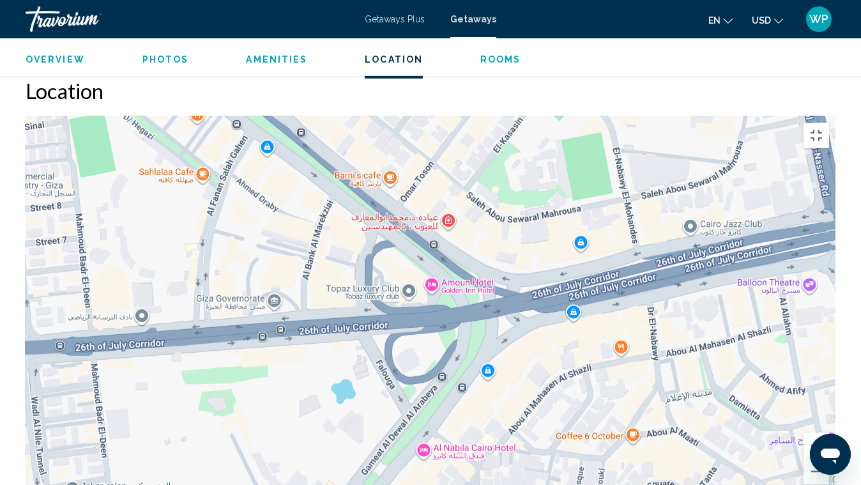
drag, startPoint x: 406, startPoint y: 340, endPoint x: 673, endPoint y: 461, distance: 293.3
click at [673, 373] on div "Main content" at bounding box center [431, 307] width 810 height 383
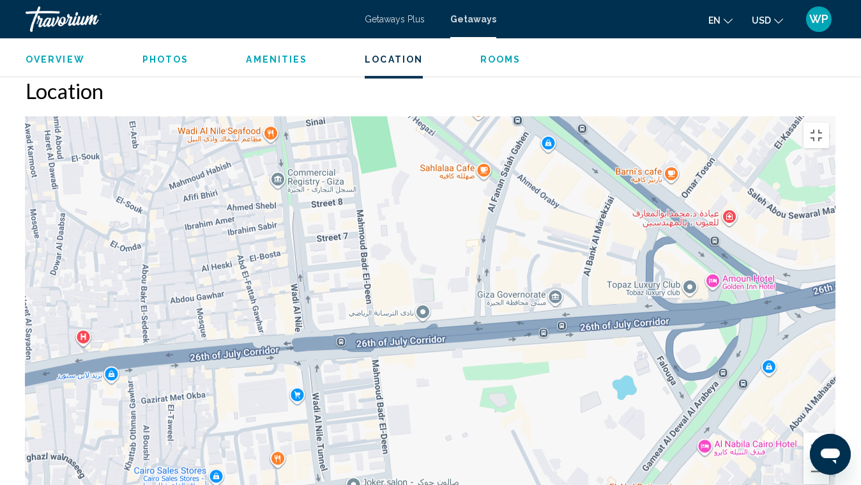
drag, startPoint x: 436, startPoint y: 399, endPoint x: 650, endPoint y: 395, distance: 214.6
click at [650, 373] on div "To activate drag with keyboard, press Alt + Enter. Once in keyboard drag state,…" at bounding box center [431, 307] width 810 height 383
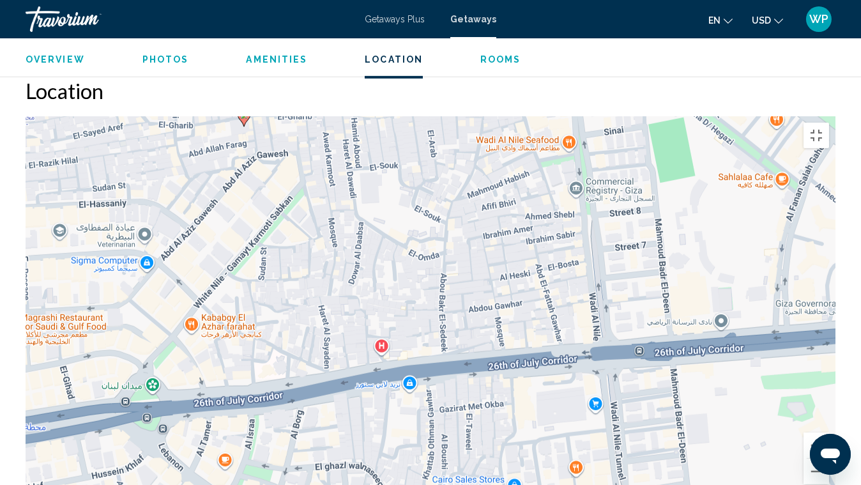
drag, startPoint x: 472, startPoint y: 400, endPoint x: 643, endPoint y: 404, distance: 171.2
click at [702, 373] on div "To activate drag with keyboard, press Alt + Enter. Once in keyboard drag state,…" at bounding box center [431, 307] width 810 height 383
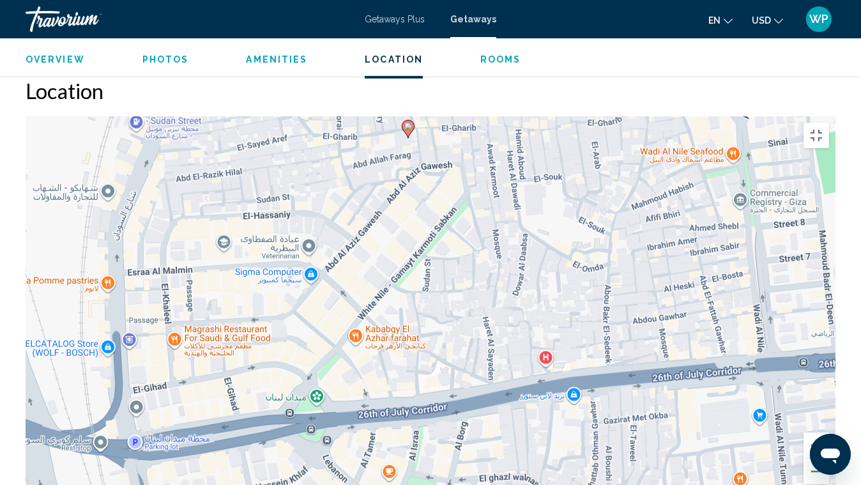
drag, startPoint x: 374, startPoint y: 381, endPoint x: 544, endPoint y: 392, distance: 170.9
click at [544, 373] on div "To activate drag with keyboard, press Alt + Enter. Once in keyboard drag state,…" at bounding box center [431, 307] width 810 height 383
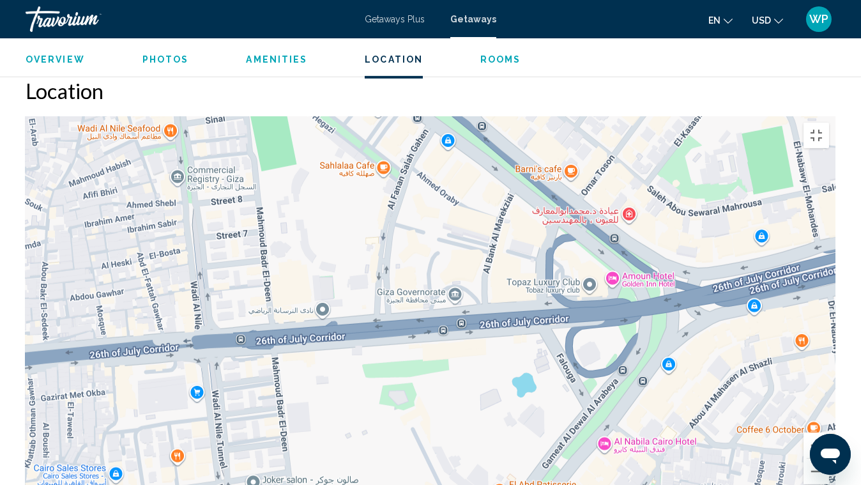
drag, startPoint x: 786, startPoint y: 234, endPoint x: 220, endPoint y: 206, distance: 567.2
click at [220, 208] on div "To activate drag with keyboard, press Alt + Enter. Once in keyboard drag state,…" at bounding box center [431, 307] width 810 height 383
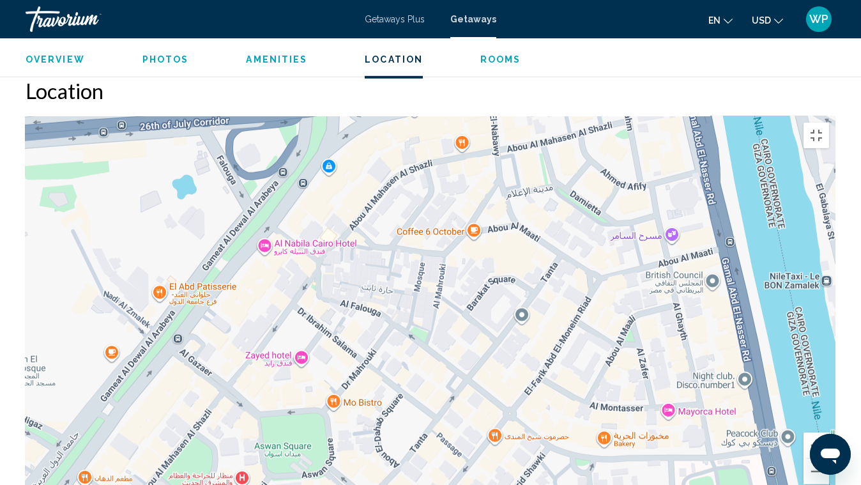
drag, startPoint x: 707, startPoint y: 339, endPoint x: 359, endPoint y: 136, distance: 402.7
click at [368, 148] on div "To activate drag with keyboard, press Alt + Enter. Once in keyboard drag state,…" at bounding box center [431, 307] width 810 height 383
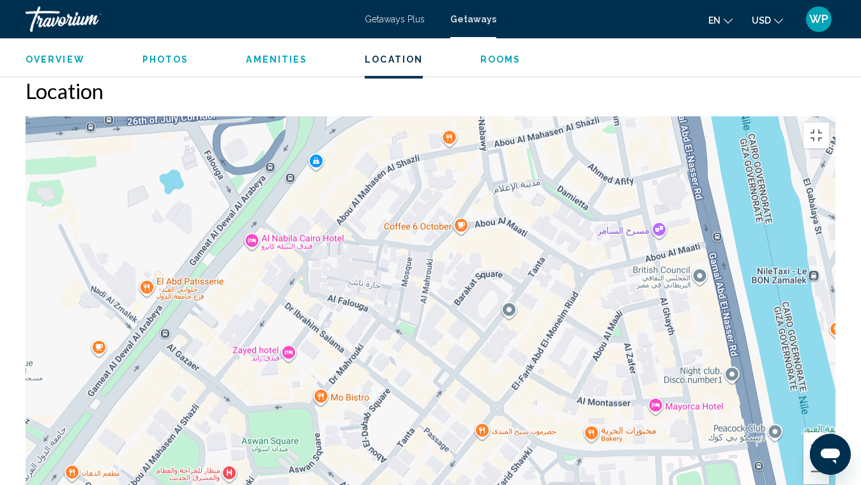
click at [317, 172] on div "Main content" at bounding box center [431, 307] width 810 height 383
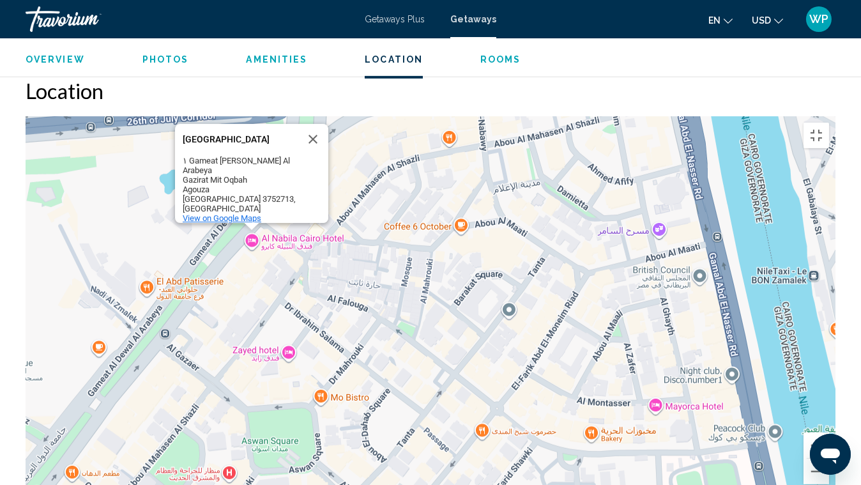
click at [229, 213] on span "View on Google Maps" at bounding box center [222, 218] width 79 height 10
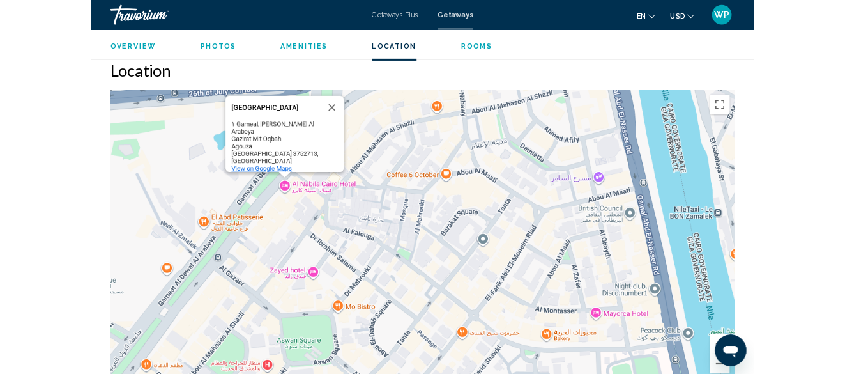
scroll to position [1896, 0]
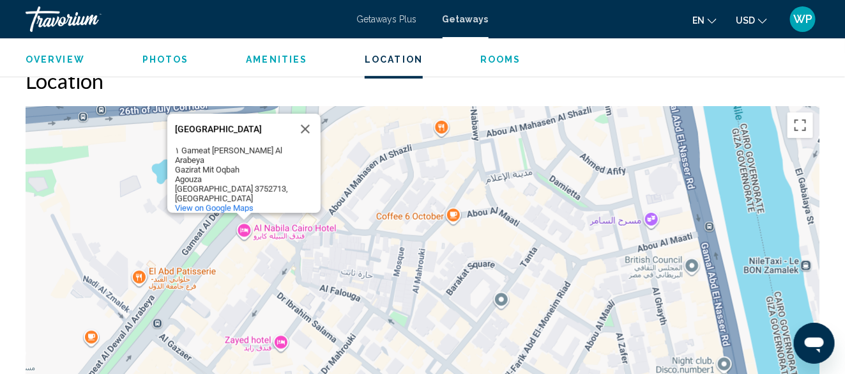
click at [303, 121] on button "Close" at bounding box center [305, 129] width 31 height 31
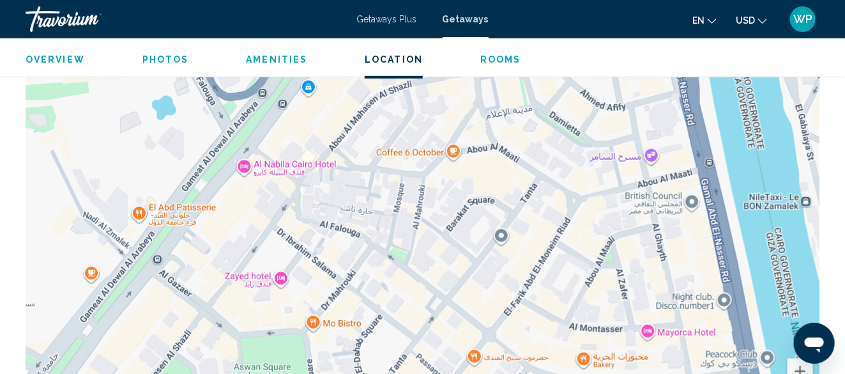
scroll to position [2087, 0]
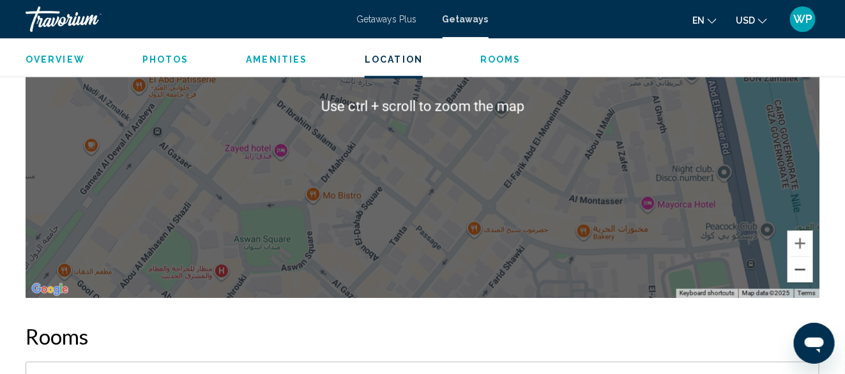
click at [798, 268] on button "Zoom out" at bounding box center [801, 270] width 26 height 26
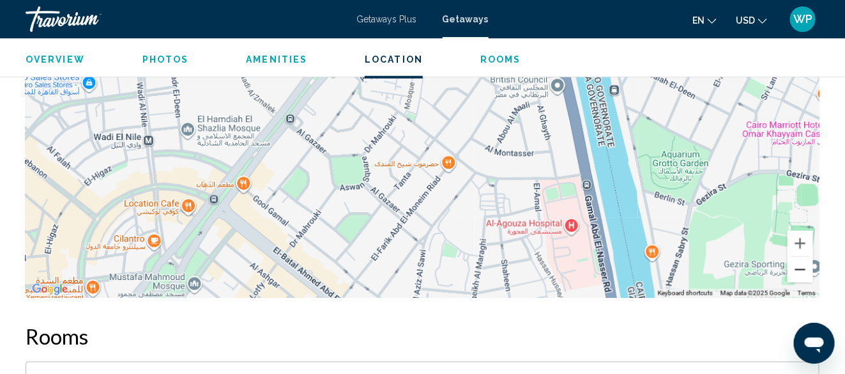
click at [798, 268] on button "Zoom out" at bounding box center [801, 270] width 26 height 26
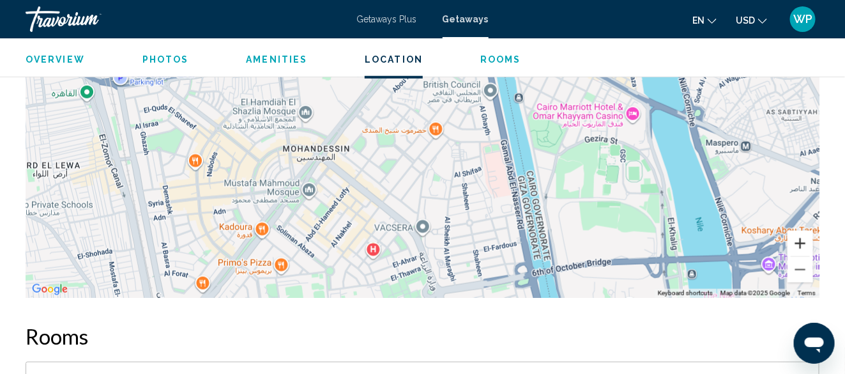
click at [795, 240] on button "Zoom in" at bounding box center [801, 244] width 26 height 26
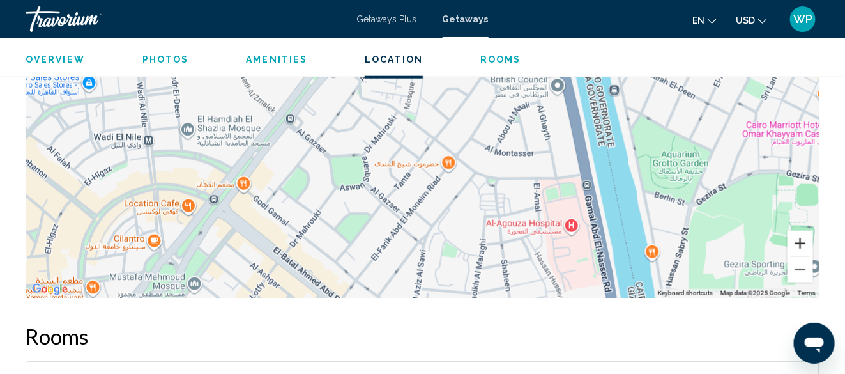
click at [806, 240] on button "Zoom in" at bounding box center [801, 244] width 26 height 26
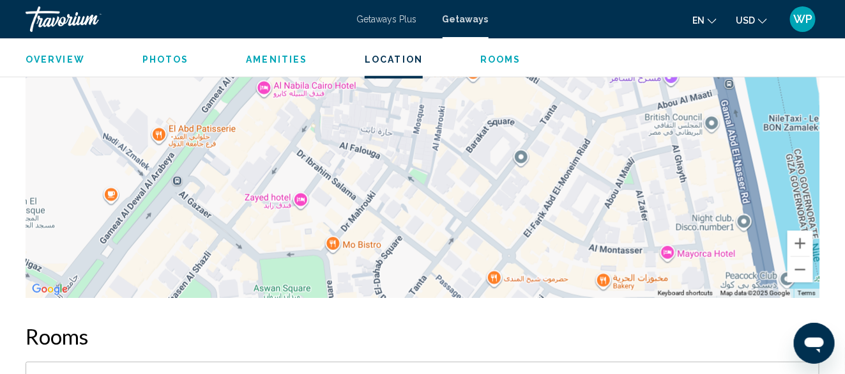
drag, startPoint x: 474, startPoint y: 175, endPoint x: 492, endPoint y: 303, distance: 129.1
click at [492, 303] on div "Overview Type Resort All-Inclusive No All-Inclusive Address [STREET_ADDRESS] De…" at bounding box center [422, 86] width 807 height 2929
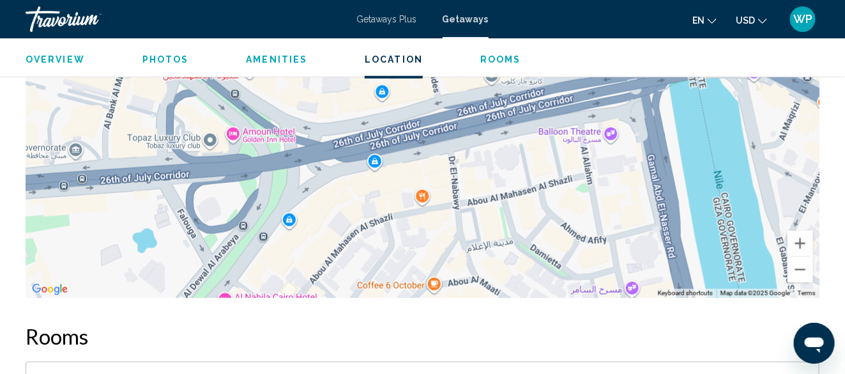
drag, startPoint x: 506, startPoint y: 119, endPoint x: 459, endPoint y: 230, distance: 120.2
click at [459, 230] on div "Main content" at bounding box center [423, 105] width 794 height 383
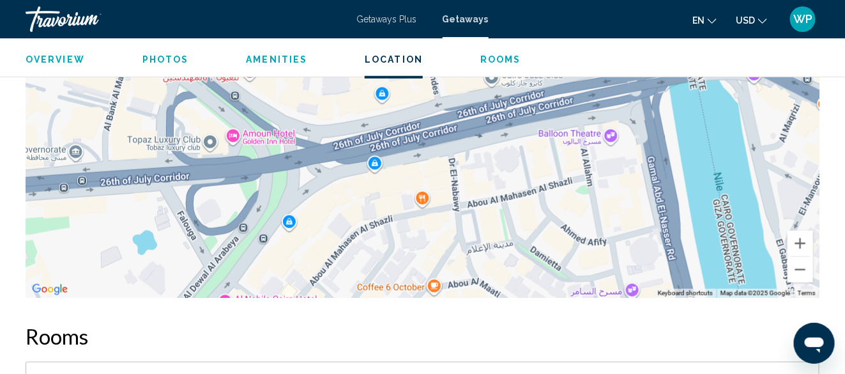
click at [57, 61] on span "Overview" at bounding box center [55, 59] width 59 height 10
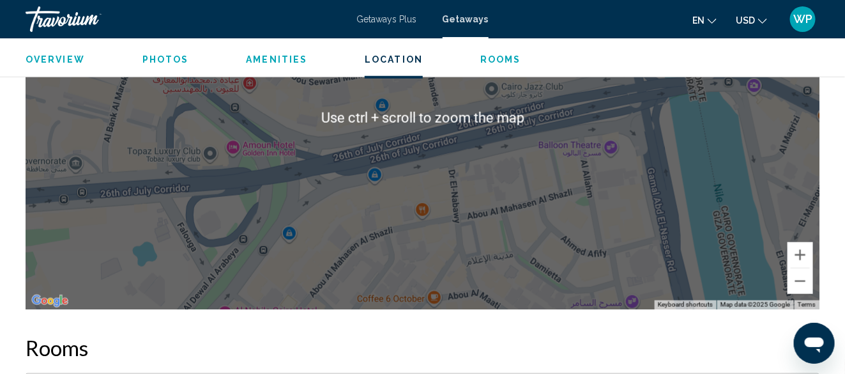
scroll to position [2101, 0]
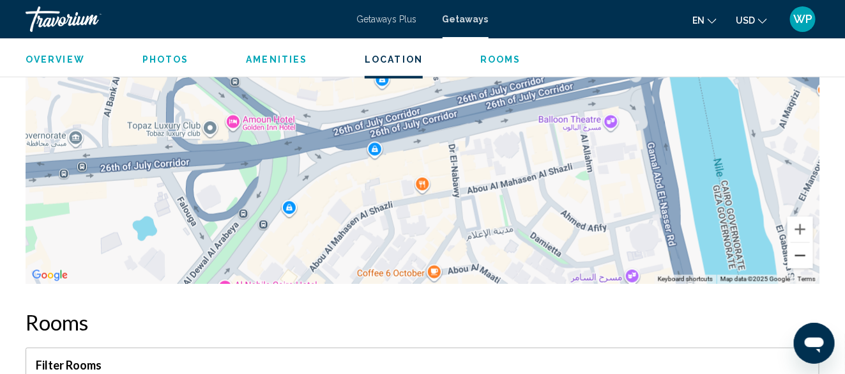
click at [804, 252] on button "Zoom out" at bounding box center [801, 256] width 26 height 26
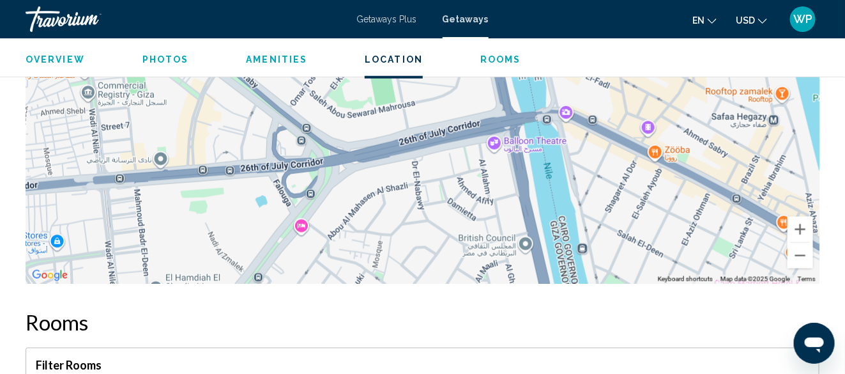
drag, startPoint x: 708, startPoint y: 175, endPoint x: 676, endPoint y: 276, distance: 105.9
click at [676, 276] on div "To activate drag with keyboard, press Alt + Enter. Once in keyboard drag state,…" at bounding box center [423, 91] width 794 height 383
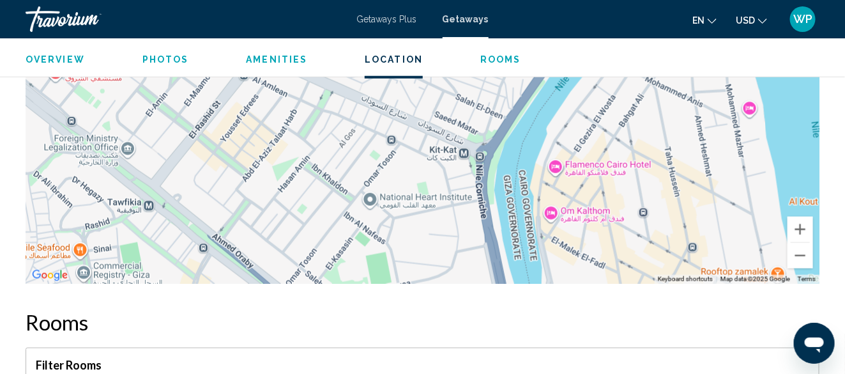
drag, startPoint x: 706, startPoint y: 139, endPoint x: 713, endPoint y: 248, distance: 110.0
click at [713, 246] on div "To activate drag with keyboard, press Alt + Enter. Once in keyboard drag state,…" at bounding box center [423, 91] width 794 height 383
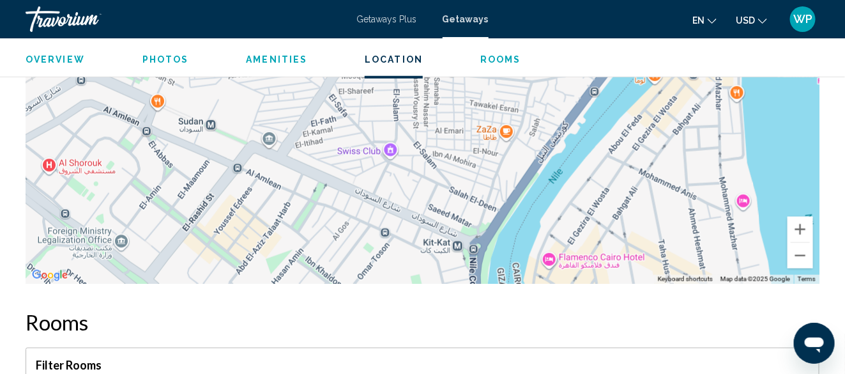
drag, startPoint x: 764, startPoint y: 201, endPoint x: 758, endPoint y: 255, distance: 54.7
click at [758, 255] on div "To activate drag with keyboard, press Alt + Enter. Once in keyboard drag state,…" at bounding box center [423, 91] width 794 height 383
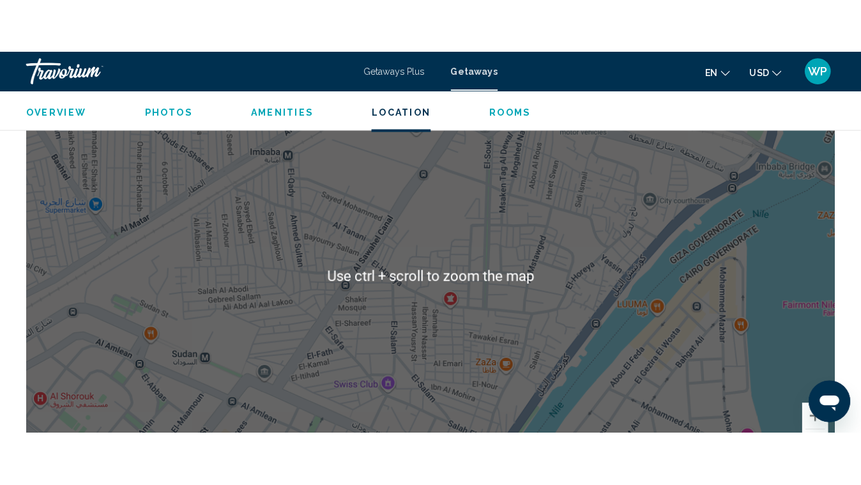
scroll to position [1846, 0]
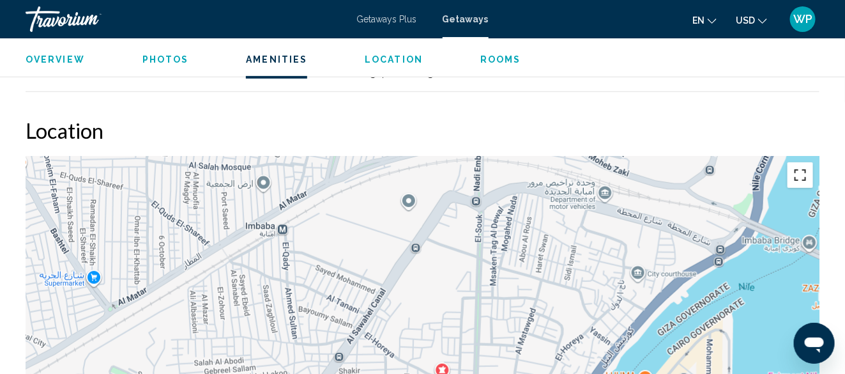
click at [803, 171] on button "Toggle fullscreen view" at bounding box center [801, 175] width 26 height 26
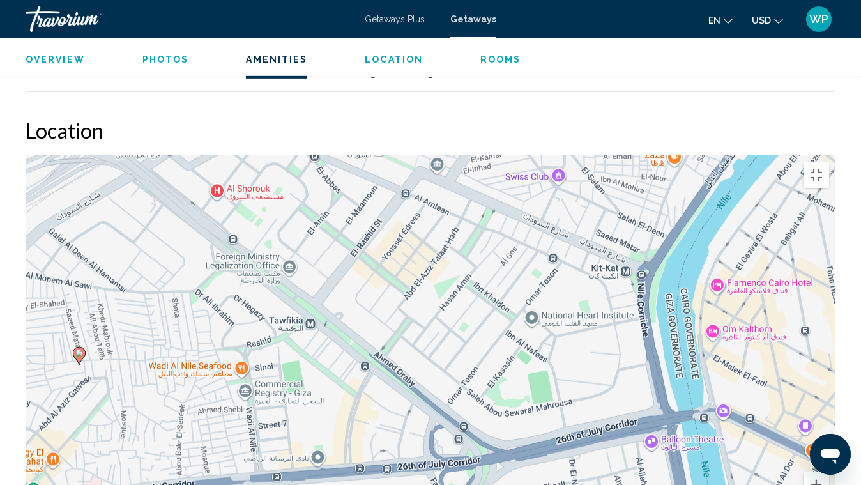
drag, startPoint x: 524, startPoint y: 434, endPoint x: 696, endPoint y: 156, distance: 327.2
click at [696, 156] on div "To activate drag with keyboard, press Alt + Enter. Once in keyboard drag state,…" at bounding box center [431, 347] width 810 height 383
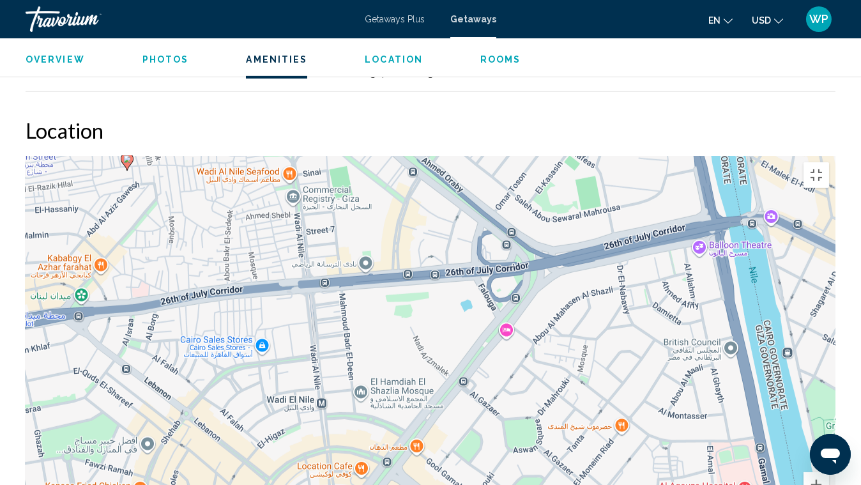
drag, startPoint x: 589, startPoint y: 423, endPoint x: 632, endPoint y: 213, distance: 214.5
click at [632, 213] on div "To activate drag with keyboard, press Alt + Enter. Once in keyboard drag state,…" at bounding box center [431, 347] width 810 height 383
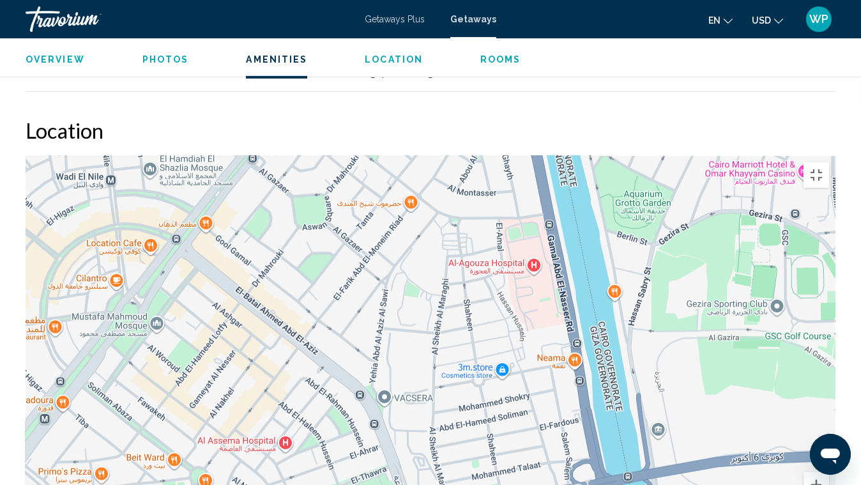
drag, startPoint x: 555, startPoint y: 429, endPoint x: 349, endPoint y: 227, distance: 289.1
click at [349, 227] on div "To activate drag with keyboard, press Alt + Enter. Once in keyboard drag state,…" at bounding box center [431, 347] width 810 height 383
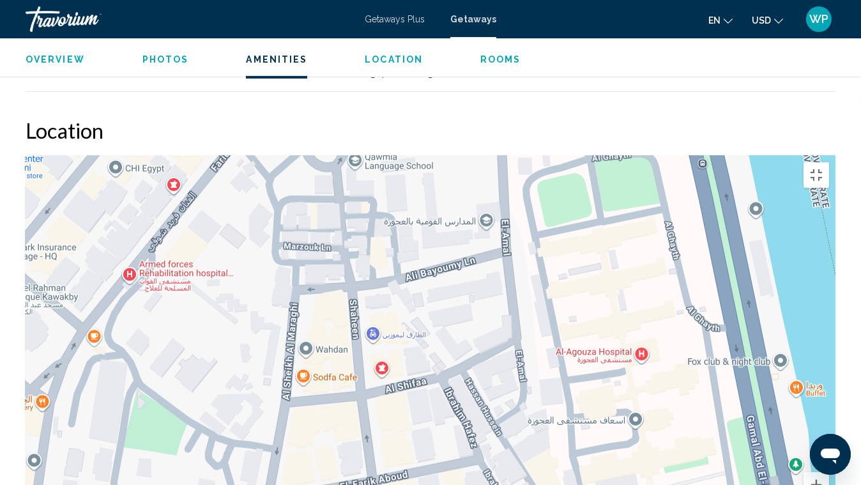
drag, startPoint x: 685, startPoint y: 57, endPoint x: 554, endPoint y: 439, distance: 403.8
click at [554, 373] on div "Main content" at bounding box center [431, 347] width 810 height 383
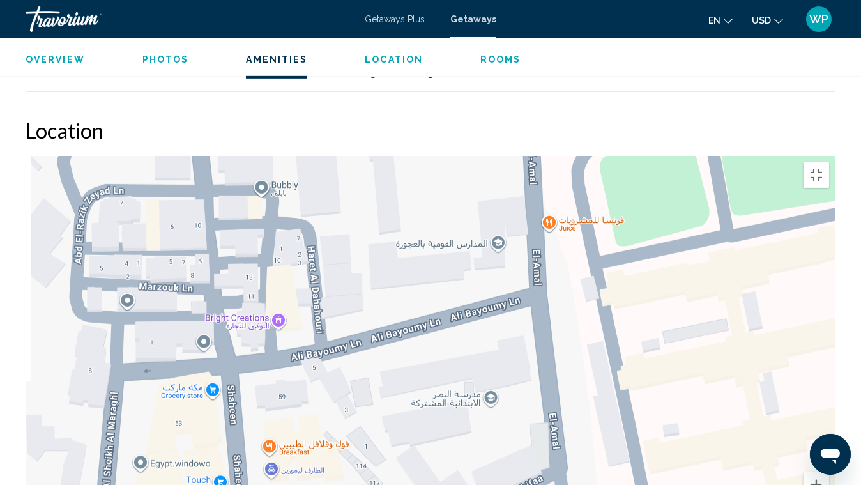
drag, startPoint x: 367, startPoint y: 131, endPoint x: 525, endPoint y: 264, distance: 206.3
click at [525, 264] on div "Main content" at bounding box center [431, 347] width 810 height 383
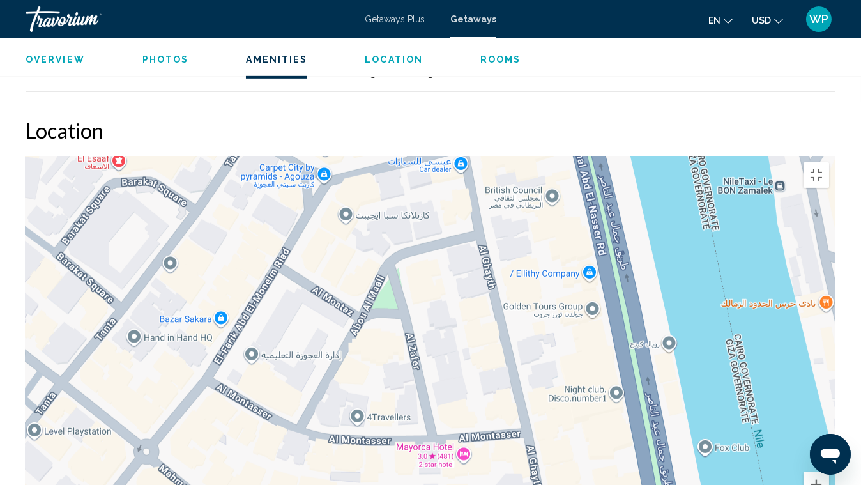
drag, startPoint x: 639, startPoint y: 148, endPoint x: 581, endPoint y: 465, distance: 322.7
click at [581, 373] on div "Main content" at bounding box center [431, 347] width 810 height 383
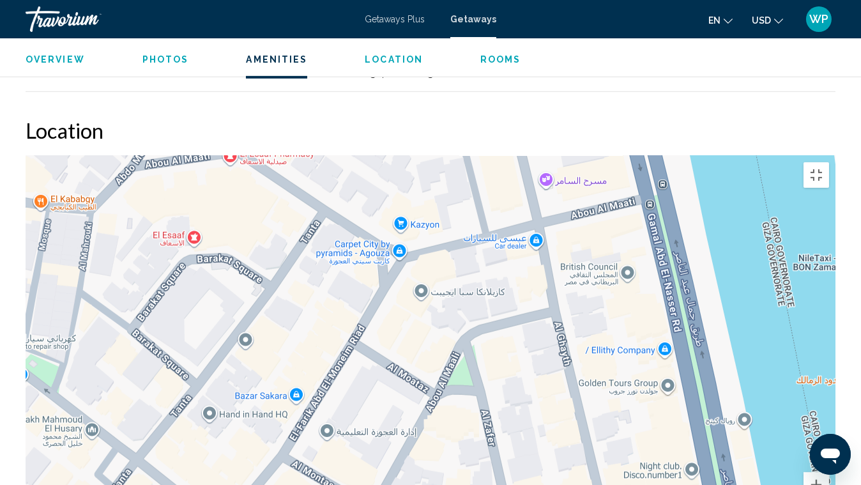
drag, startPoint x: 541, startPoint y: 126, endPoint x: 616, endPoint y: 205, distance: 109.3
click at [616, 205] on div "Main content" at bounding box center [431, 347] width 810 height 383
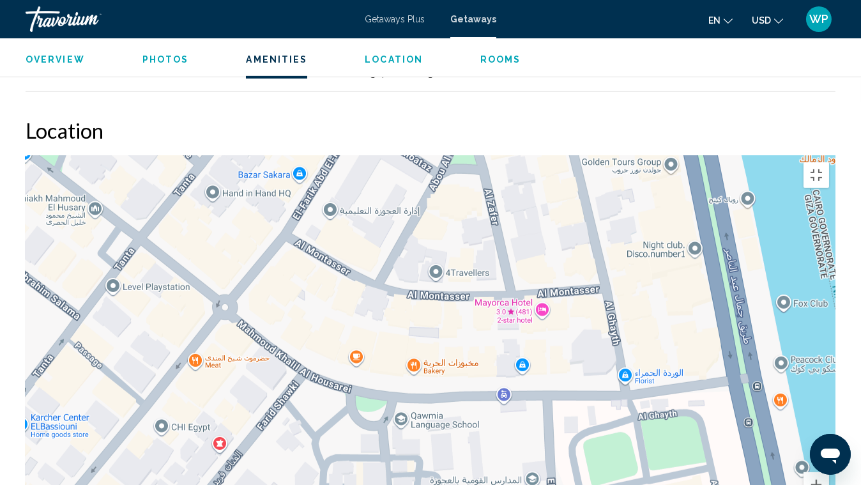
drag, startPoint x: 550, startPoint y: 431, endPoint x: 553, endPoint y: 190, distance: 240.8
click at [553, 190] on div "Main content" at bounding box center [431, 347] width 810 height 383
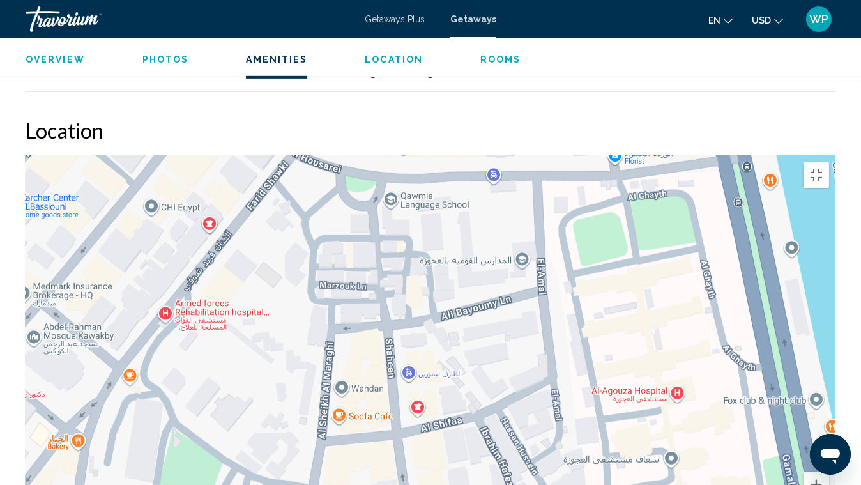
drag, startPoint x: 500, startPoint y: 363, endPoint x: 490, endPoint y: 173, distance: 190.6
click at [490, 173] on div "Main content" at bounding box center [431, 347] width 810 height 383
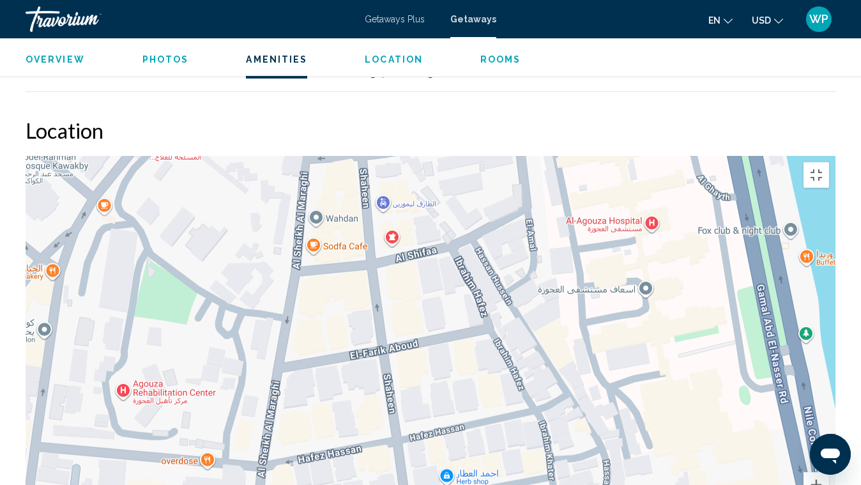
drag, startPoint x: 487, startPoint y: 450, endPoint x: 462, endPoint y: 327, distance: 125.8
click at [462, 327] on div "Main content" at bounding box center [431, 347] width 810 height 383
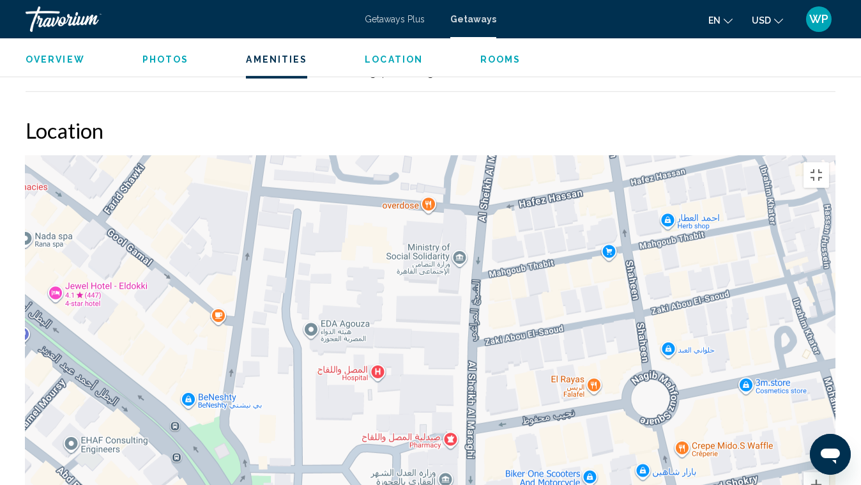
drag, startPoint x: 342, startPoint y: 457, endPoint x: 565, endPoint y: 197, distance: 342.0
click at [565, 197] on div "Main content" at bounding box center [431, 347] width 810 height 383
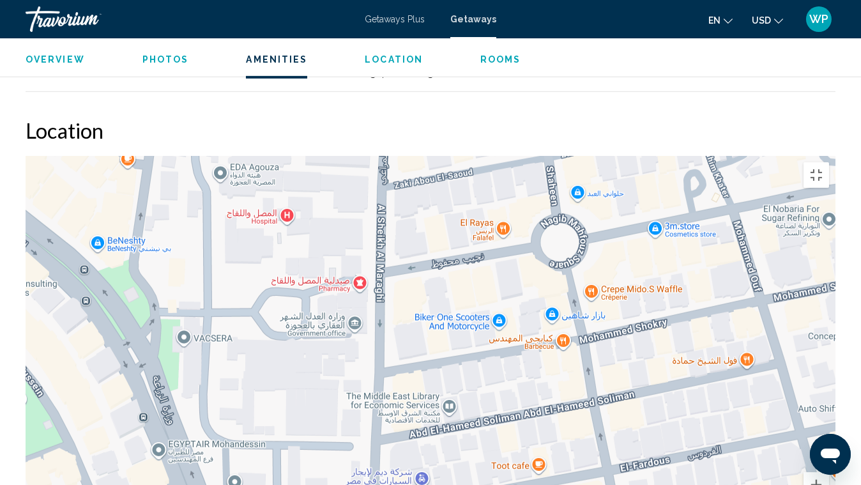
drag, startPoint x: 551, startPoint y: 415, endPoint x: 450, endPoint y: 251, distance: 191.8
click at [453, 255] on div "Main content" at bounding box center [431, 347] width 810 height 383
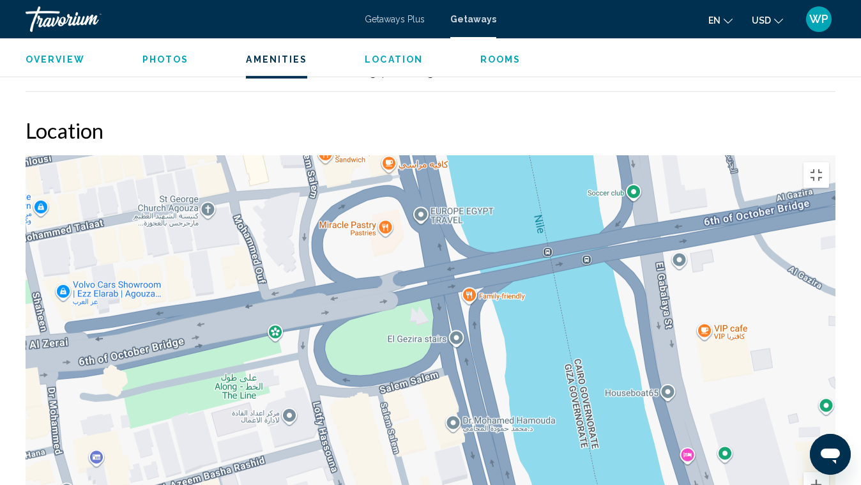
drag, startPoint x: 697, startPoint y: 402, endPoint x: 109, endPoint y: 45, distance: 687.9
click at [109, 156] on div "Main content" at bounding box center [431, 347] width 810 height 383
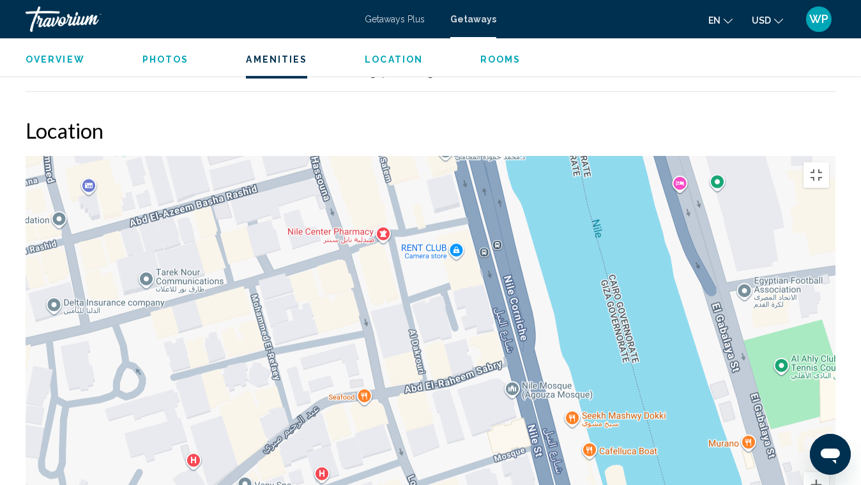
drag, startPoint x: 491, startPoint y: 407, endPoint x: 484, endPoint y: 144, distance: 263.3
click at [484, 156] on div "Main content" at bounding box center [431, 347] width 810 height 383
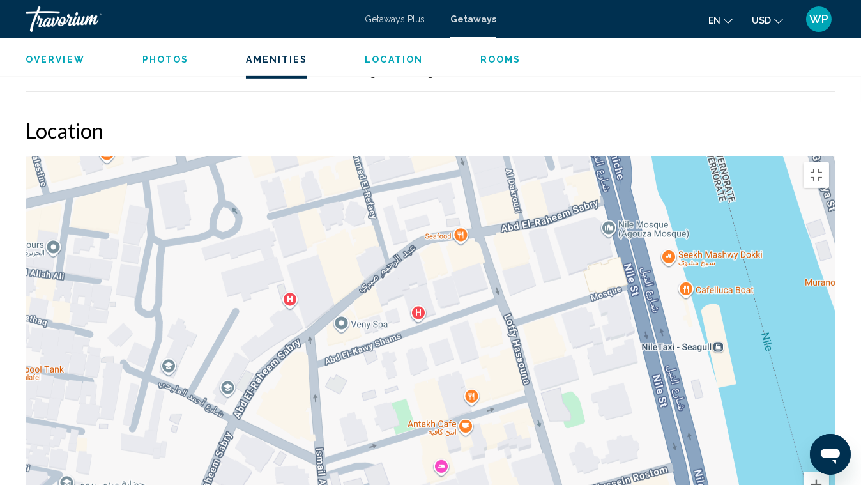
drag, startPoint x: 473, startPoint y: 374, endPoint x: 570, endPoint y: 211, distance: 188.7
click at [570, 211] on div "Main content" at bounding box center [431, 347] width 810 height 383
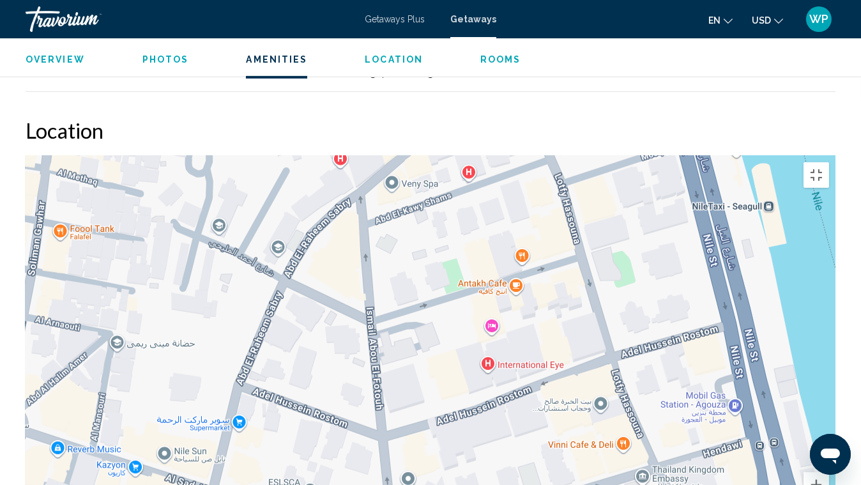
drag, startPoint x: 602, startPoint y: 364, endPoint x: 652, endPoint y: 222, distance: 150.9
click at [652, 222] on div "Main content" at bounding box center [431, 347] width 810 height 383
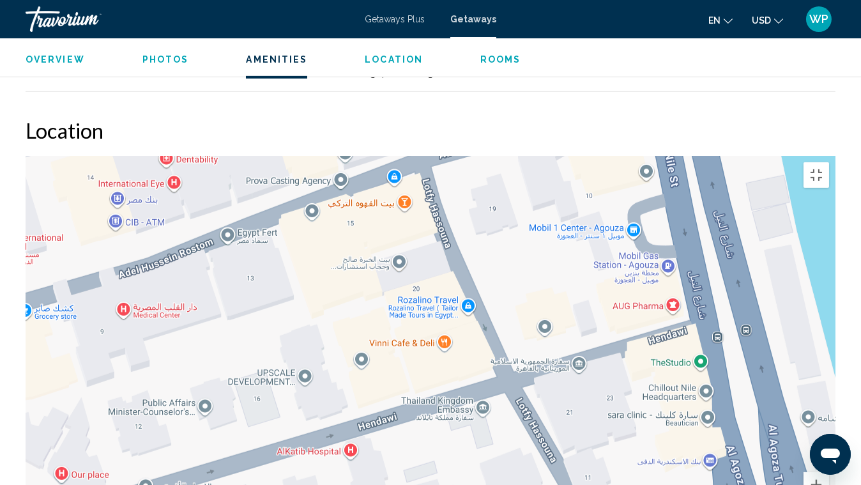
drag, startPoint x: 629, startPoint y: 319, endPoint x: 501, endPoint y: 118, distance: 238.3
click at [503, 156] on div "Main content" at bounding box center [431, 347] width 810 height 383
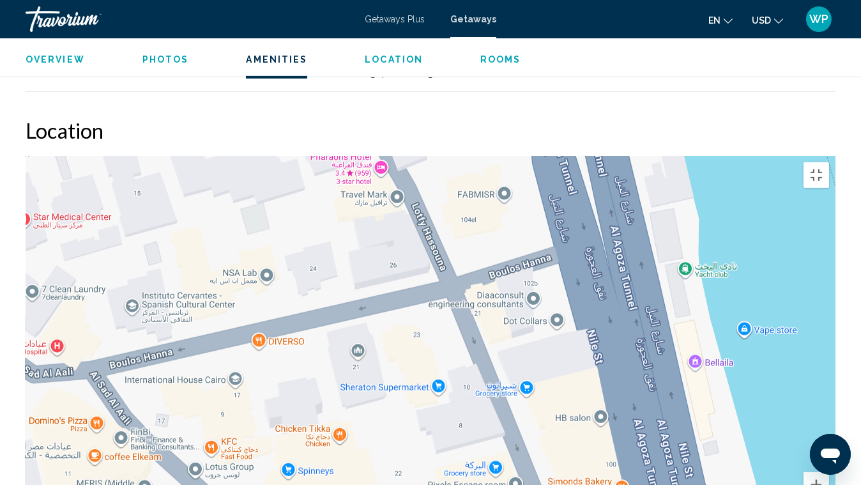
drag, startPoint x: 590, startPoint y: 385, endPoint x: 431, endPoint y: 92, distance: 333.0
click at [431, 156] on div "Main content" at bounding box center [431, 347] width 810 height 383
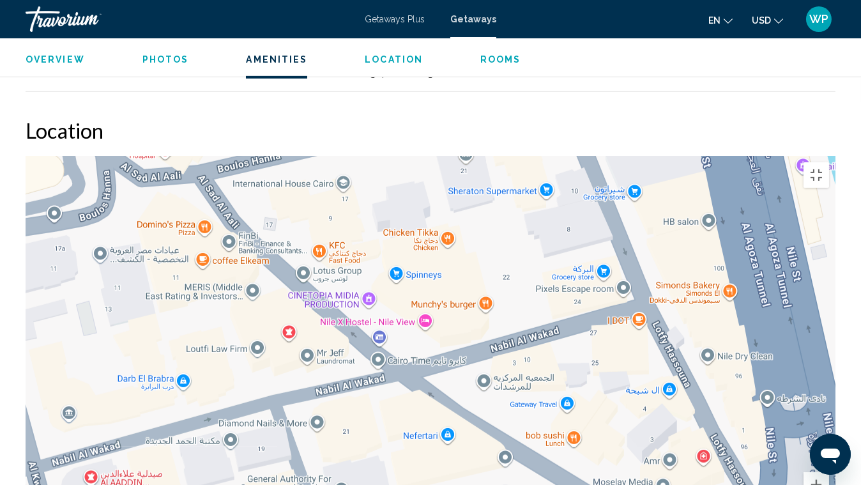
drag, startPoint x: 431, startPoint y: 406, endPoint x: 540, endPoint y: 207, distance: 227.3
click at [540, 207] on div "Main content" at bounding box center [431, 347] width 810 height 383
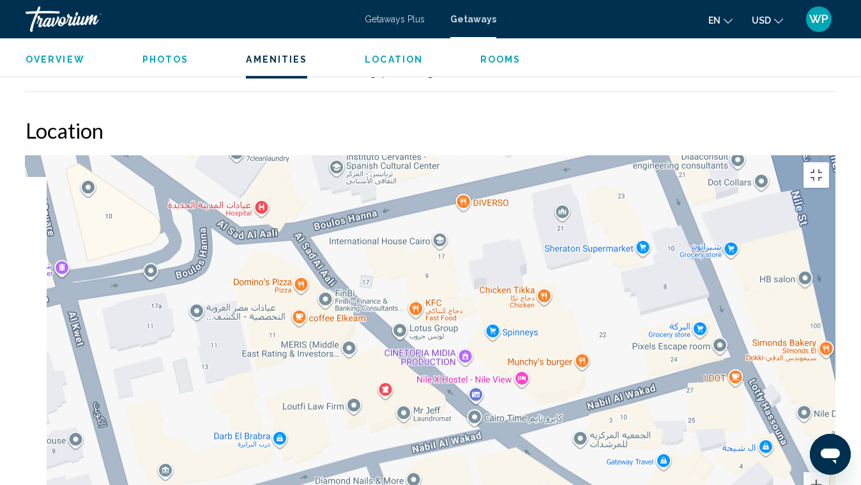
drag, startPoint x: 401, startPoint y: 392, endPoint x: 548, endPoint y: 473, distance: 168.1
click at [556, 373] on div "Main content" at bounding box center [431, 347] width 810 height 383
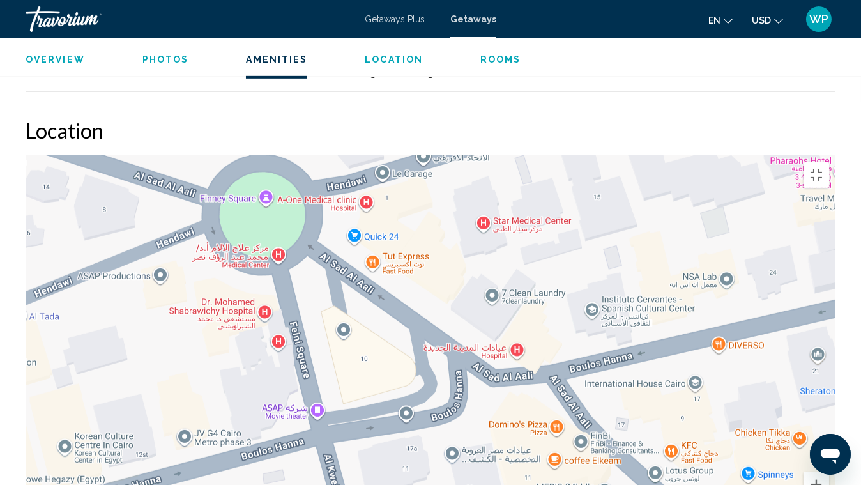
drag, startPoint x: 311, startPoint y: 325, endPoint x: 497, endPoint y: 450, distance: 223.7
click at [484, 373] on div "Main content" at bounding box center [431, 347] width 810 height 383
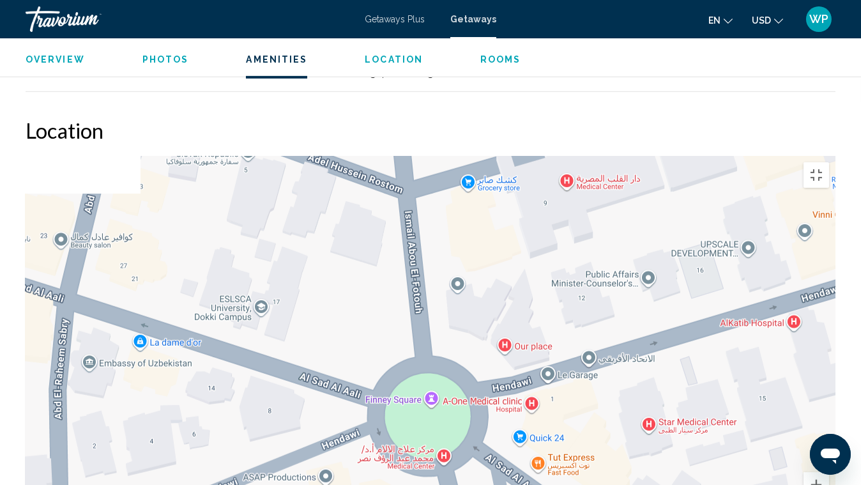
drag, startPoint x: 291, startPoint y: 318, endPoint x: 392, endPoint y: 484, distance: 193.8
click at [392, 373] on div "Main content" at bounding box center [431, 347] width 810 height 383
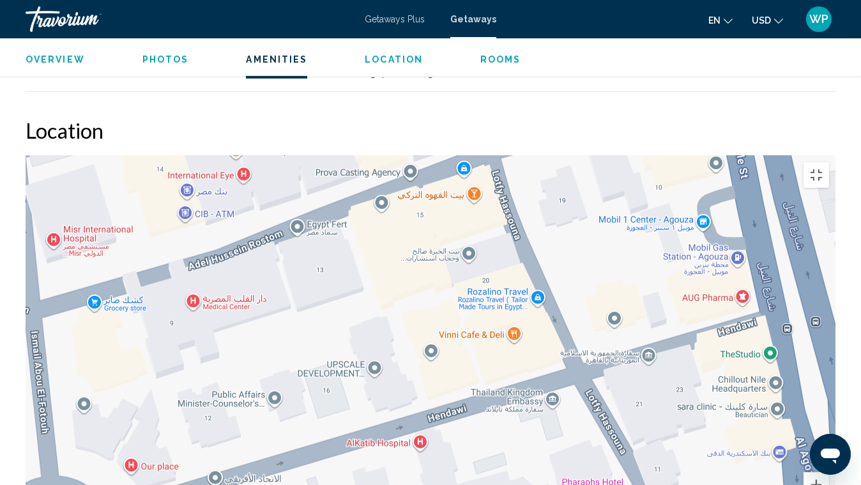
drag, startPoint x: 544, startPoint y: 238, endPoint x: 105, endPoint y: 352, distance: 453.9
click at [105, 352] on div "Main content" at bounding box center [431, 347] width 810 height 383
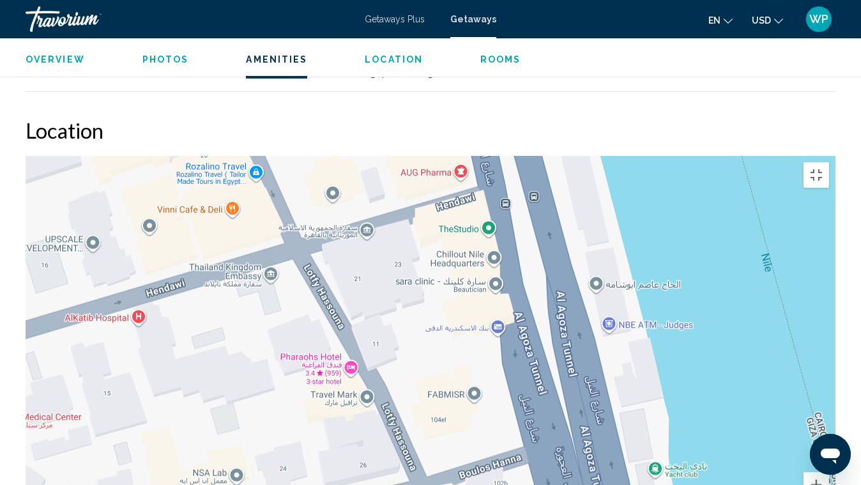
drag, startPoint x: 597, startPoint y: 385, endPoint x: 411, endPoint y: 223, distance: 247.2
click at [411, 223] on div "Main content" at bounding box center [431, 347] width 810 height 383
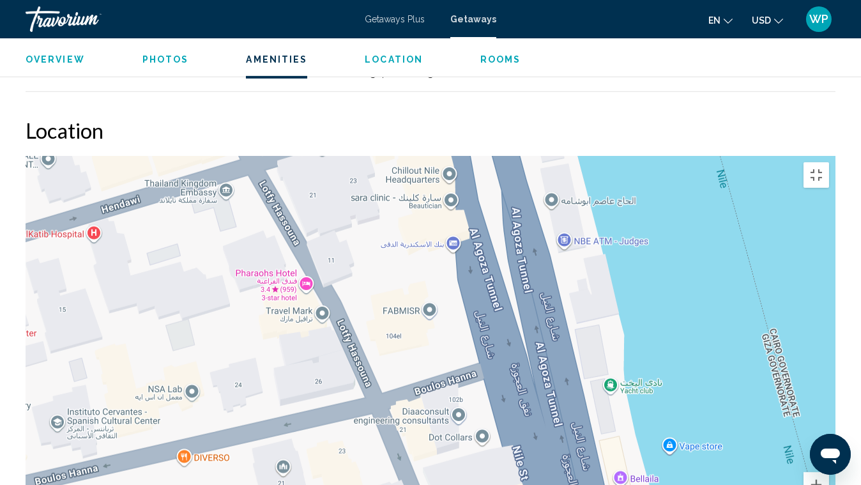
drag, startPoint x: 505, startPoint y: 437, endPoint x: 480, endPoint y: 230, distance: 208.4
click at [480, 230] on div "Main content" at bounding box center [431, 347] width 810 height 383
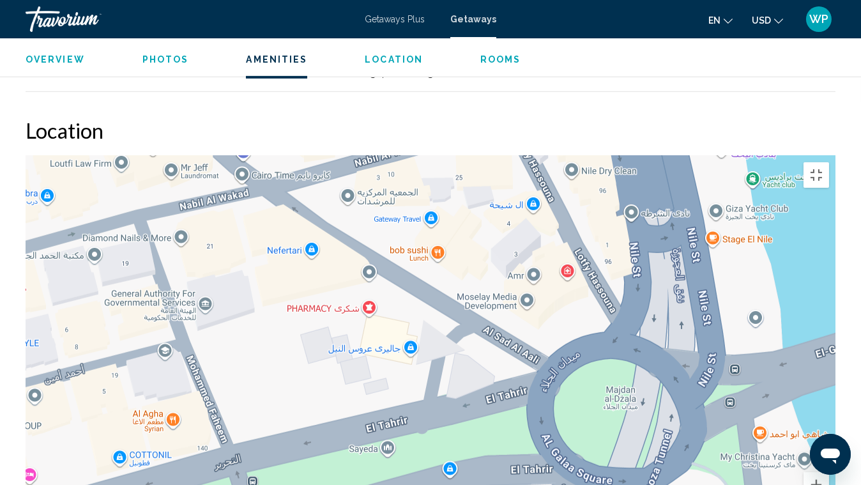
drag, startPoint x: 583, startPoint y: 259, endPoint x: 657, endPoint y: 102, distance: 172.9
click at [657, 156] on div "Main content" at bounding box center [431, 347] width 810 height 383
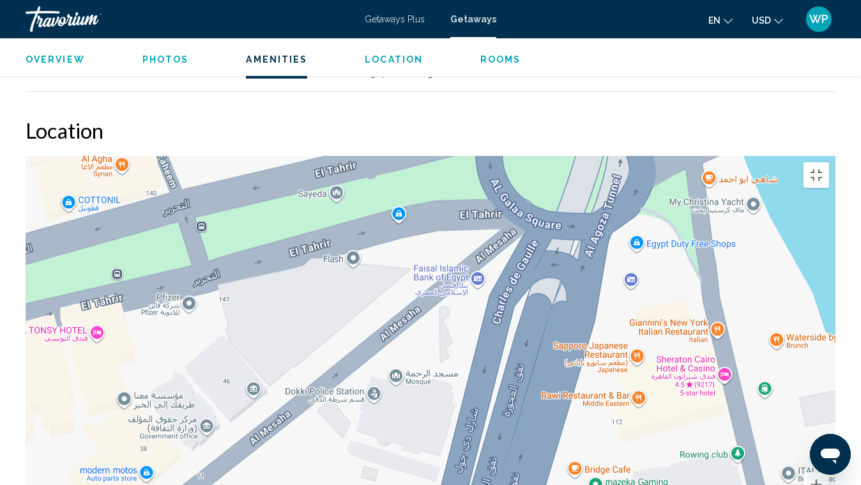
drag, startPoint x: 701, startPoint y: 446, endPoint x: 650, endPoint y: 190, distance: 261.8
click at [650, 190] on div "Main content" at bounding box center [431, 347] width 810 height 383
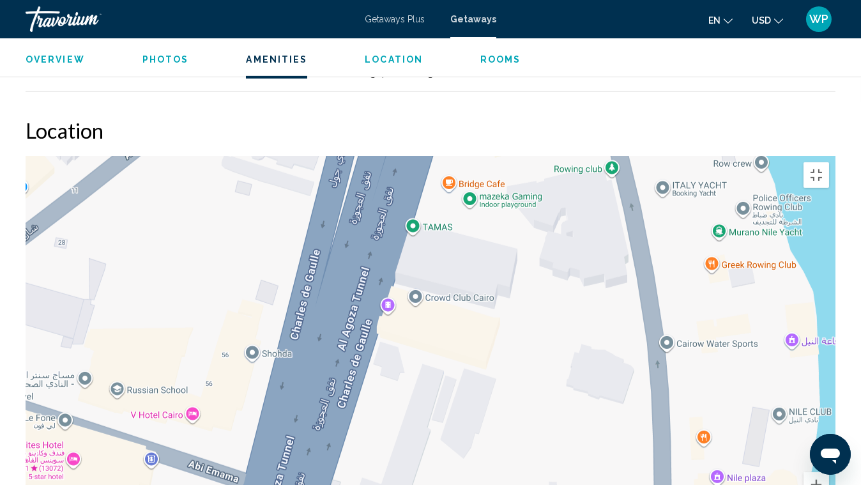
drag, startPoint x: 675, startPoint y: 443, endPoint x: 550, endPoint y: 156, distance: 313.5
click at [550, 156] on div "Main content" at bounding box center [431, 347] width 810 height 383
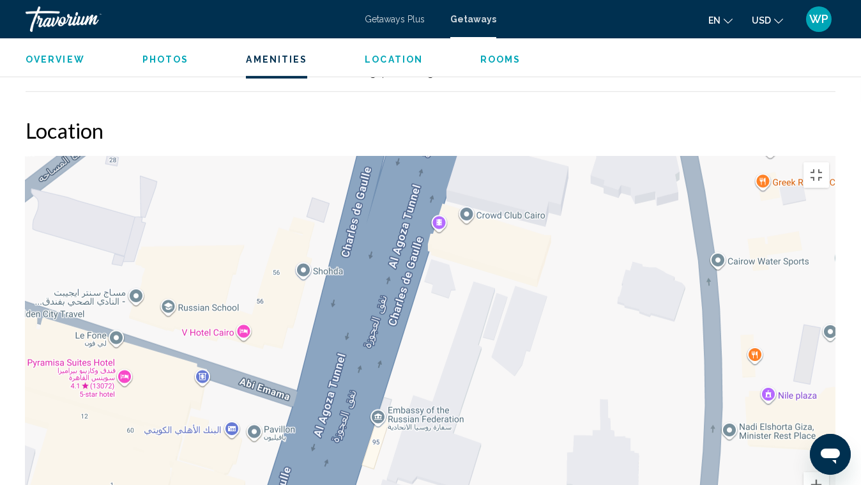
drag, startPoint x: 499, startPoint y: 341, endPoint x: 548, endPoint y: 261, distance: 93.8
click at [548, 261] on div "Main content" at bounding box center [431, 347] width 810 height 383
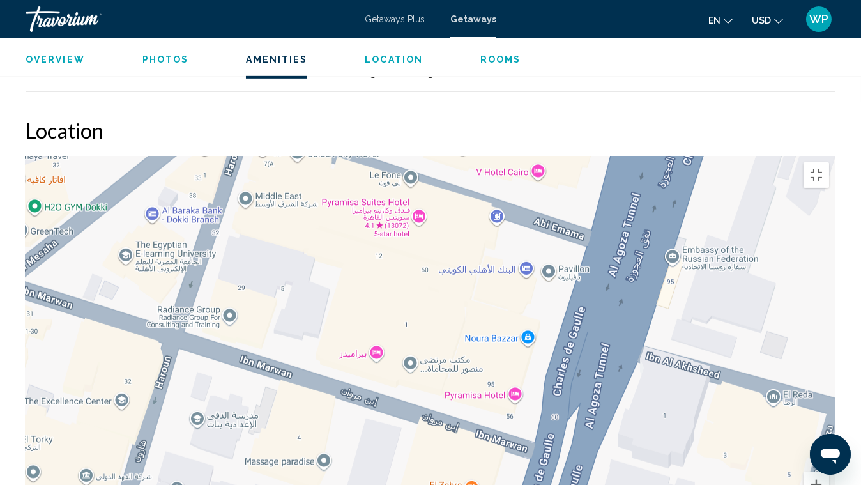
drag, startPoint x: 410, startPoint y: 469, endPoint x: 725, endPoint y: 341, distance: 339.8
click at [725, 341] on div "Main content" at bounding box center [431, 347] width 810 height 383
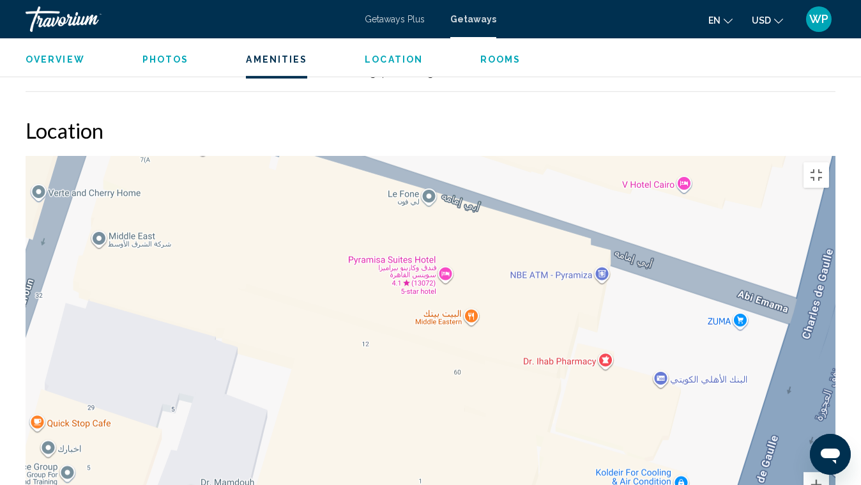
drag, startPoint x: 401, startPoint y: 179, endPoint x: 519, endPoint y: 358, distance: 214.5
click at [519, 358] on div "Main content" at bounding box center [431, 347] width 810 height 383
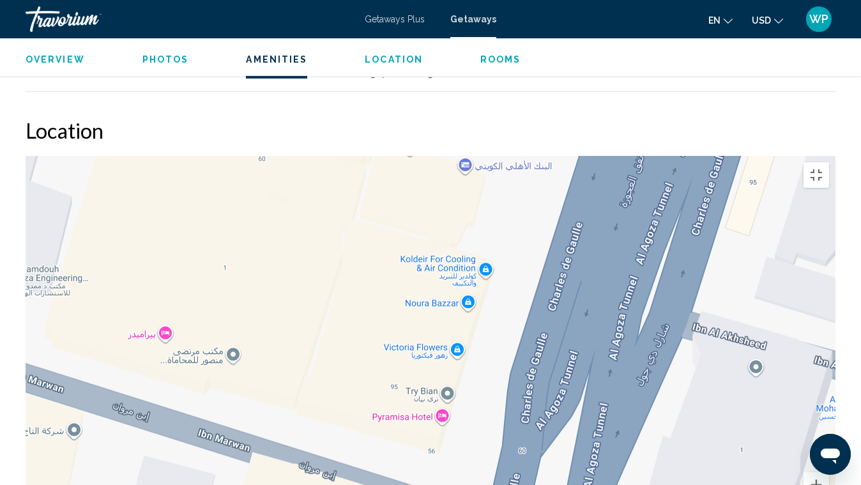
drag, startPoint x: 472, startPoint y: 392, endPoint x: 294, endPoint y: 176, distance: 280.0
click at [294, 176] on div "Main content" at bounding box center [431, 347] width 810 height 383
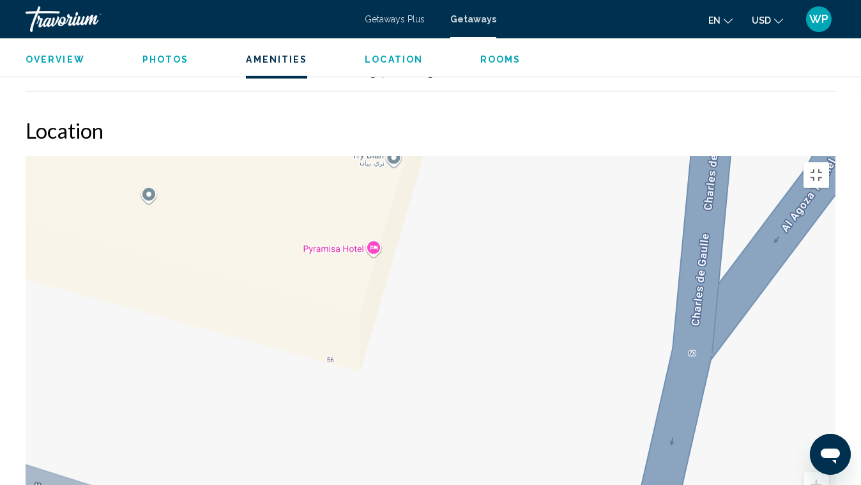
click at [339, 156] on div "Main content" at bounding box center [431, 347] width 810 height 383
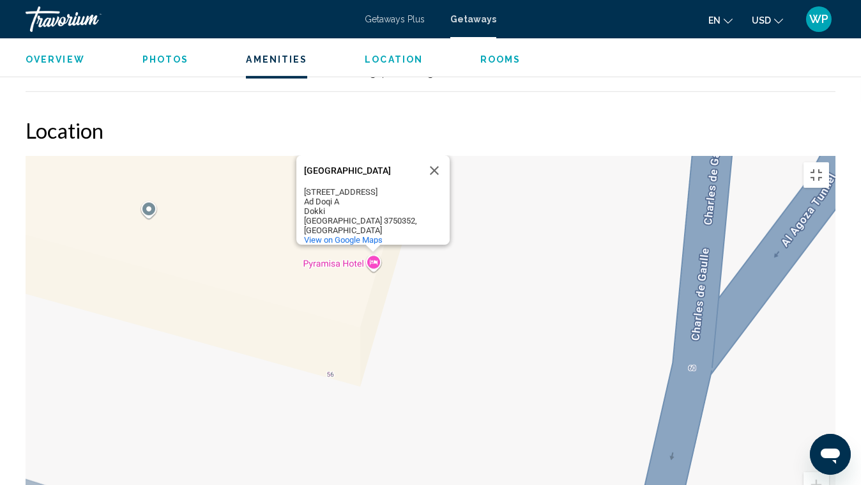
click at [433, 155] on button "Close" at bounding box center [434, 170] width 31 height 31
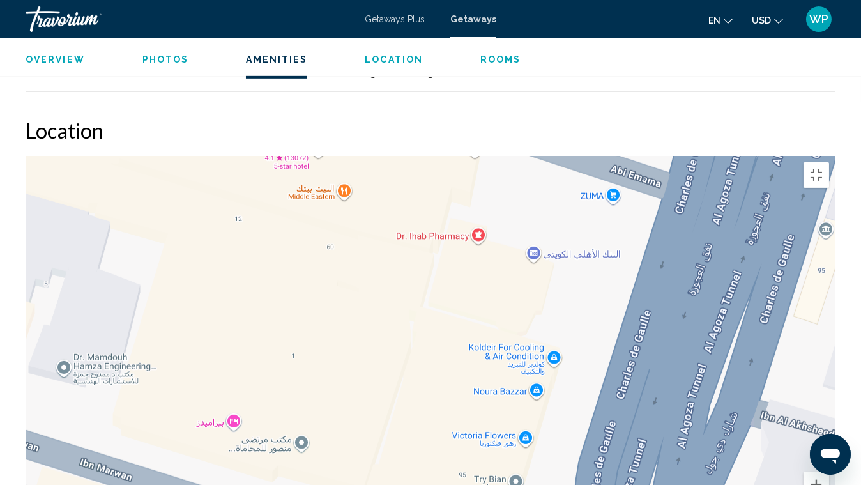
drag, startPoint x: 347, startPoint y: 142, endPoint x: 446, endPoint y: 368, distance: 246.2
click at [445, 367] on div "Main content" at bounding box center [431, 347] width 810 height 383
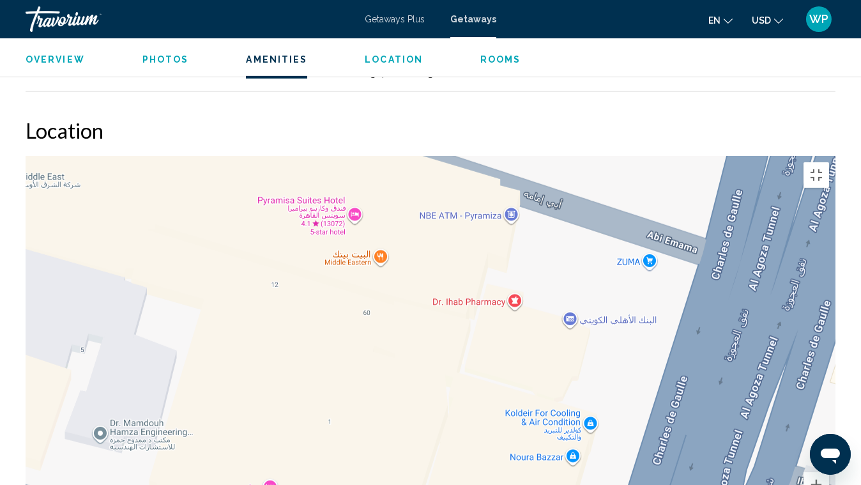
click at [326, 156] on div "Main content" at bounding box center [431, 347] width 810 height 383
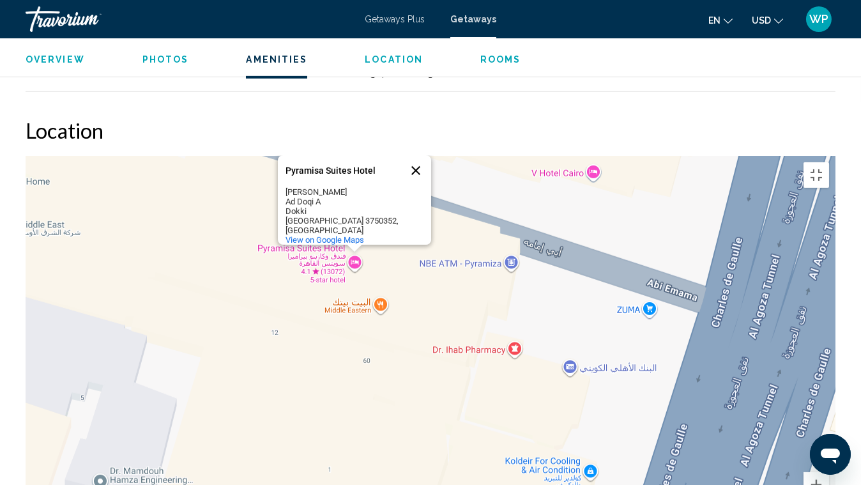
click at [418, 155] on button "Close" at bounding box center [415, 170] width 31 height 31
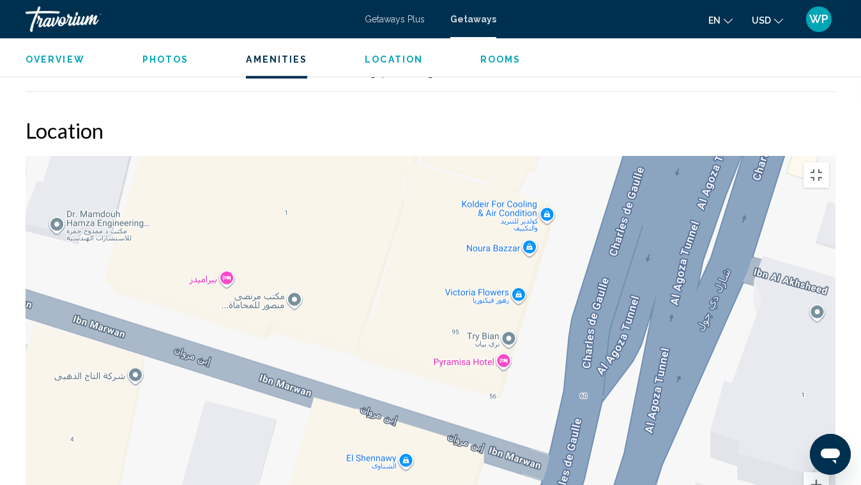
drag, startPoint x: 476, startPoint y: 411, endPoint x: 433, endPoint y: 152, distance: 262.3
click at [433, 156] on div "Main content" at bounding box center [431, 347] width 810 height 383
click at [829, 162] on button "Toggle fullscreen view" at bounding box center [817, 175] width 26 height 26
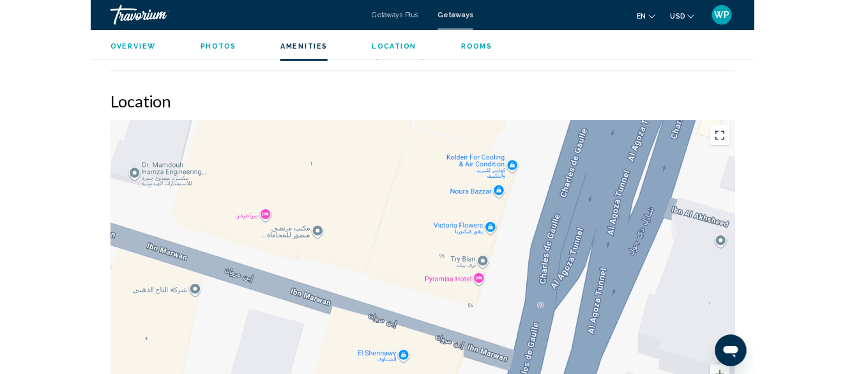
scroll to position [1856, 0]
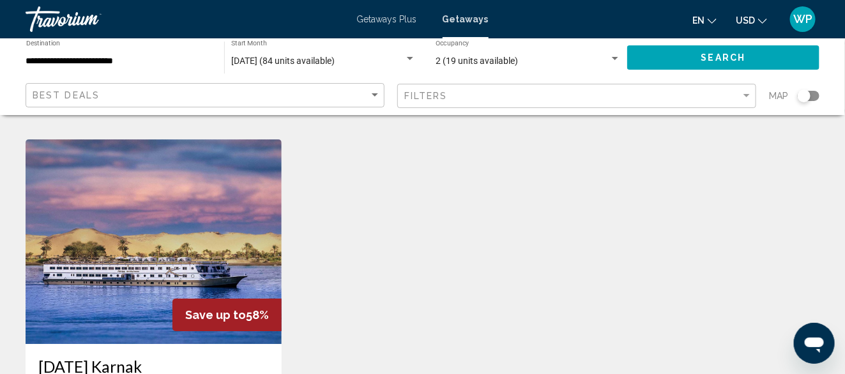
scroll to position [1341, 0]
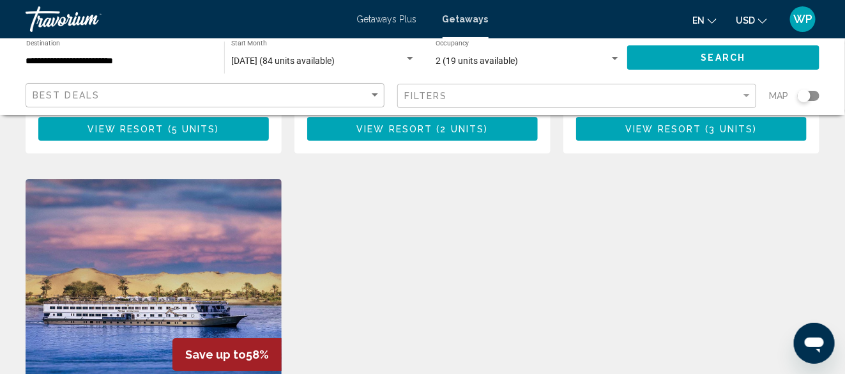
click at [183, 267] on img "Main content" at bounding box center [154, 281] width 256 height 204
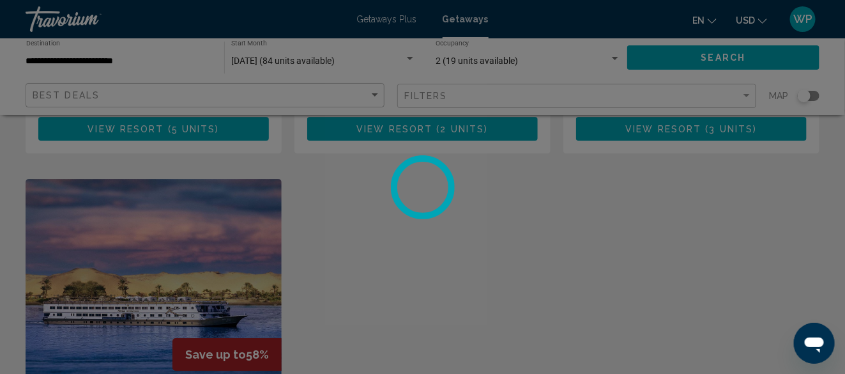
scroll to position [155, 0]
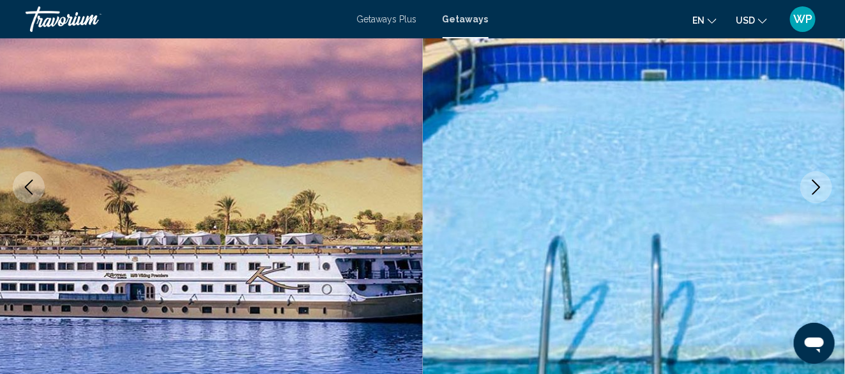
click at [816, 183] on icon "Next image" at bounding box center [816, 186] width 8 height 15
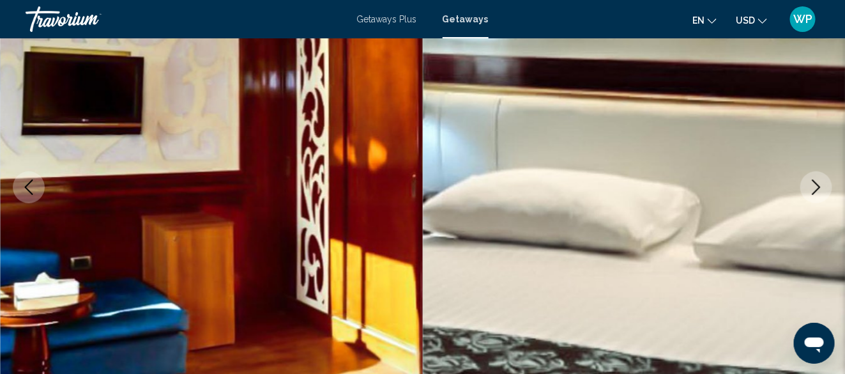
click at [816, 183] on icon "Next image" at bounding box center [816, 186] width 8 height 15
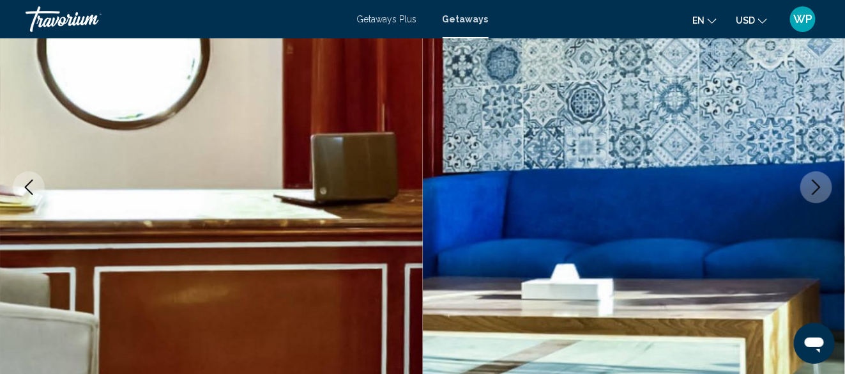
click at [816, 183] on icon "Next image" at bounding box center [816, 186] width 8 height 15
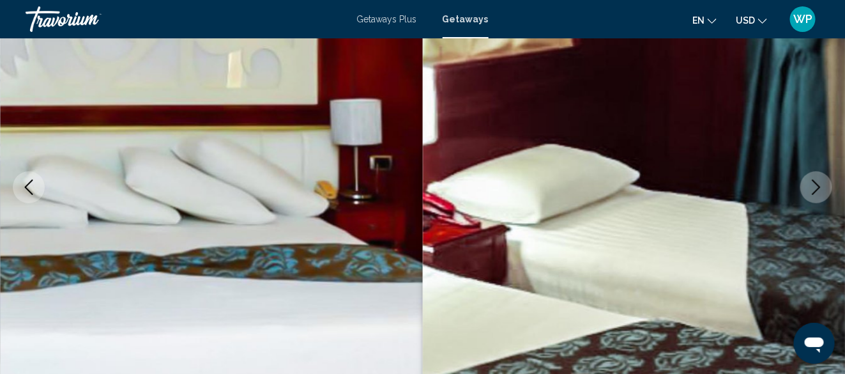
click at [816, 183] on icon "Next image" at bounding box center [816, 186] width 8 height 15
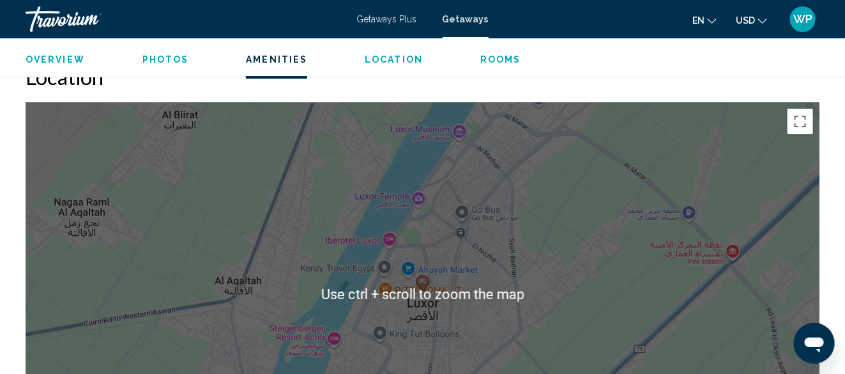
scroll to position [1623, 0]
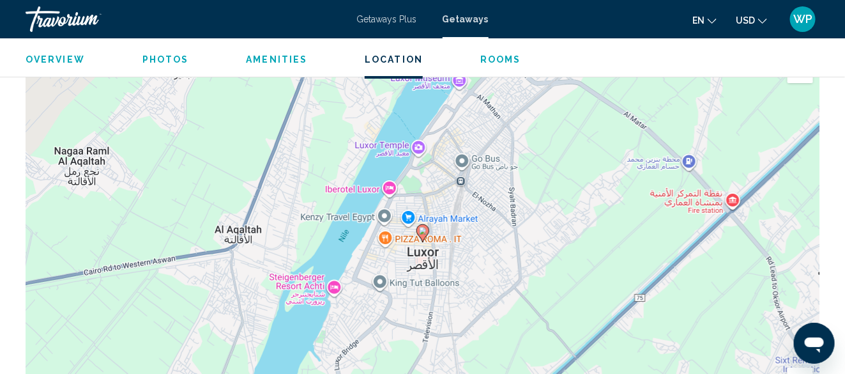
click at [468, 261] on div "To activate drag with keyboard, press Alt + Enter. Once in keyboard drag state,…" at bounding box center [423, 242] width 794 height 383
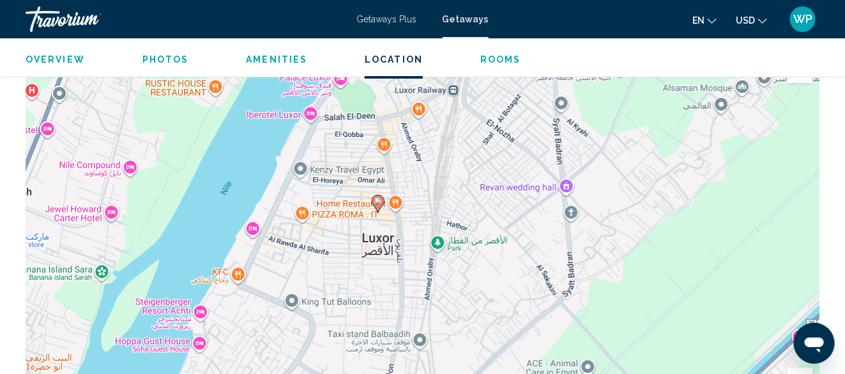
click at [423, 211] on div "To activate drag with keyboard, press Alt + Enter. Once in keyboard drag state,…" at bounding box center [423, 242] width 794 height 383
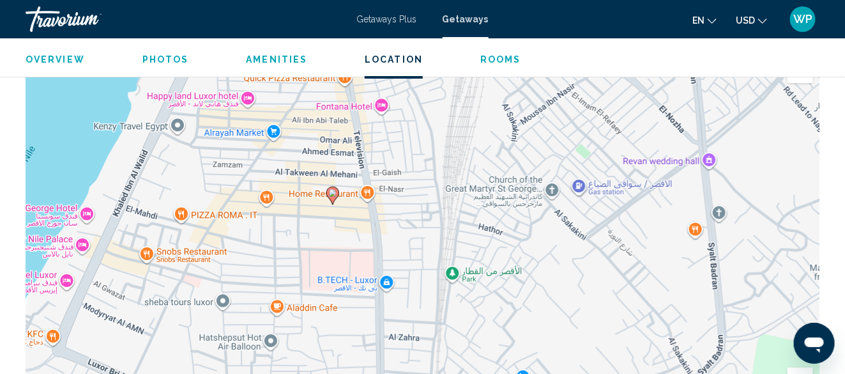
click at [399, 215] on div "To activate drag with keyboard, press Alt + Enter. Once in keyboard drag state,…" at bounding box center [423, 242] width 794 height 383
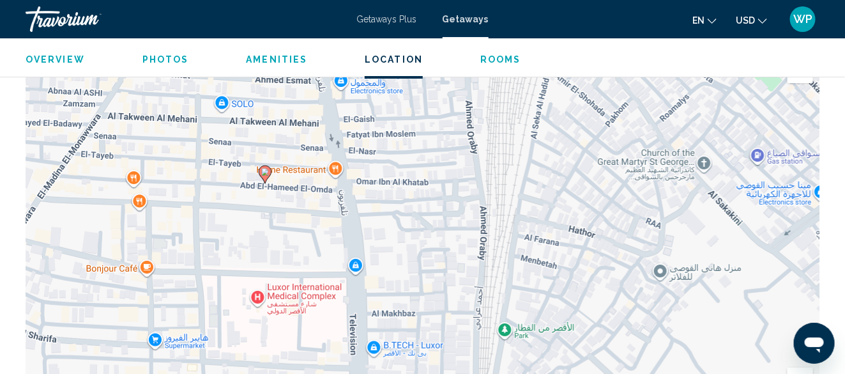
click at [401, 215] on div "To activate drag with keyboard, press Alt + Enter. Once in keyboard drag state,…" at bounding box center [423, 242] width 794 height 383
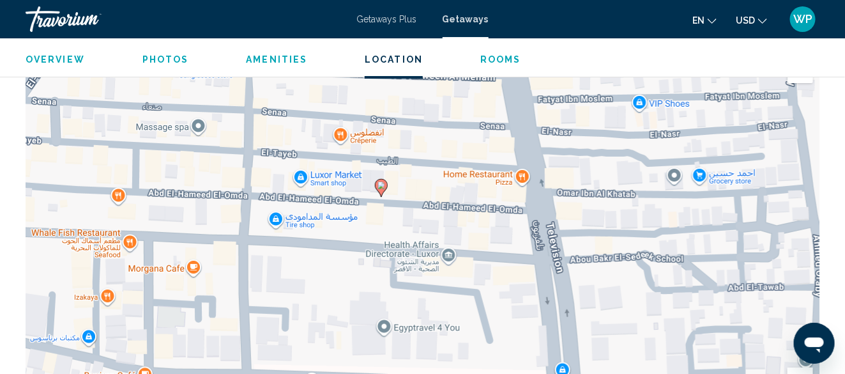
drag, startPoint x: 229, startPoint y: 274, endPoint x: 485, endPoint y: 328, distance: 261.8
click at [485, 328] on div "To activate drag with keyboard, press Alt + Enter. Once in keyboard drag state,…" at bounding box center [423, 242] width 794 height 383
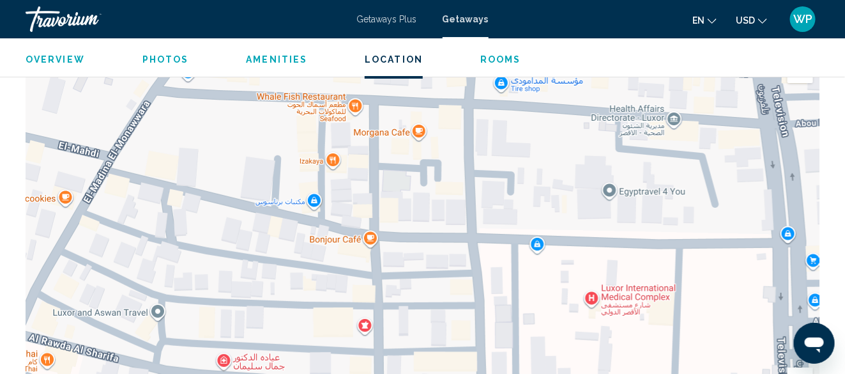
click at [554, 125] on div "To activate drag with keyboard, press Alt + Enter. Once in keyboard drag state,…" at bounding box center [423, 242] width 794 height 383
click at [499, 56] on span "Rooms" at bounding box center [500, 59] width 41 height 10
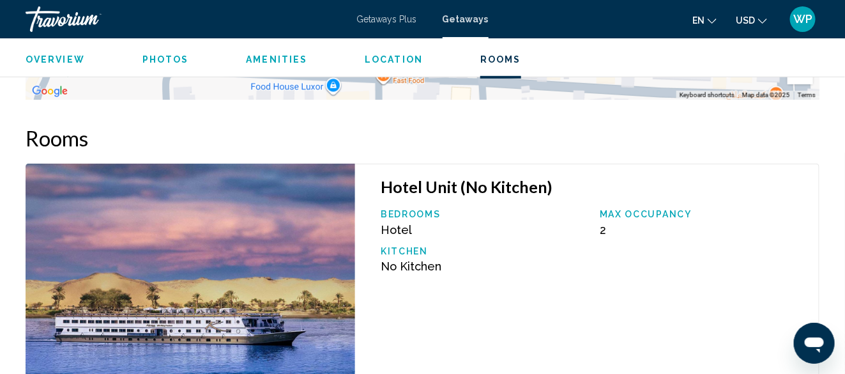
scroll to position [1931, 0]
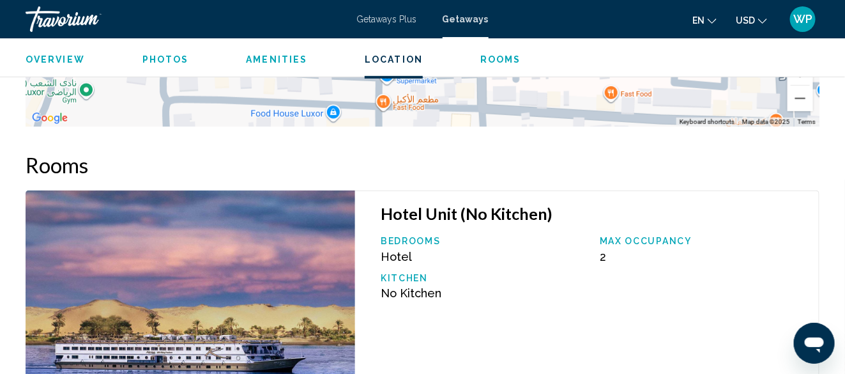
click at [158, 62] on span "Photos" at bounding box center [165, 59] width 47 height 10
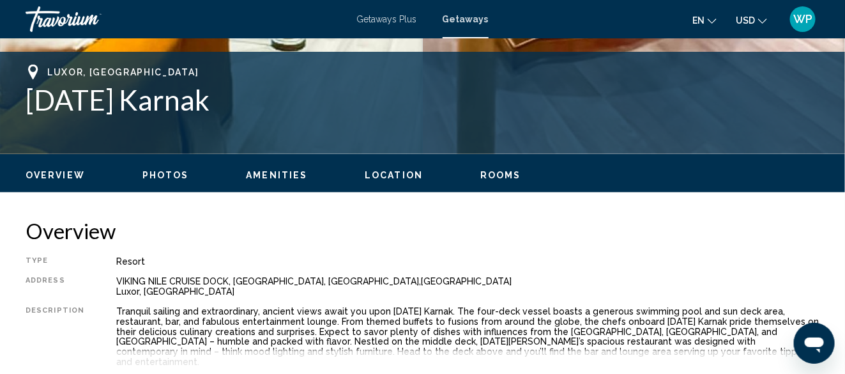
scroll to position [430, 0]
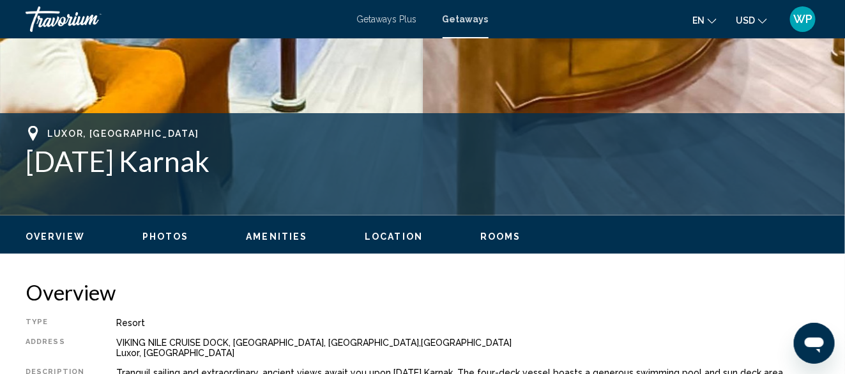
click at [388, 236] on span "Location" at bounding box center [394, 236] width 58 height 10
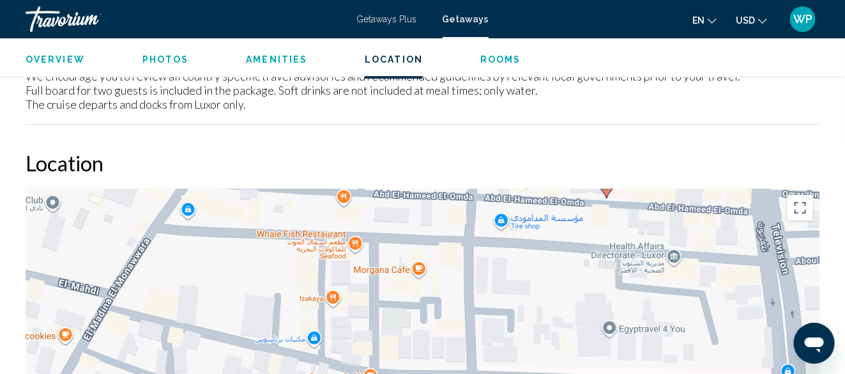
scroll to position [1548, 0]
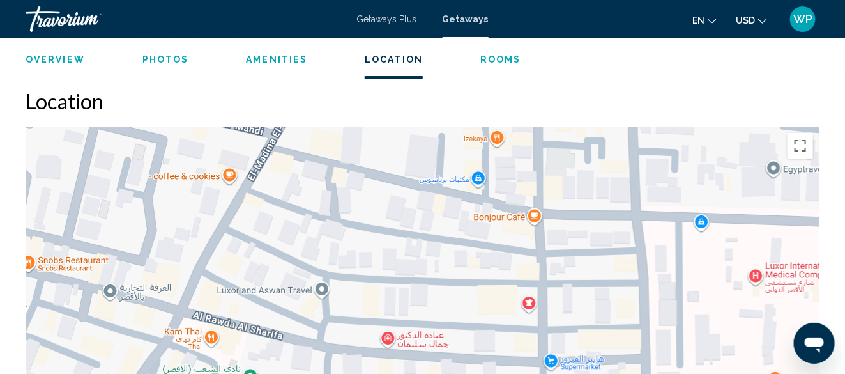
drag, startPoint x: 733, startPoint y: 132, endPoint x: 740, endPoint y: 129, distance: 7.5
click at [733, 131] on div "To activate drag with keyboard, press Alt + Enter. Once in keyboard drag state,…" at bounding box center [423, 317] width 794 height 383
click at [800, 137] on button "Toggle fullscreen view" at bounding box center [801, 146] width 26 height 26
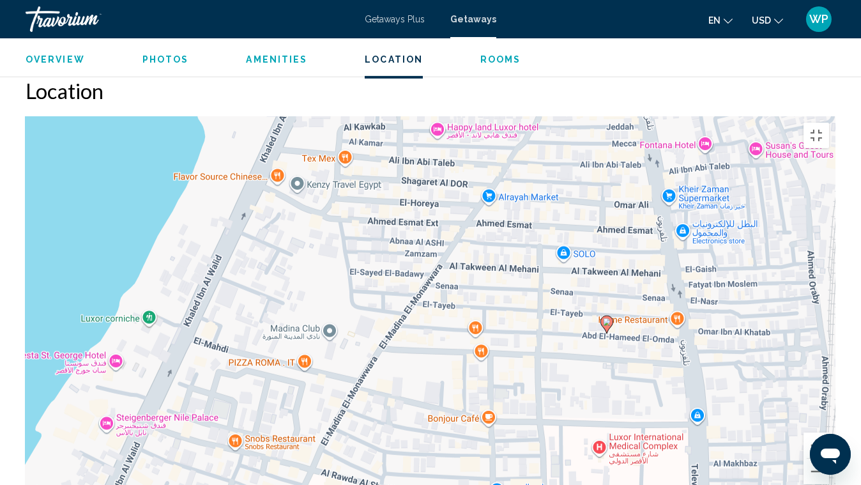
drag, startPoint x: 729, startPoint y: 275, endPoint x: 600, endPoint y: 446, distance: 214.4
click at [600, 373] on div "To activate drag with keyboard, press Alt + Enter. Once in keyboard drag state,…" at bounding box center [431, 307] width 810 height 383
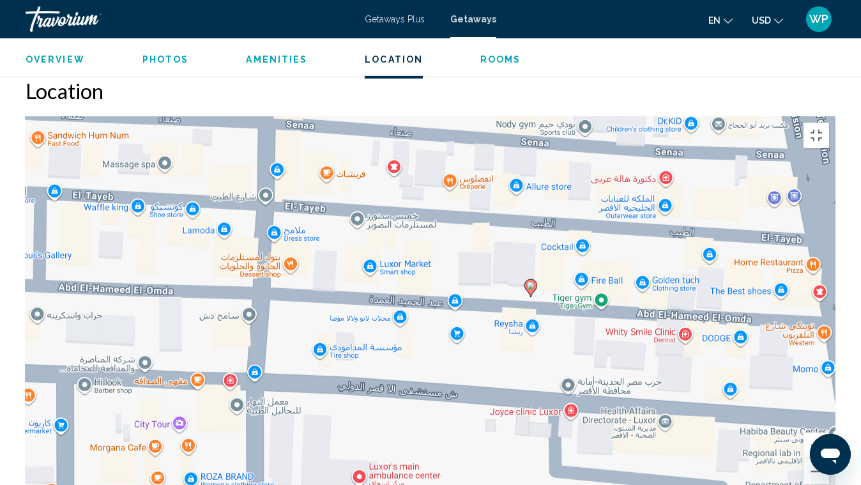
drag, startPoint x: 671, startPoint y: 314, endPoint x: 467, endPoint y: 444, distance: 241.9
click at [471, 373] on div "To activate drag with keyboard, press Alt + Enter. Once in keyboard drag state,…" at bounding box center [431, 307] width 810 height 383
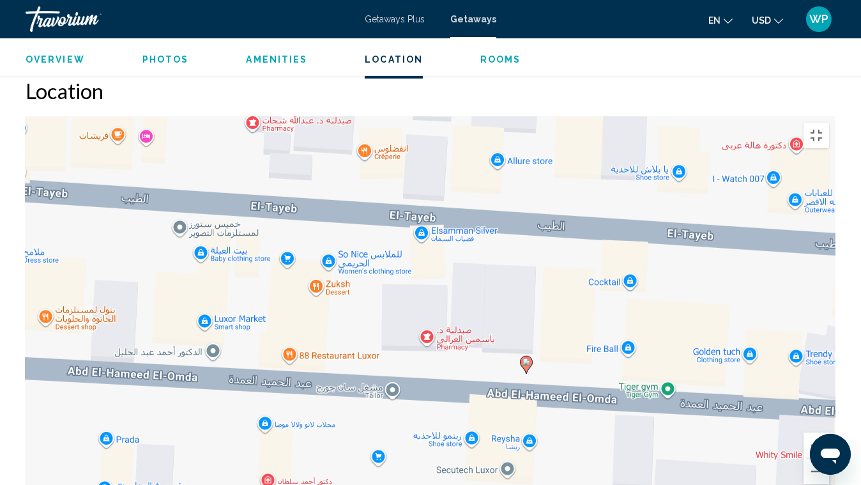
drag, startPoint x: 516, startPoint y: 206, endPoint x: 488, endPoint y: 376, distance: 172.2
click at [488, 373] on div "To activate drag with keyboard, press Alt + Enter. Once in keyboard drag state,…" at bounding box center [431, 307] width 810 height 383
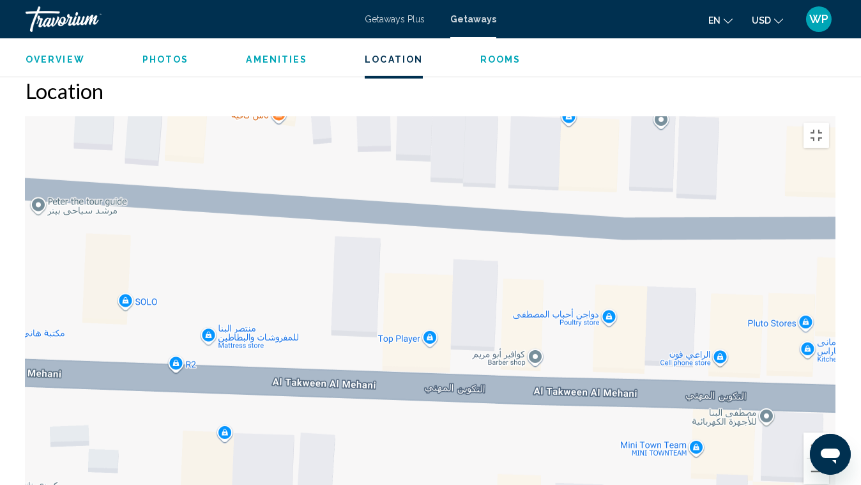
drag, startPoint x: 501, startPoint y: 190, endPoint x: 494, endPoint y: 422, distance: 232.0
click at [492, 373] on div "To activate drag with keyboard, press Alt + Enter. Once in keyboard drag state,…" at bounding box center [431, 307] width 810 height 383
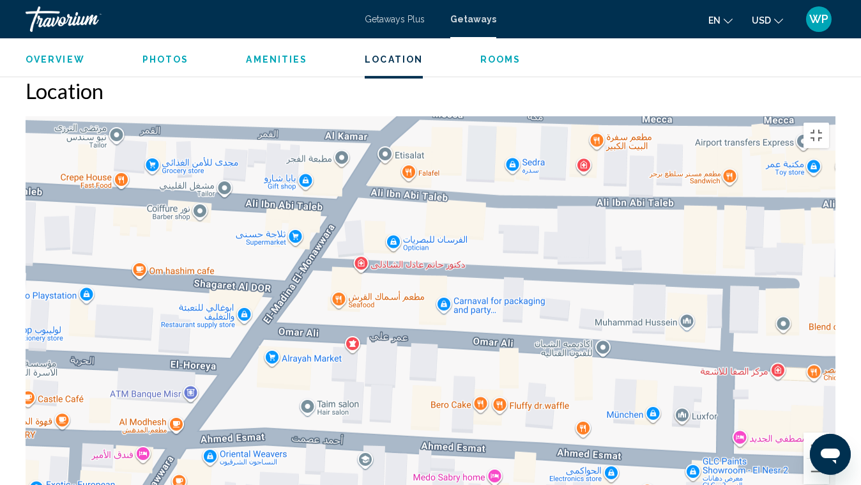
drag, startPoint x: 475, startPoint y: 254, endPoint x: 745, endPoint y: 453, distance: 335.9
click at [745, 373] on div "To activate drag with keyboard, press Alt + Enter. Once in keyboard drag state,…" at bounding box center [431, 307] width 810 height 383
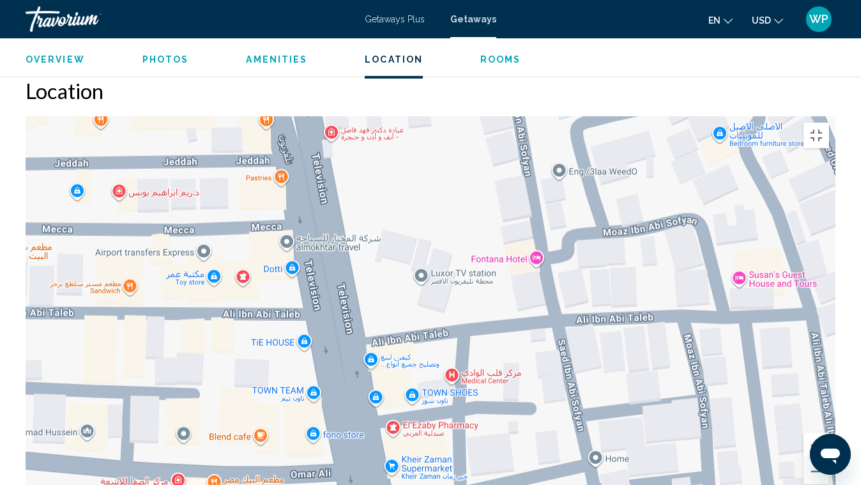
drag, startPoint x: 506, startPoint y: 236, endPoint x: 42, endPoint y: 154, distance: 471.0
click at [42, 154] on div "Main content" at bounding box center [431, 307] width 810 height 383
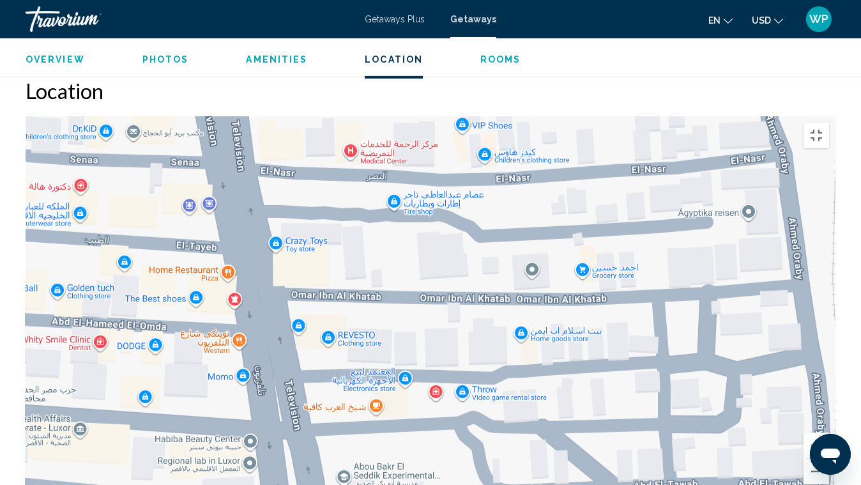
drag, startPoint x: 480, startPoint y: 406, endPoint x: 323, endPoint y: 19, distance: 418.3
click at [327, 116] on div "To activate drag with keyboard, press Alt + Enter. Once in keyboard drag state,…" at bounding box center [431, 307] width 810 height 383
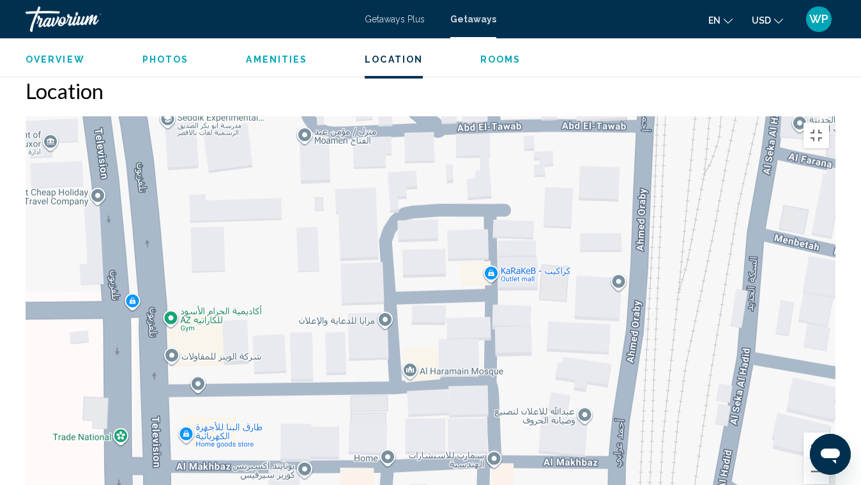
drag, startPoint x: 453, startPoint y: 445, endPoint x: 293, endPoint y: 112, distance: 368.8
click at [293, 116] on div "To activate drag with keyboard, press Alt + Enter. Once in keyboard drag state,…" at bounding box center [431, 307] width 810 height 383
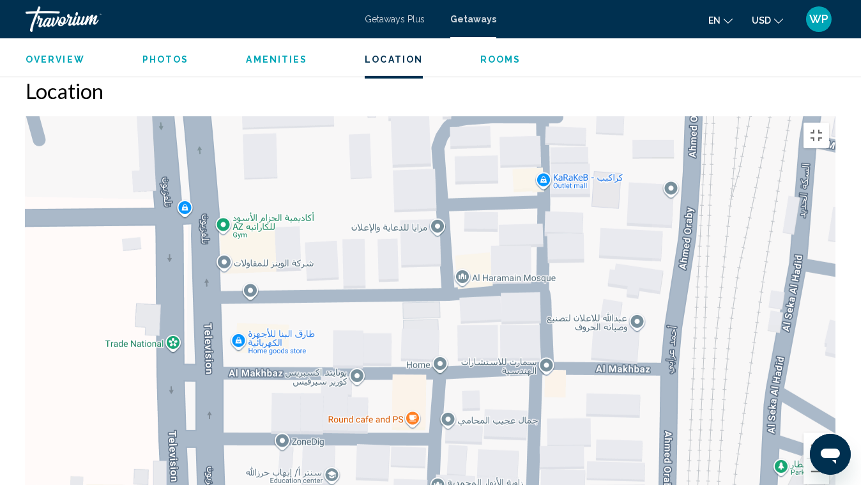
drag, startPoint x: 547, startPoint y: 391, endPoint x: 731, endPoint y: 225, distance: 248.3
click at [717, 240] on div "To activate drag with keyboard, press Alt + Enter. Once in keyboard drag state,…" at bounding box center [431, 307] width 810 height 383
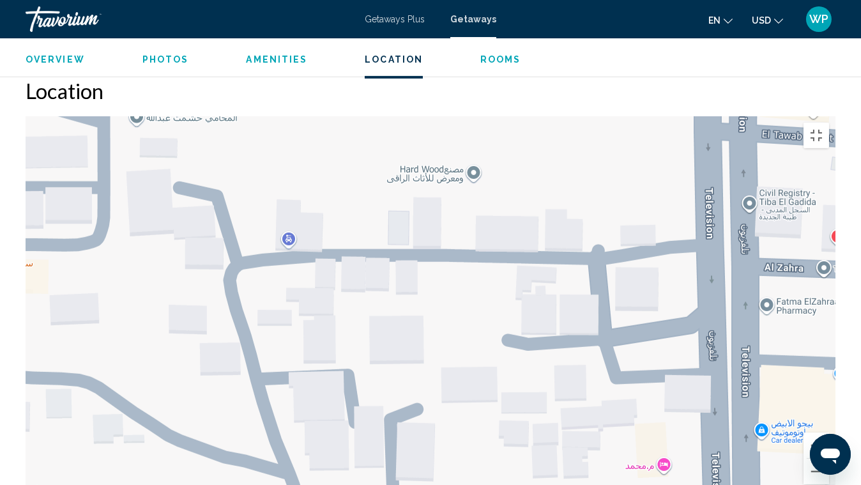
drag, startPoint x: 457, startPoint y: 387, endPoint x: 622, endPoint y: 70, distance: 358.0
click at [622, 116] on div "Main content" at bounding box center [431, 307] width 810 height 383
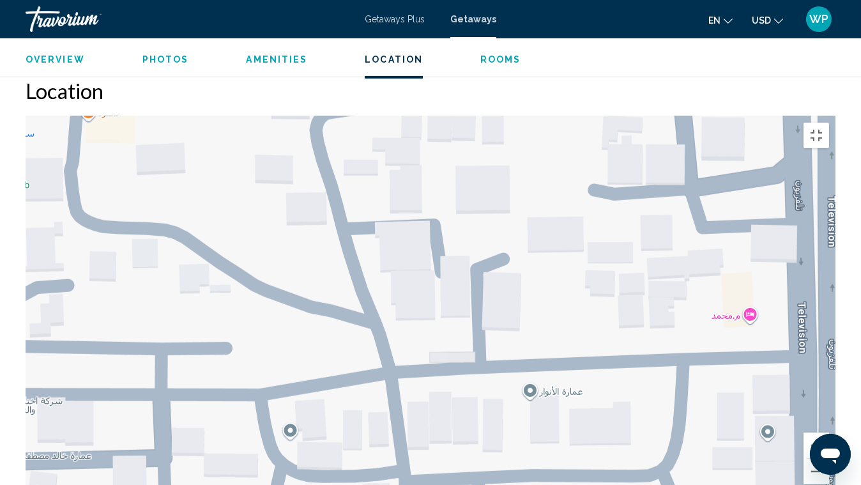
drag, startPoint x: 674, startPoint y: 194, endPoint x: 688, endPoint y: 100, distance: 94.8
click at [688, 116] on div "Main content" at bounding box center [431, 307] width 810 height 383
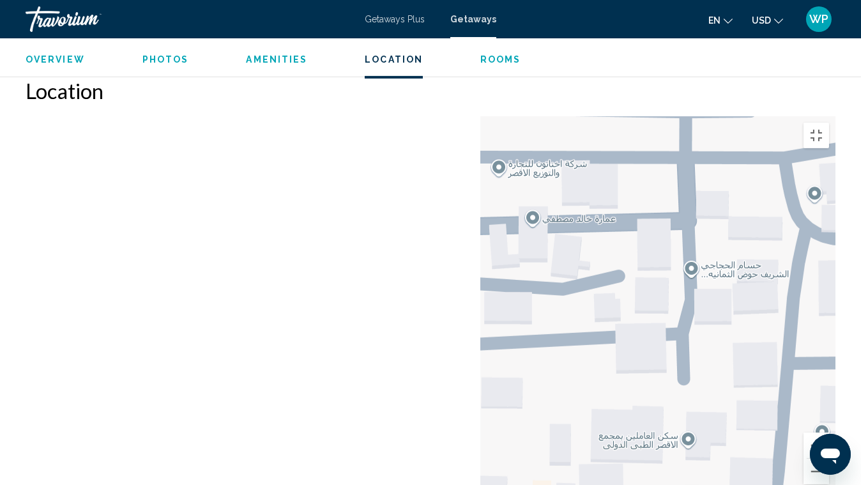
drag, startPoint x: 855, startPoint y: 250, endPoint x: 860, endPoint y: 210, distance: 41.2
click at [835, 210] on div "Main content" at bounding box center [431, 307] width 810 height 383
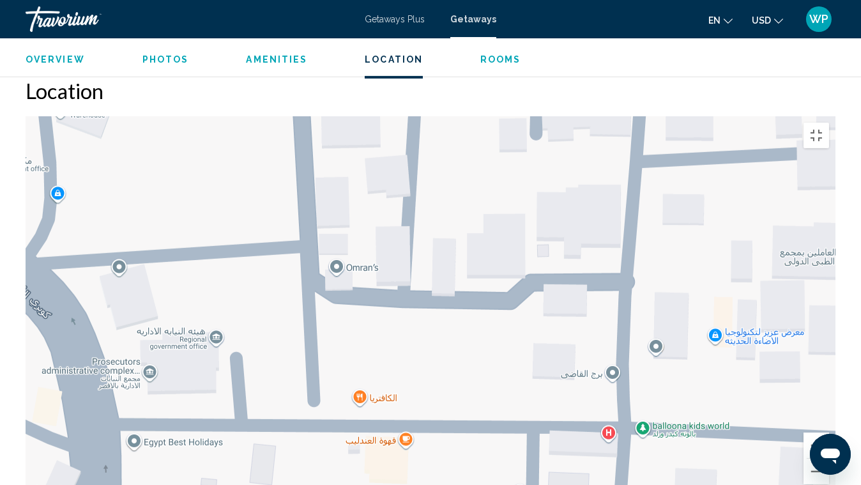
drag, startPoint x: 591, startPoint y: 239, endPoint x: 785, endPoint y: 82, distance: 248.9
click at [785, 116] on div "Main content" at bounding box center [431, 307] width 810 height 383
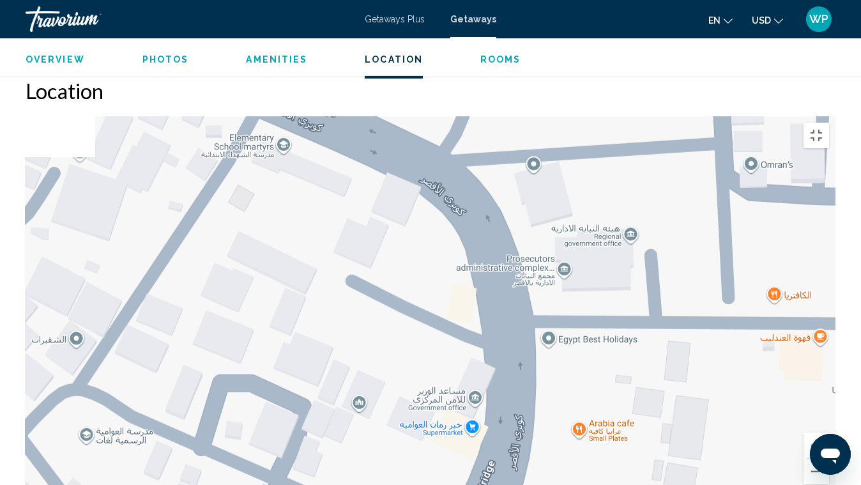
drag, startPoint x: 410, startPoint y: 419, endPoint x: 812, endPoint y: 441, distance: 403.0
click at [814, 373] on div "Main content" at bounding box center [431, 307] width 810 height 383
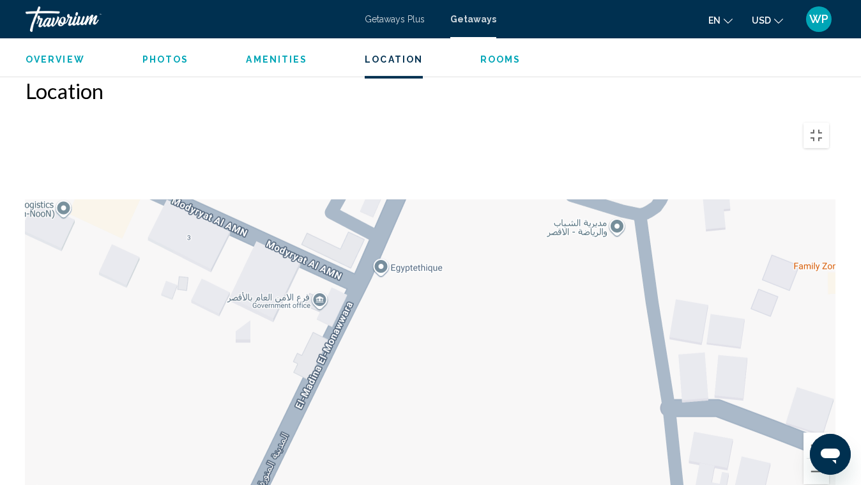
drag, startPoint x: 657, startPoint y: 109, endPoint x: 850, endPoint y: 479, distance: 417.1
click at [835, 373] on div "Use ctrl + scroll to zoom the map Keyboard shortcuts Map Data Map data ©2025 Ma…" at bounding box center [431, 307] width 810 height 383
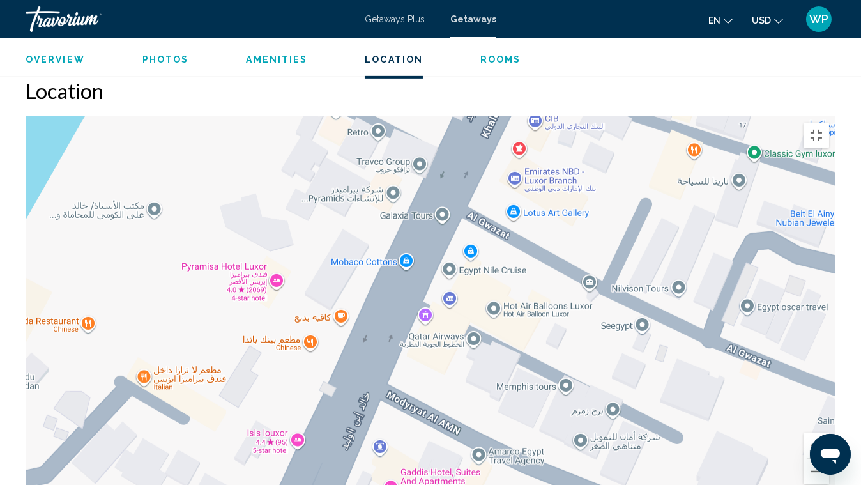
drag, startPoint x: 531, startPoint y: 293, endPoint x: 860, endPoint y: 288, distance: 328.3
click at [835, 288] on div "Main content" at bounding box center [431, 307] width 810 height 383
click at [242, 202] on div "Main content" at bounding box center [431, 307] width 810 height 383
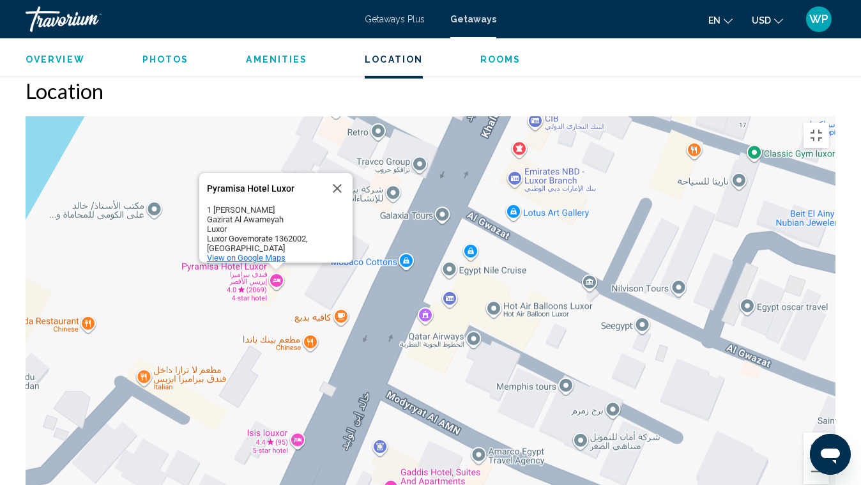
click at [261, 253] on span "View on Google Maps" at bounding box center [246, 258] width 79 height 10
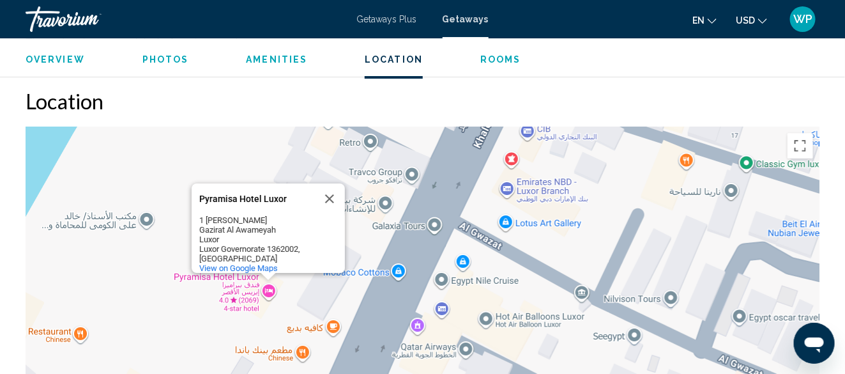
click at [494, 57] on span "Rooms" at bounding box center [500, 59] width 41 height 10
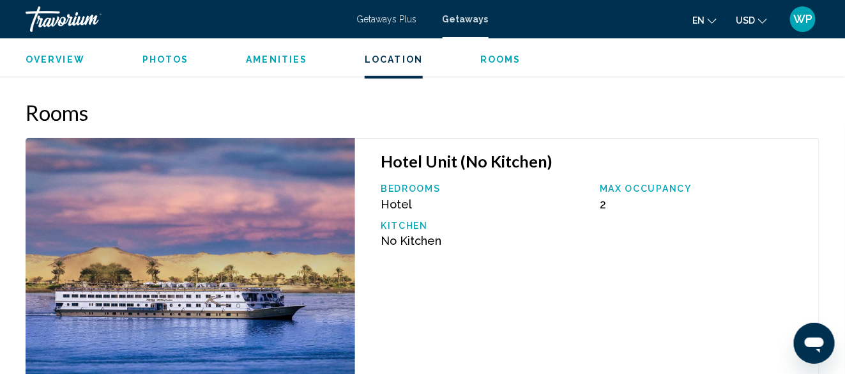
scroll to position [1995, 0]
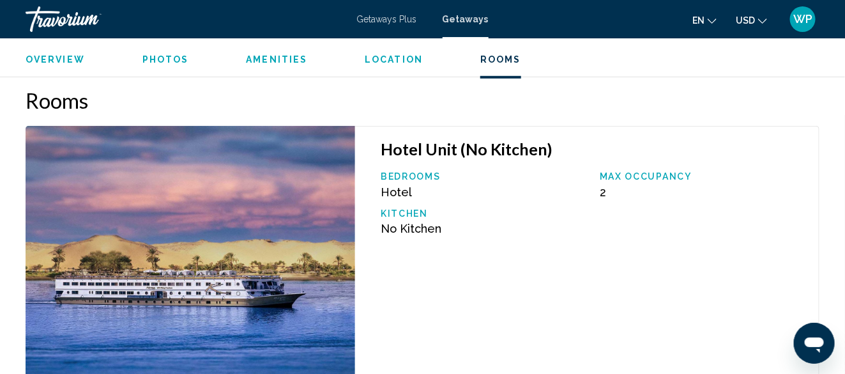
click at [61, 57] on span "Overview" at bounding box center [55, 59] width 59 height 10
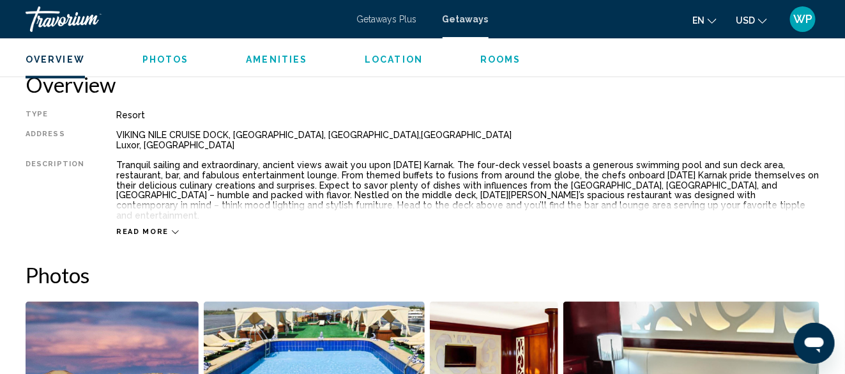
scroll to position [632, 0]
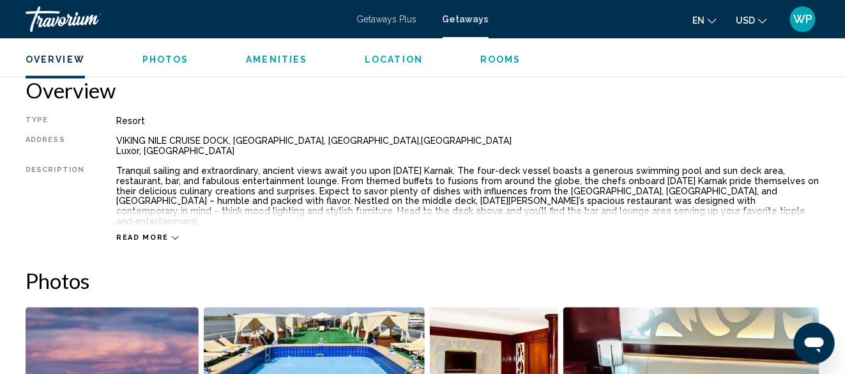
click at [160, 234] on span "Read more" at bounding box center [142, 238] width 52 height 8
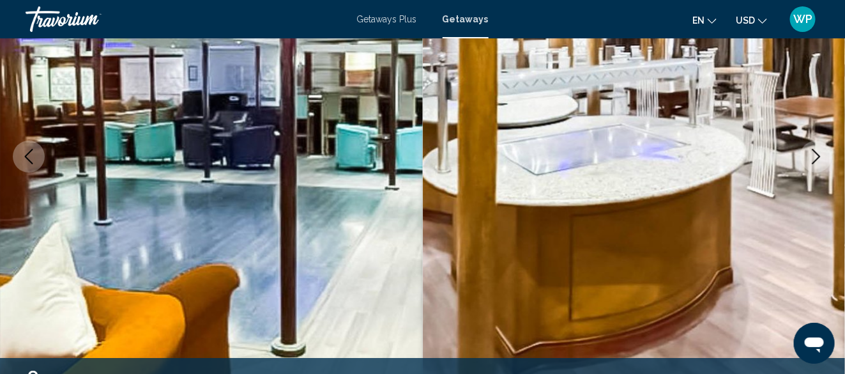
scroll to position [121, 0]
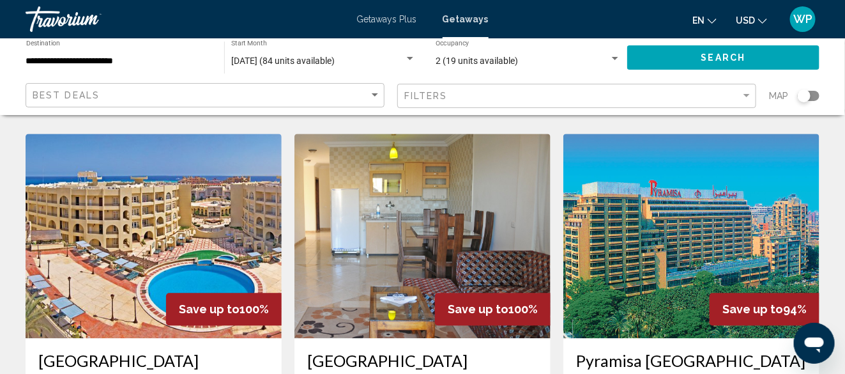
scroll to position [958, 0]
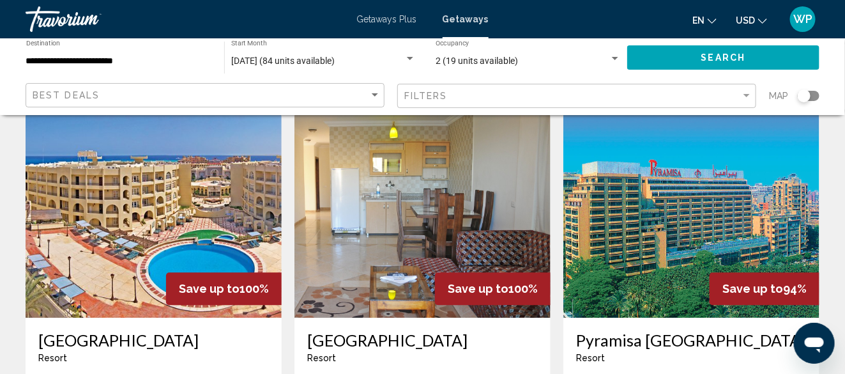
click at [97, 178] on img "Main content" at bounding box center [154, 215] width 256 height 204
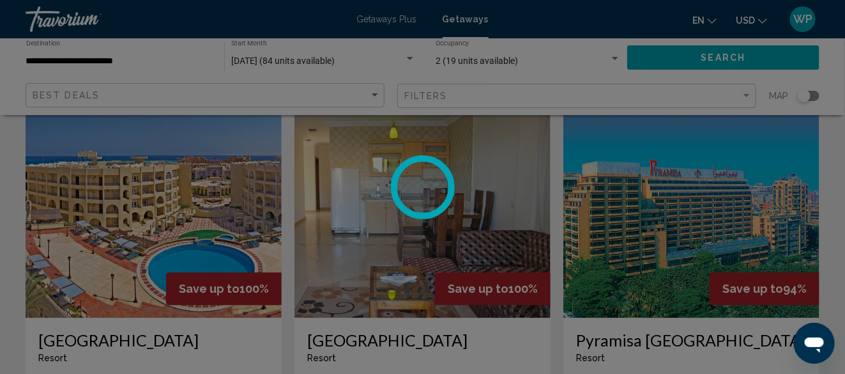
scroll to position [155, 0]
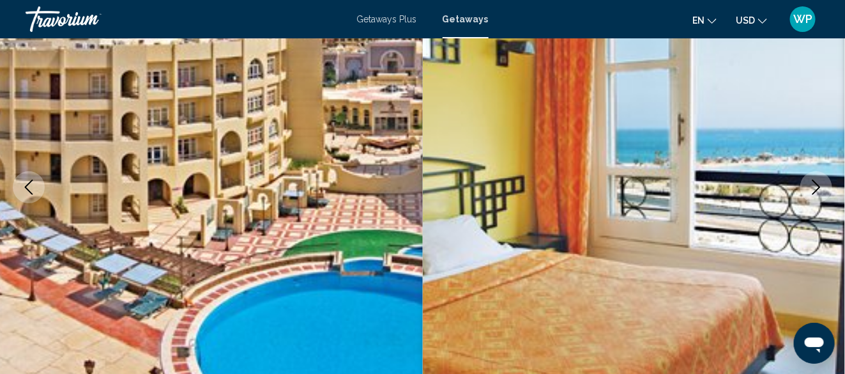
click at [813, 185] on icon "Next image" at bounding box center [816, 186] width 15 height 15
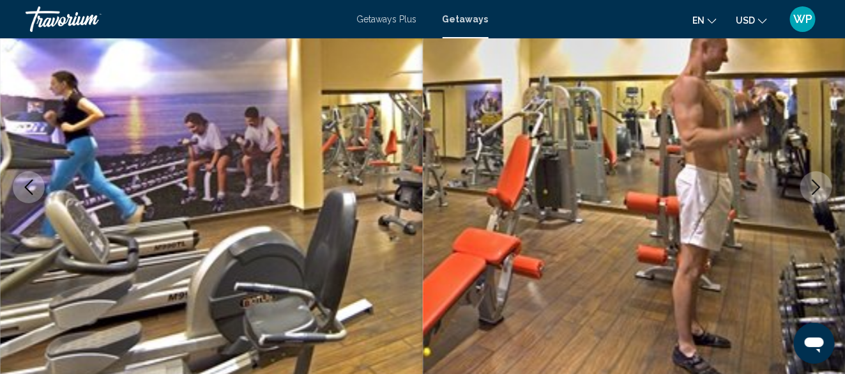
click at [813, 185] on icon "Next image" at bounding box center [816, 186] width 15 height 15
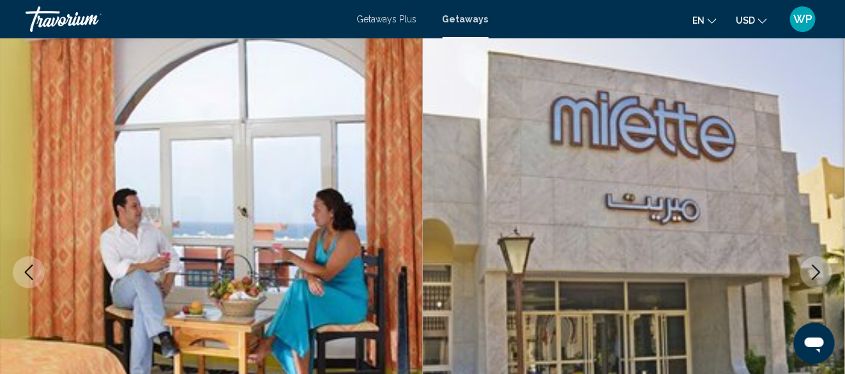
scroll to position [90, 0]
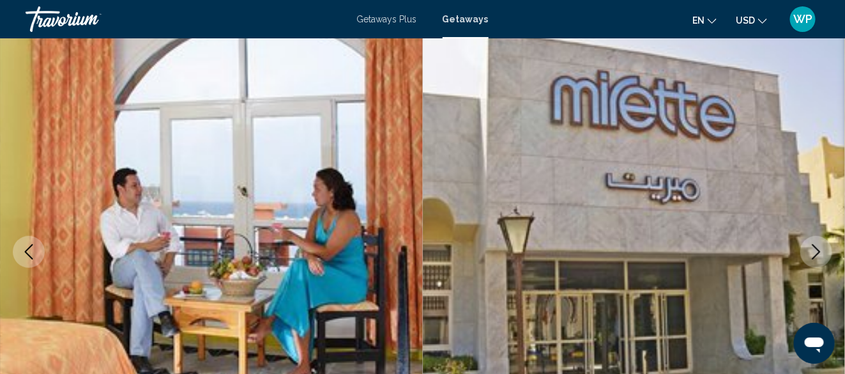
click at [821, 248] on icon "Next image" at bounding box center [816, 251] width 15 height 15
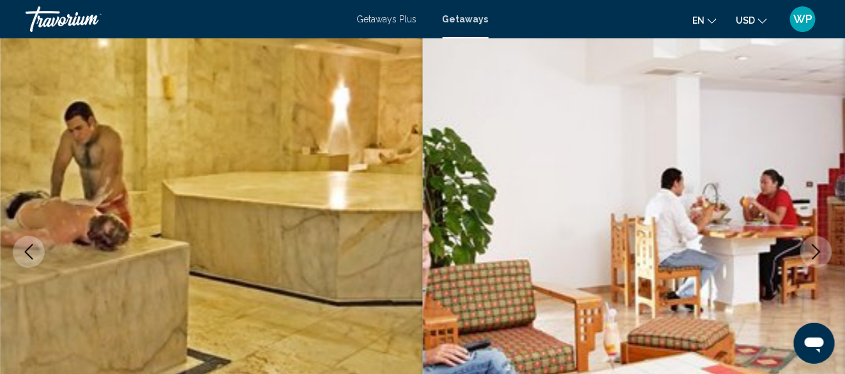
click at [821, 248] on icon "Next image" at bounding box center [816, 251] width 15 height 15
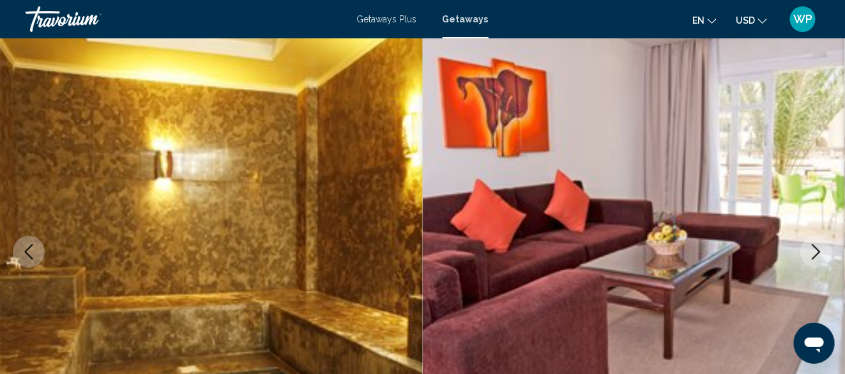
click at [821, 253] on icon "Next image" at bounding box center [816, 251] width 15 height 15
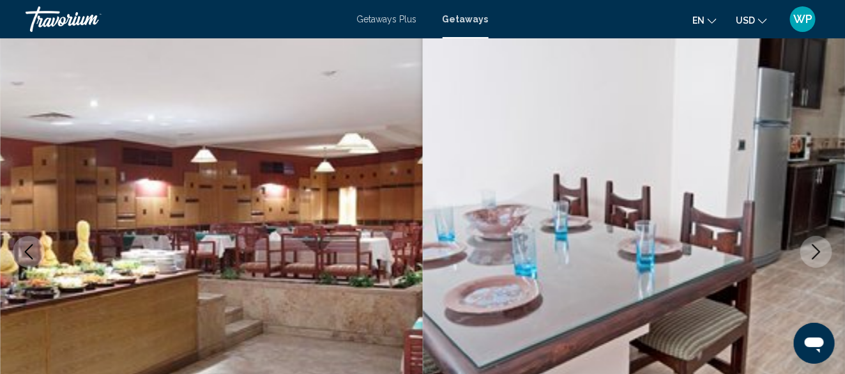
click at [821, 252] on icon "Next image" at bounding box center [816, 251] width 15 height 15
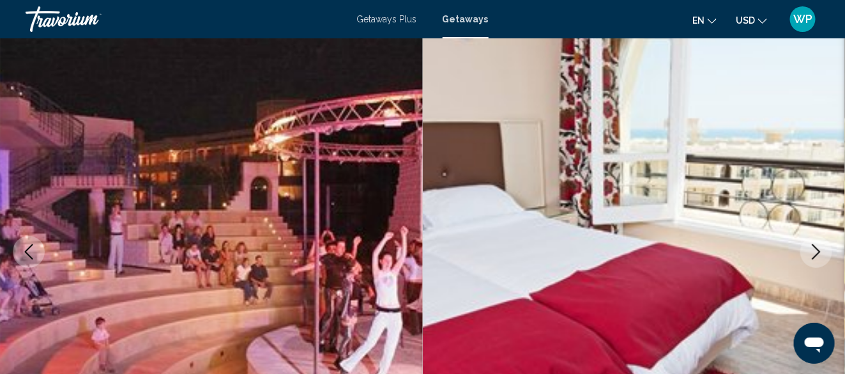
click at [821, 252] on icon "Next image" at bounding box center [816, 251] width 15 height 15
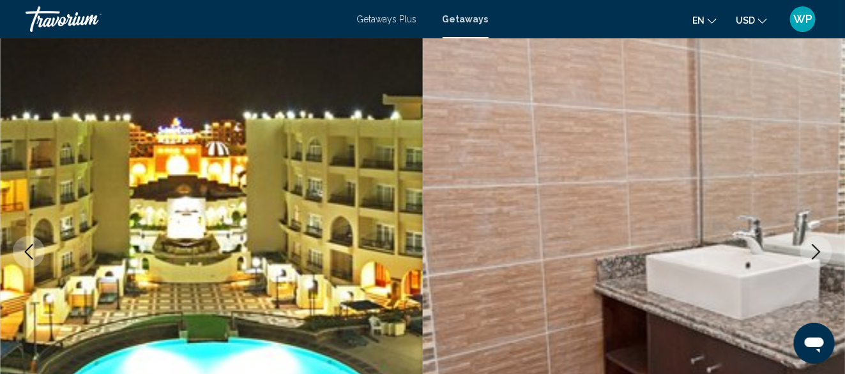
click at [821, 252] on icon "Next image" at bounding box center [816, 251] width 15 height 15
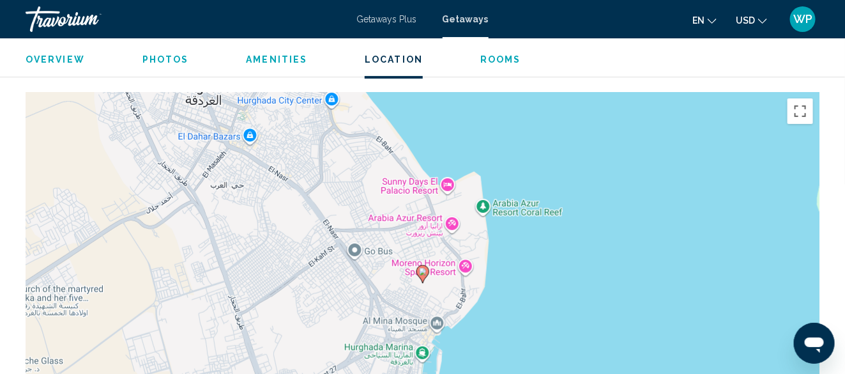
scroll to position [1815, 0]
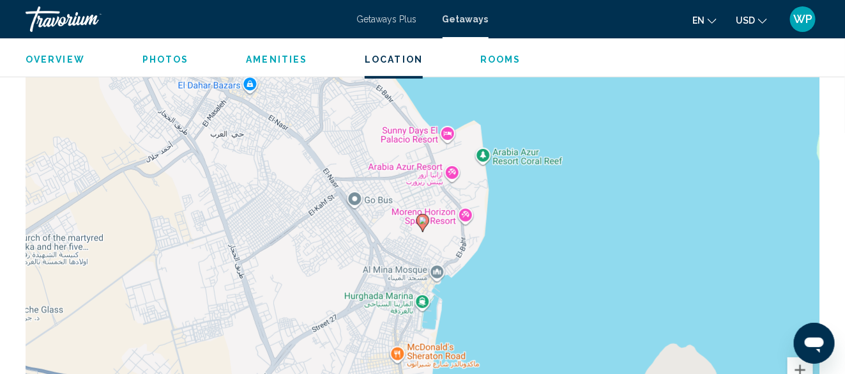
click at [72, 54] on span "Overview" at bounding box center [55, 59] width 59 height 10
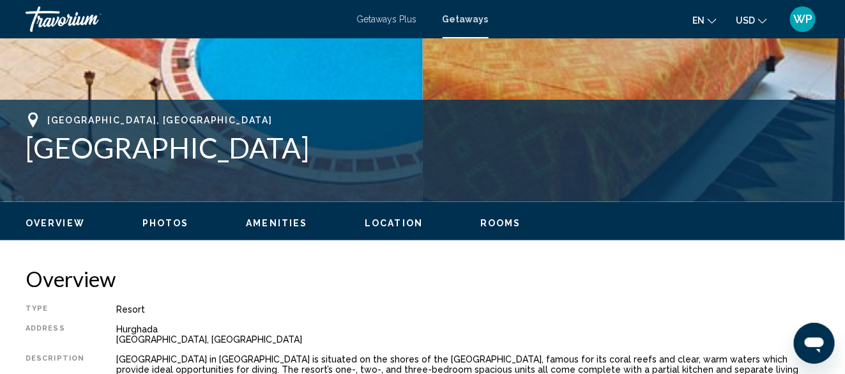
scroll to position [377, 0]
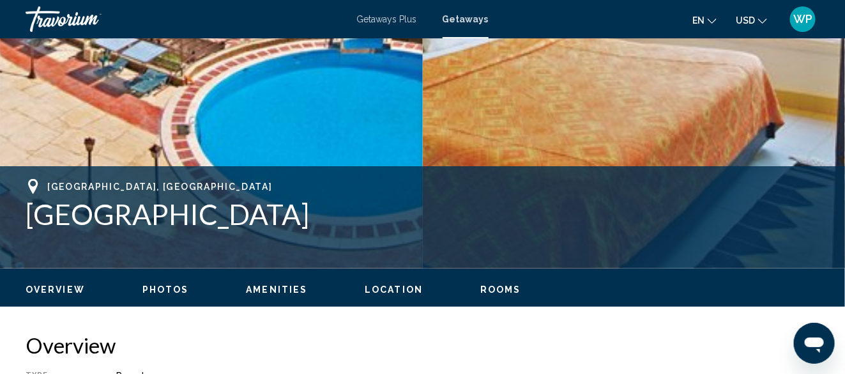
click at [484, 284] on button "Rooms" at bounding box center [500, 289] width 41 height 11
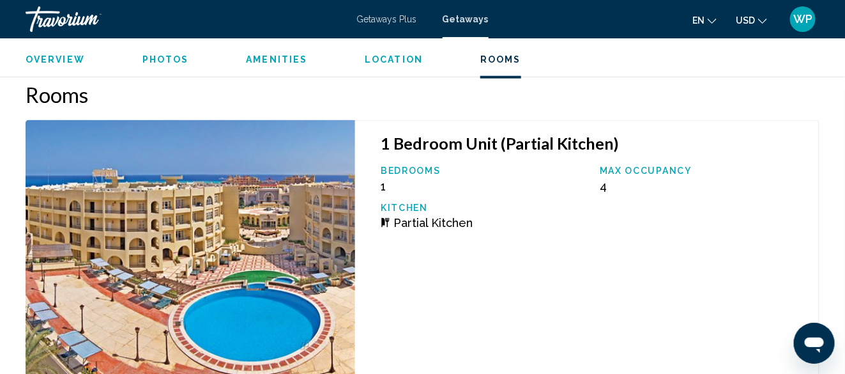
scroll to position [2162, 0]
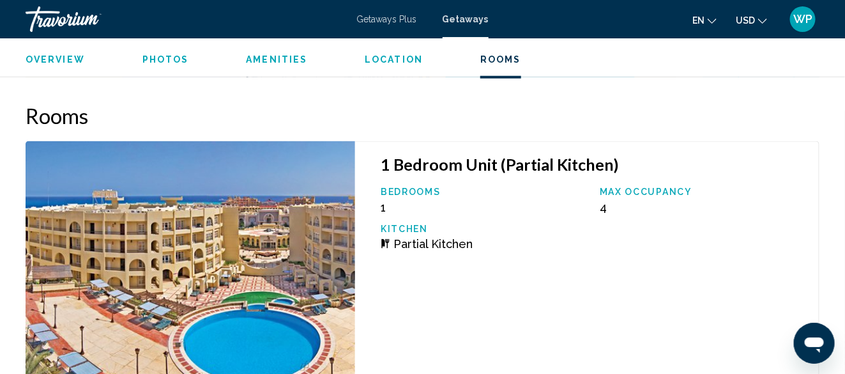
click at [402, 55] on span "Location" at bounding box center [394, 59] width 58 height 10
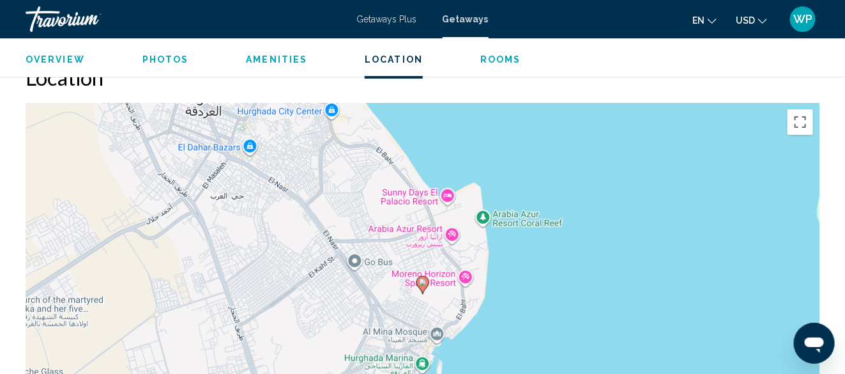
scroll to position [1730, 0]
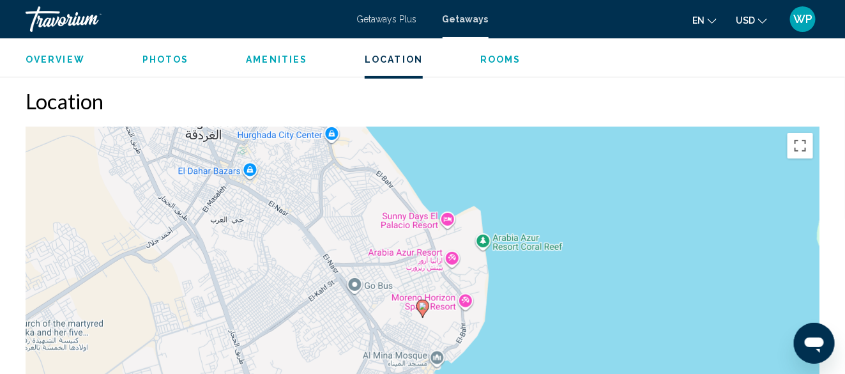
click at [510, 284] on div "To activate drag with keyboard, press Alt + Enter. Once in keyboard drag state,…" at bounding box center [423, 317] width 794 height 383
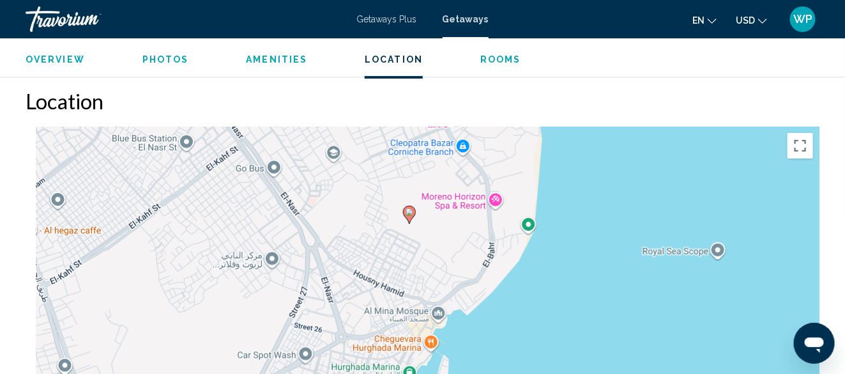
drag, startPoint x: 461, startPoint y: 298, endPoint x: 534, endPoint y: 179, distance: 139.7
click at [534, 179] on div "To activate drag with keyboard, press Alt + Enter. Once in keyboard drag state,…" at bounding box center [423, 317] width 794 height 383
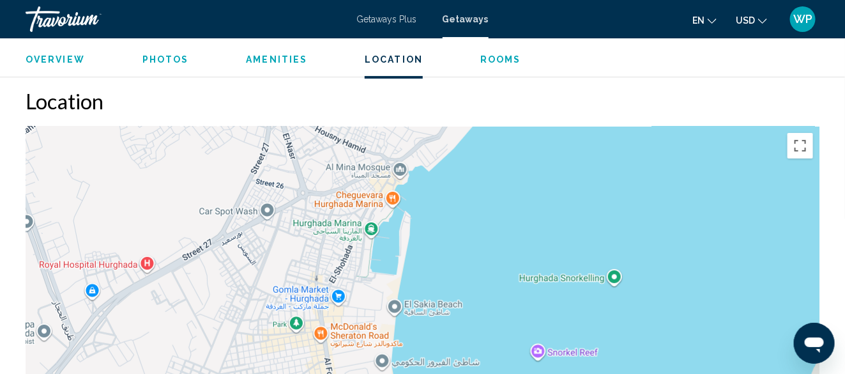
drag, startPoint x: 496, startPoint y: 274, endPoint x: 457, endPoint y: 128, distance: 151.2
click at [457, 130] on div "To activate drag with keyboard, press Alt + Enter. Once in keyboard drag state,…" at bounding box center [423, 317] width 794 height 383
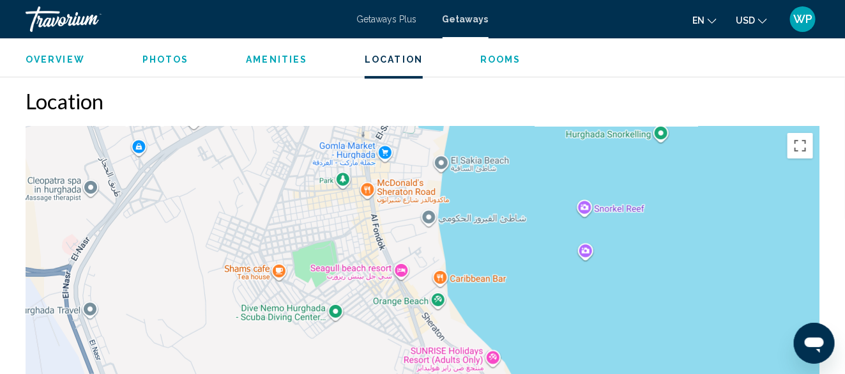
drag, startPoint x: 473, startPoint y: 240, endPoint x: 520, endPoint y: 95, distance: 152.3
click at [520, 95] on div "Location ← Move left → Move right ↑ Move up ↓ Move down + Zoom in - Zoom out Ho…" at bounding box center [423, 299] width 794 height 422
click at [525, 215] on div "Main content" at bounding box center [423, 317] width 794 height 383
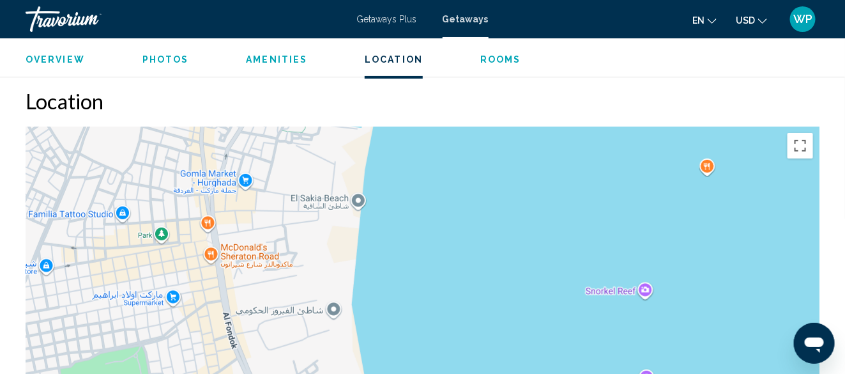
drag, startPoint x: 469, startPoint y: 273, endPoint x: 464, endPoint y: 345, distance: 71.7
click at [464, 342] on div "Main content" at bounding box center [423, 317] width 794 height 383
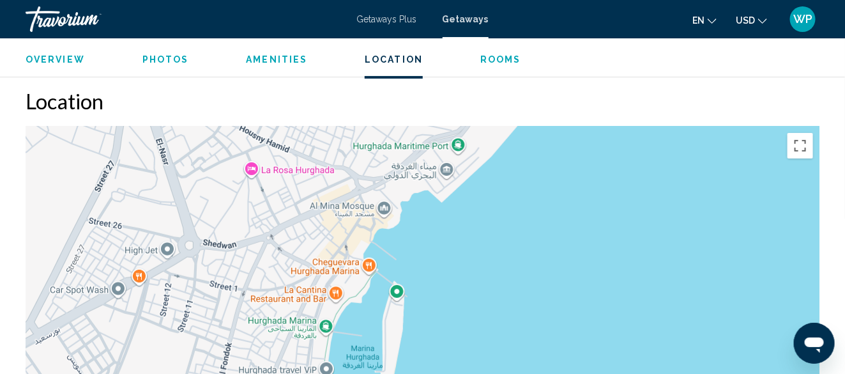
click at [508, 301] on div "Main content" at bounding box center [423, 317] width 794 height 383
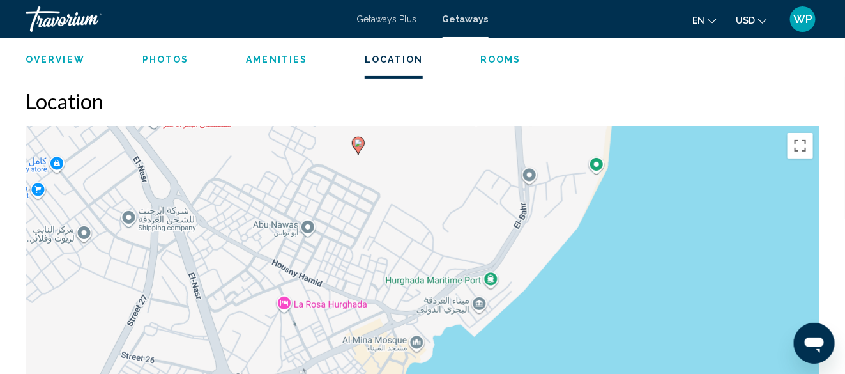
click at [552, 287] on div "To activate drag with keyboard, press Alt + Enter. Once in keyboard drag state,…" at bounding box center [423, 317] width 794 height 383
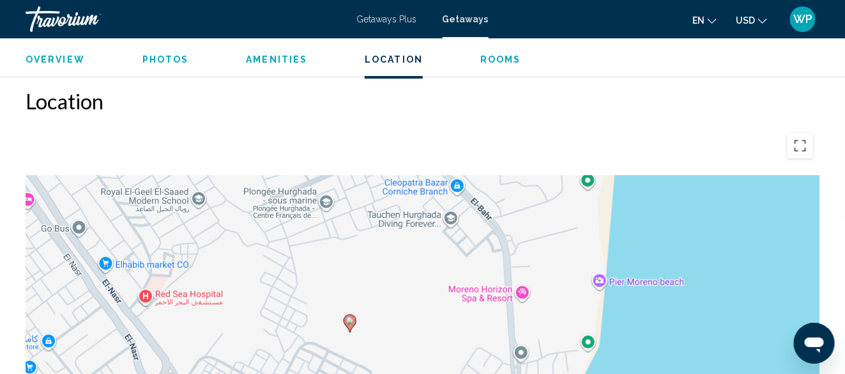
drag, startPoint x: 446, startPoint y: 190, endPoint x: 438, endPoint y: 365, distance: 175.2
click at [438, 363] on div "To activate drag with keyboard, press Alt + Enter. Once in keyboard drag state,…" at bounding box center [423, 317] width 794 height 383
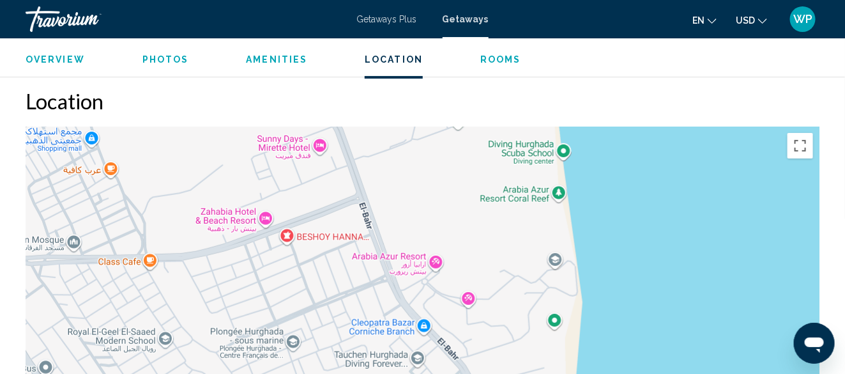
drag, startPoint x: 528, startPoint y: 219, endPoint x: 494, endPoint y: 349, distance: 133.8
click at [494, 349] on div "To activate drag with keyboard, press Alt + Enter. Once in keyboard drag state,…" at bounding box center [423, 317] width 794 height 383
click at [801, 133] on button "Toggle fullscreen view" at bounding box center [801, 146] width 26 height 26
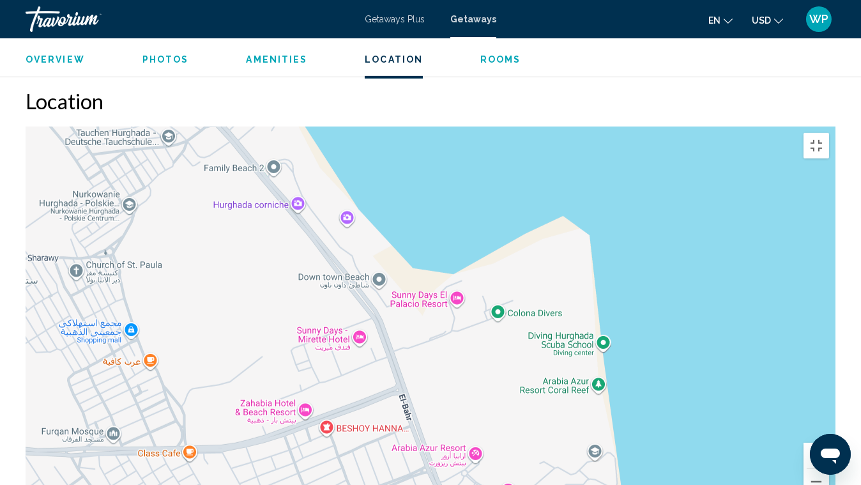
drag, startPoint x: 665, startPoint y: 162, endPoint x: 697, endPoint y: 354, distance: 195.0
click at [697, 354] on div "To activate drag with keyboard, press Alt + Enter. Once in keyboard drag state,…" at bounding box center [431, 317] width 810 height 383
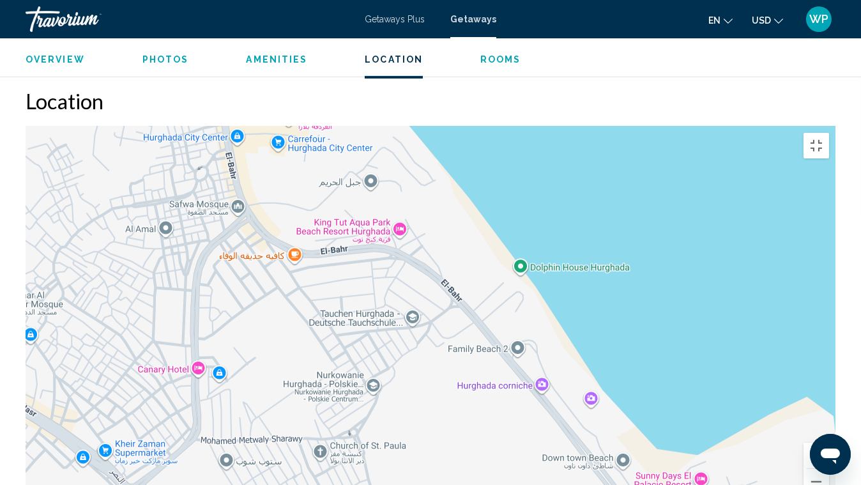
drag, startPoint x: 574, startPoint y: 185, endPoint x: 720, endPoint y: 314, distance: 195.1
click at [720, 314] on div "To activate drag with keyboard, press Alt + Enter. Once in keyboard drag state,…" at bounding box center [431, 317] width 810 height 383
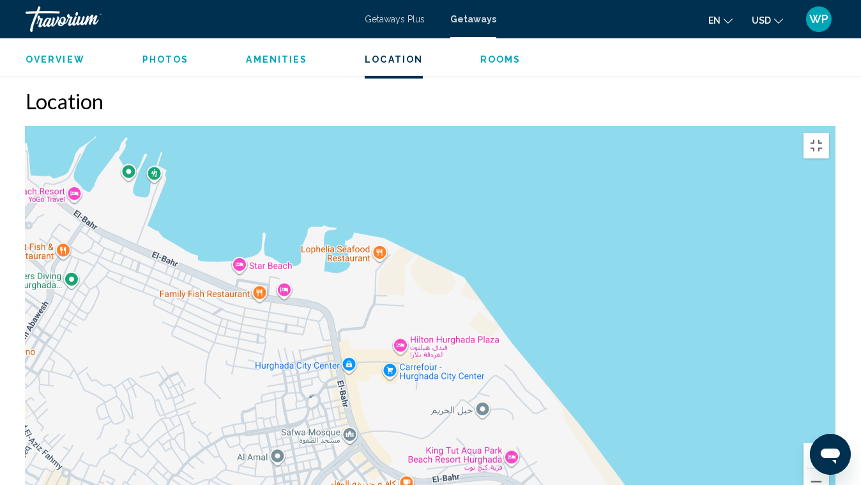
drag, startPoint x: 613, startPoint y: 167, endPoint x: 702, endPoint y: 353, distance: 206.0
click at [701, 353] on div "Main content" at bounding box center [431, 317] width 810 height 383
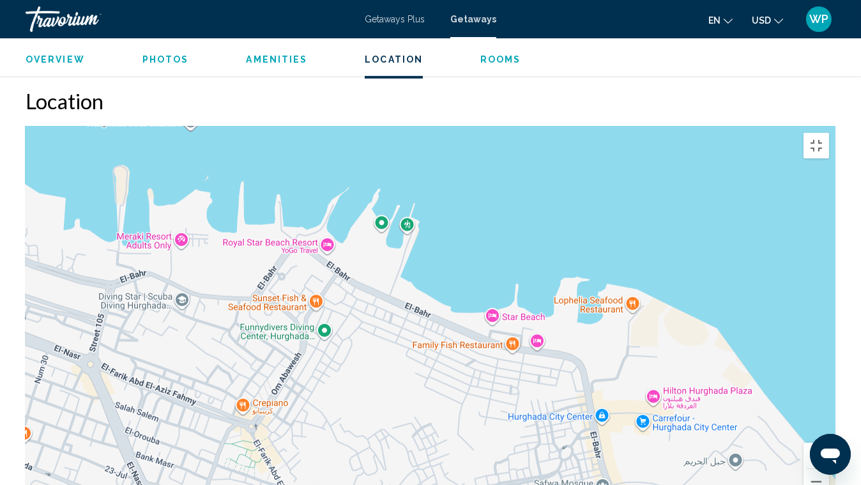
drag, startPoint x: 580, startPoint y: 189, endPoint x: 792, endPoint y: 198, distance: 212.2
click at [792, 198] on div "Main content" at bounding box center [431, 317] width 810 height 383
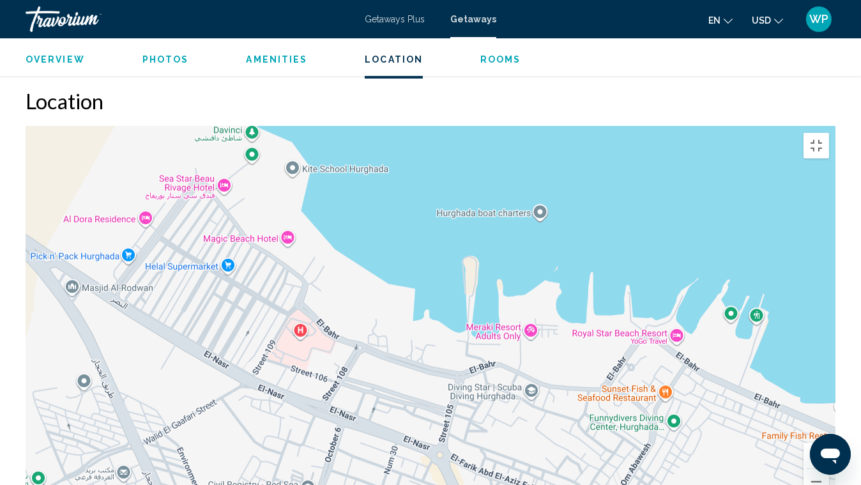
drag, startPoint x: 526, startPoint y: 132, endPoint x: 860, endPoint y: 228, distance: 347.5
click at [835, 228] on div "Main content" at bounding box center [431, 317] width 810 height 383
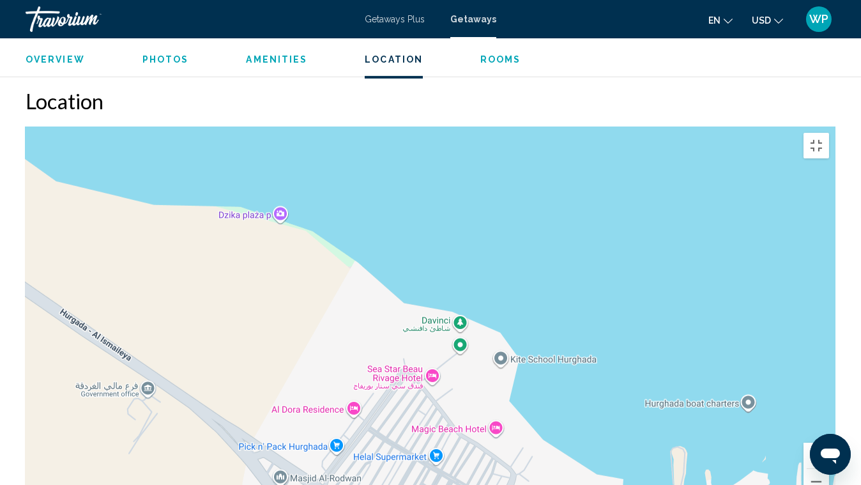
drag, startPoint x: 520, startPoint y: 126, endPoint x: 711, endPoint y: 292, distance: 253.1
click at [711, 292] on div "Main content" at bounding box center [431, 317] width 810 height 383
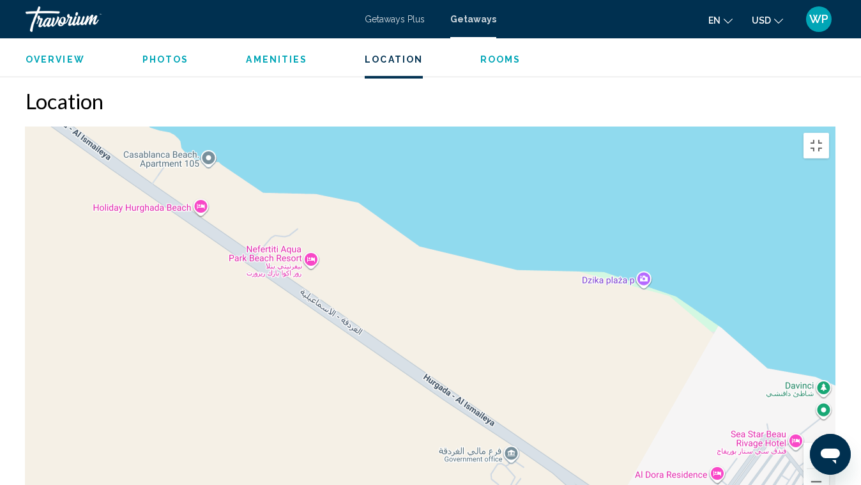
drag, startPoint x: 482, startPoint y: 164, endPoint x: 811, endPoint y: 218, distance: 333.5
click at [811, 218] on div "Main content" at bounding box center [431, 317] width 810 height 383
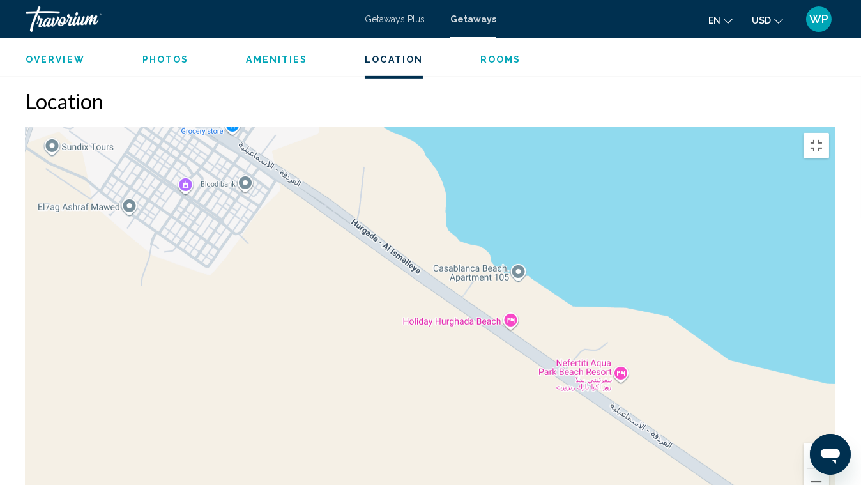
drag, startPoint x: 713, startPoint y: 206, endPoint x: 860, endPoint y: 271, distance: 161.0
click at [835, 271] on div "Main content" at bounding box center [431, 317] width 810 height 383
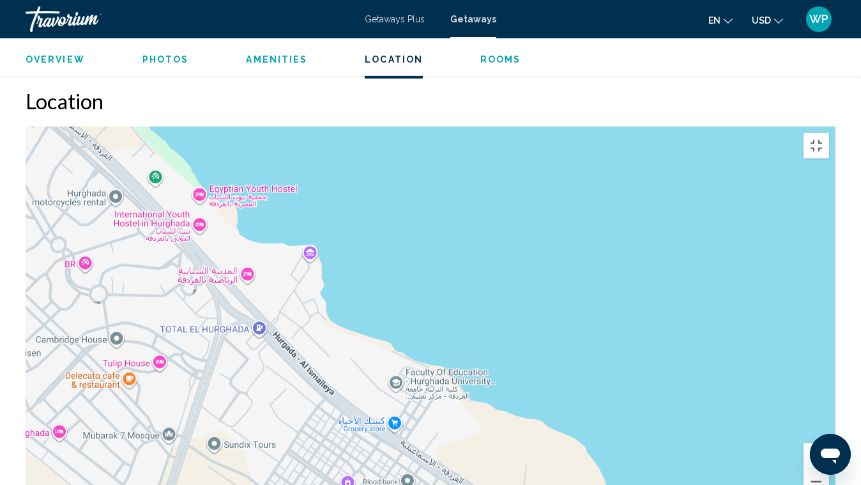
drag, startPoint x: 316, startPoint y: 201, endPoint x: 472, endPoint y: 473, distance: 314.4
click at [471, 373] on div "Main content" at bounding box center [431, 317] width 810 height 383
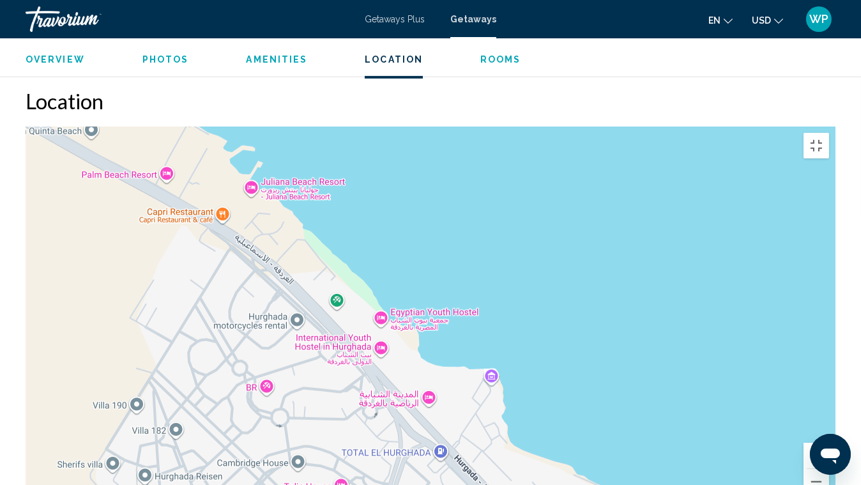
drag, startPoint x: 334, startPoint y: 176, endPoint x: 482, endPoint y: 271, distance: 175.2
click at [482, 271] on div "Main content" at bounding box center [431, 317] width 810 height 383
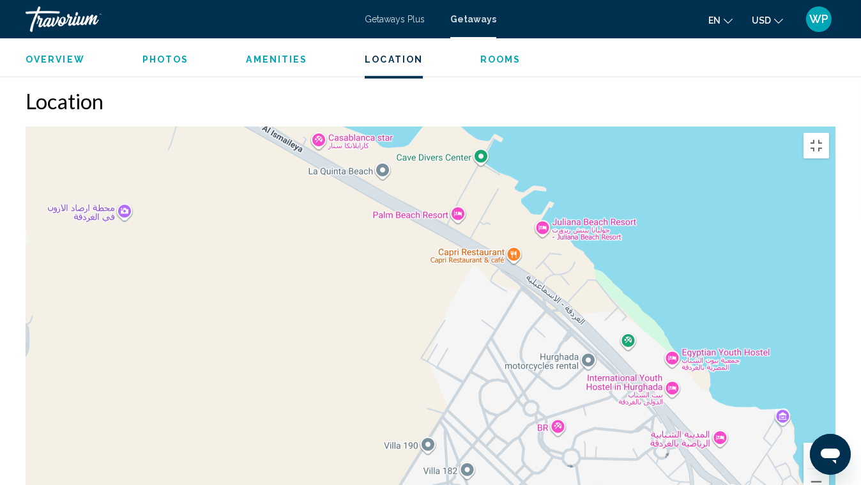
drag, startPoint x: 659, startPoint y: 168, endPoint x: 383, endPoint y: 112, distance: 282.1
click at [524, 134] on div "Main content" at bounding box center [431, 317] width 810 height 383
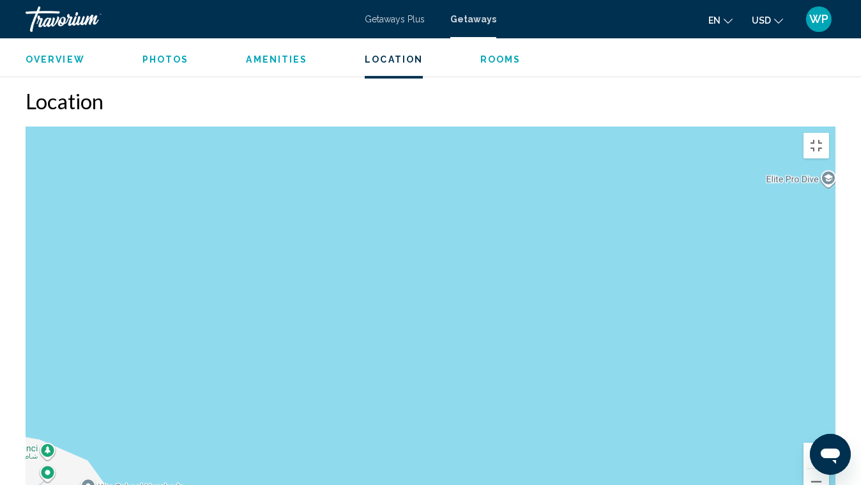
drag, startPoint x: 358, startPoint y: 342, endPoint x: 339, endPoint y: 179, distance: 164.0
click at [339, 179] on div "Main content" at bounding box center [431, 317] width 810 height 383
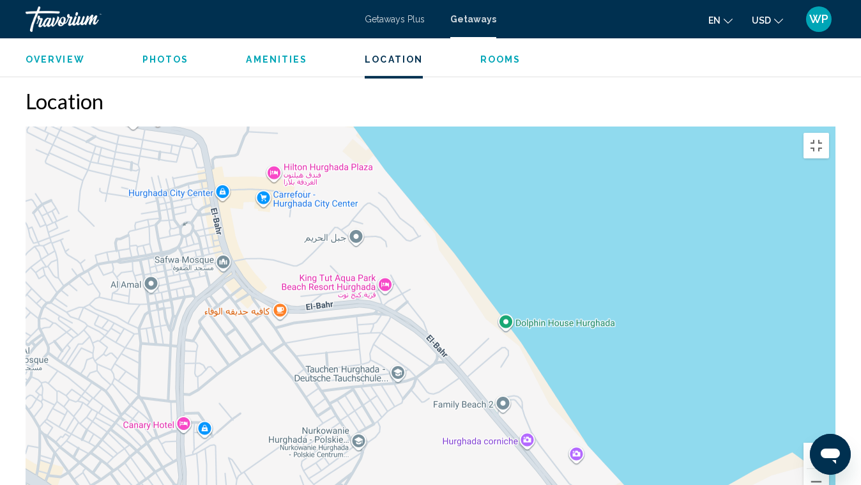
drag, startPoint x: 781, startPoint y: 278, endPoint x: 300, endPoint y: 8, distance: 551.1
click at [301, 126] on div "Main content" at bounding box center [431, 317] width 810 height 383
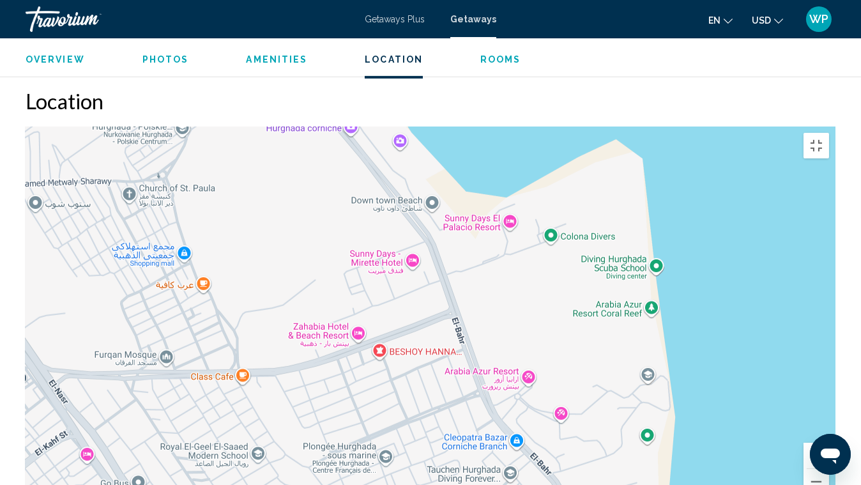
drag, startPoint x: 742, startPoint y: 342, endPoint x: 553, endPoint y: 28, distance: 366.7
click at [554, 126] on div "Main content" at bounding box center [431, 317] width 810 height 383
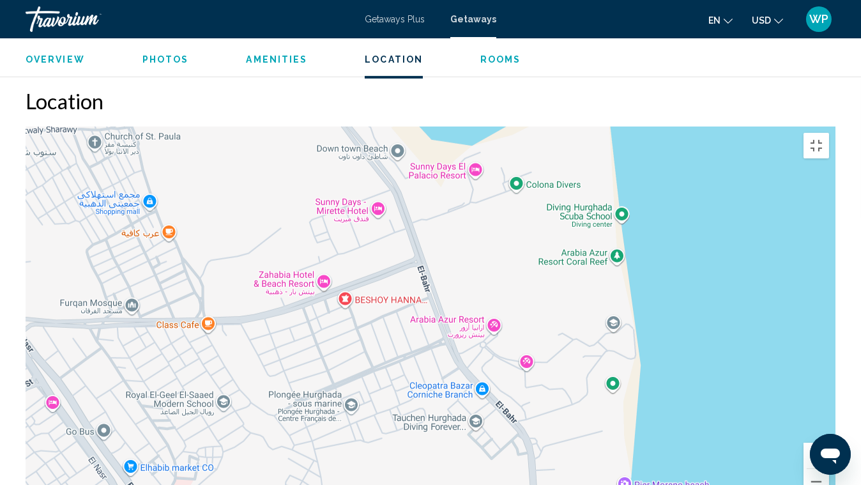
click at [586, 354] on div "To activate drag with keyboard, press Alt + Enter. Once in keyboard drag state,…" at bounding box center [431, 317] width 810 height 383
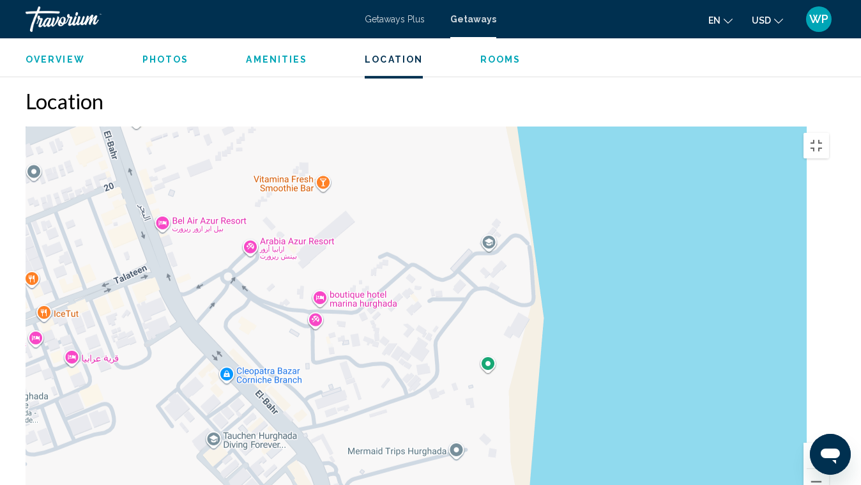
drag, startPoint x: 556, startPoint y: 100, endPoint x: 389, endPoint y: 93, distance: 166.9
click at [393, 126] on div "To activate drag with keyboard, press Alt + Enter. Once in keyboard drag state,…" at bounding box center [431, 317] width 810 height 383
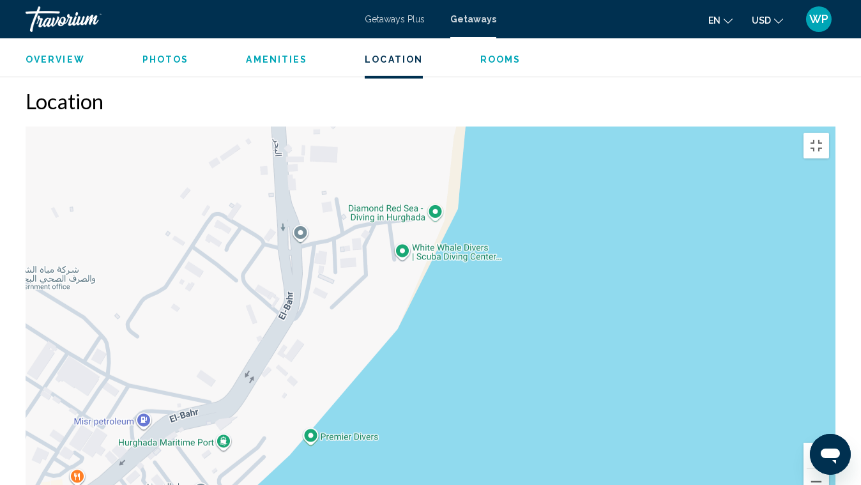
drag, startPoint x: 424, startPoint y: 468, endPoint x: 423, endPoint y: 86, distance: 382.6
click at [425, 126] on div "To activate drag with keyboard, press Alt + Enter. Once in keyboard drag state,…" at bounding box center [431, 317] width 810 height 383
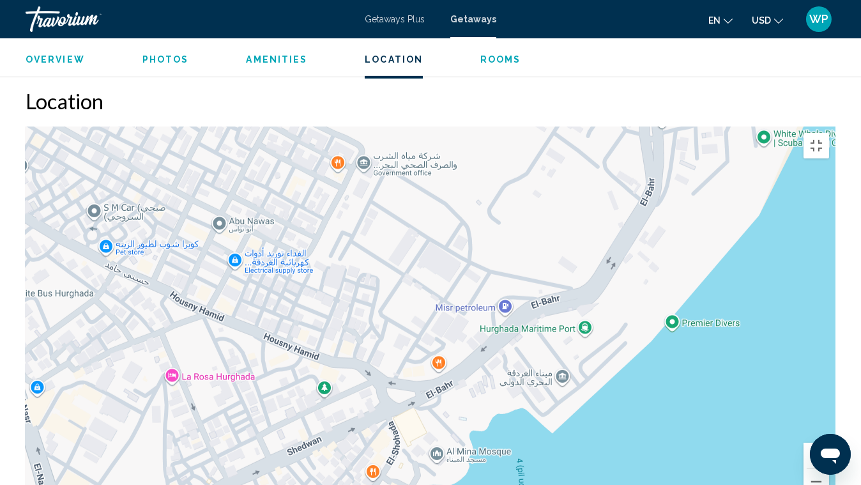
drag, startPoint x: 473, startPoint y: 268, endPoint x: 727, endPoint y: 170, distance: 271.8
click at [727, 170] on div "To activate drag with keyboard, press Alt + Enter. Once in keyboard drag state,…" at bounding box center [431, 317] width 810 height 383
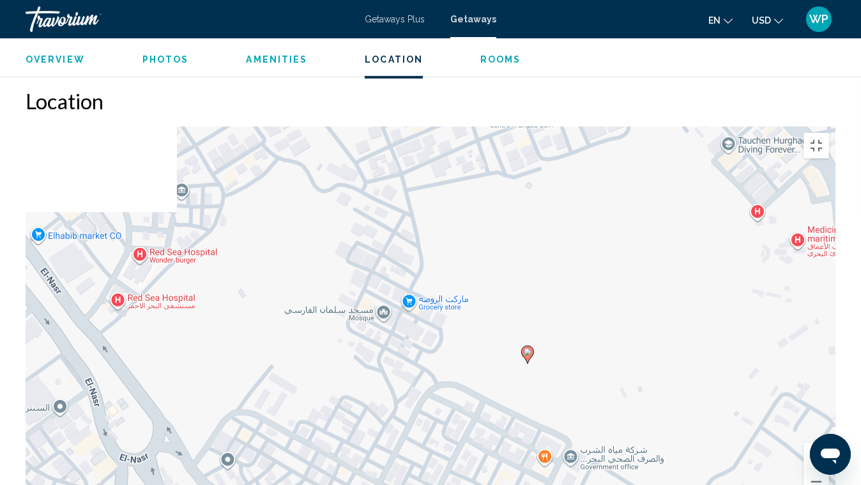
drag, startPoint x: 333, startPoint y: 162, endPoint x: 541, endPoint y: 476, distance: 376.1
click at [540, 373] on div "To activate drag with keyboard, press Alt + Enter. Once in keyboard drag state,…" at bounding box center [431, 317] width 810 height 383
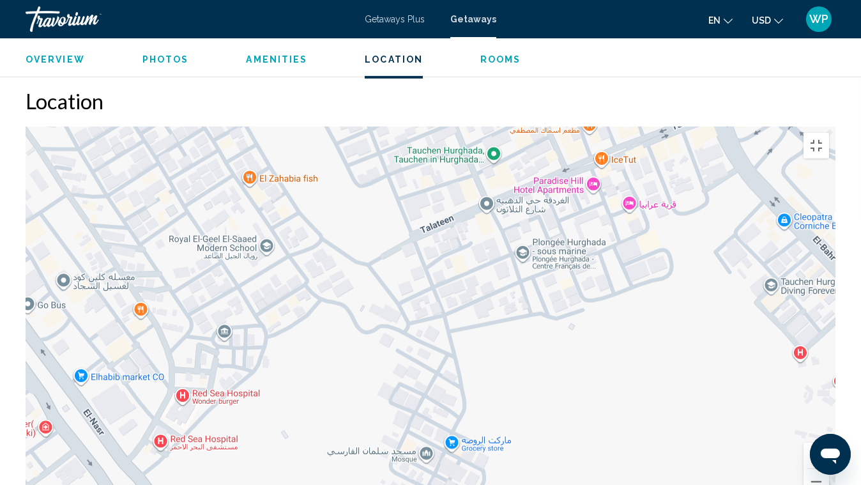
drag, startPoint x: 339, startPoint y: 325, endPoint x: 367, endPoint y: 444, distance: 121.9
click at [367, 373] on div "To activate drag with keyboard, press Alt + Enter. Once in keyboard drag state,…" at bounding box center [431, 317] width 810 height 383
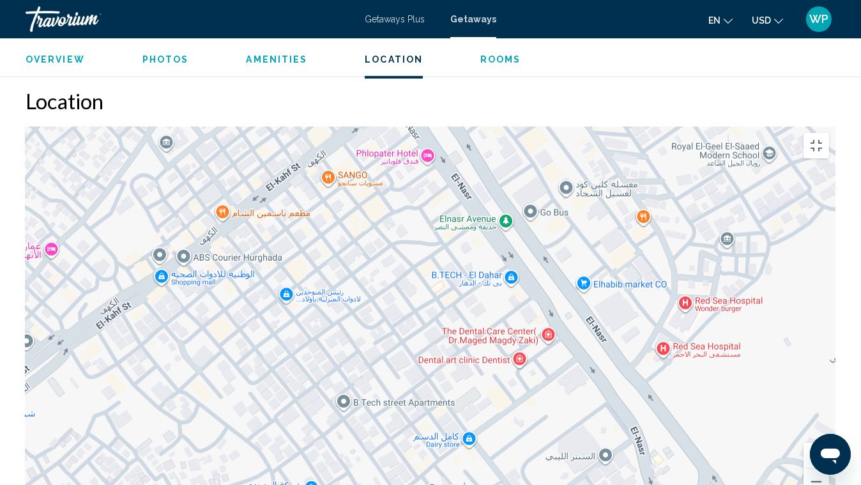
drag, startPoint x: 374, startPoint y: 333, endPoint x: 860, endPoint y: 221, distance: 498.1
click at [835, 221] on div "To activate drag with keyboard, press Alt + Enter. Once in keyboard drag state,…" at bounding box center [431, 317] width 810 height 383
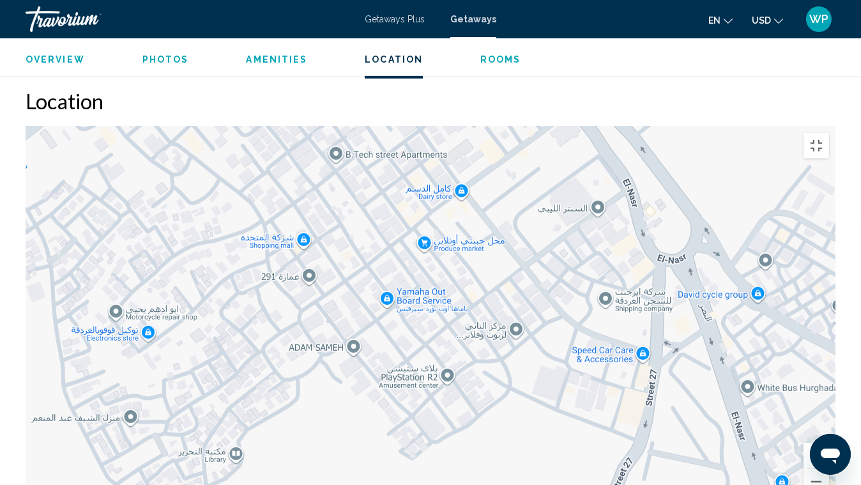
drag, startPoint x: 509, startPoint y: 377, endPoint x: 503, endPoint y: 129, distance: 247.9
click at [503, 129] on div "To activate drag with keyboard, press Alt + Enter. Once in keyboard drag state,…" at bounding box center [431, 317] width 810 height 383
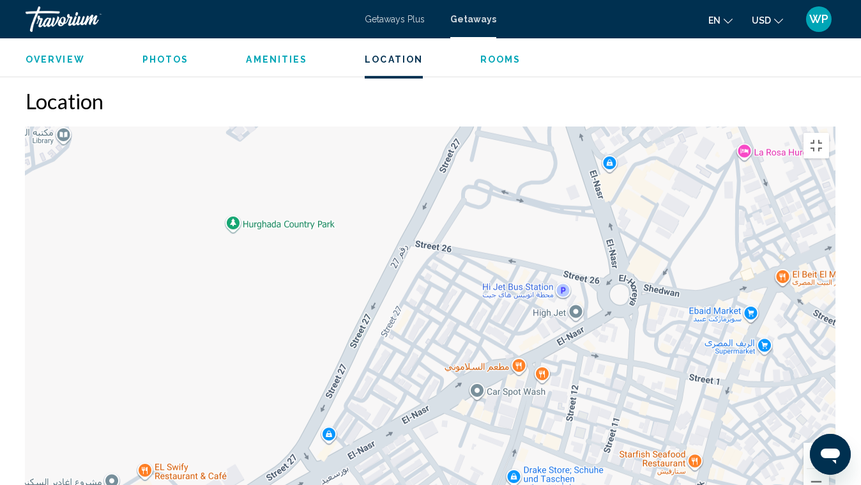
drag, startPoint x: 538, startPoint y: 411, endPoint x: 362, endPoint y: 84, distance: 371.8
click at [362, 126] on div "To activate drag with keyboard, press Alt + Enter. Once in keyboard drag state,…" at bounding box center [431, 317] width 810 height 383
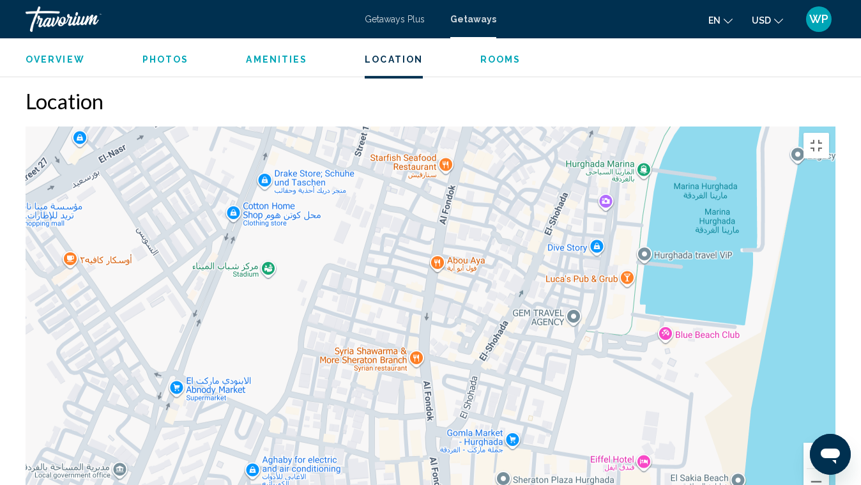
drag, startPoint x: 607, startPoint y: 420, endPoint x: 362, endPoint y: 165, distance: 353.7
click at [362, 165] on div "Main content" at bounding box center [431, 317] width 810 height 383
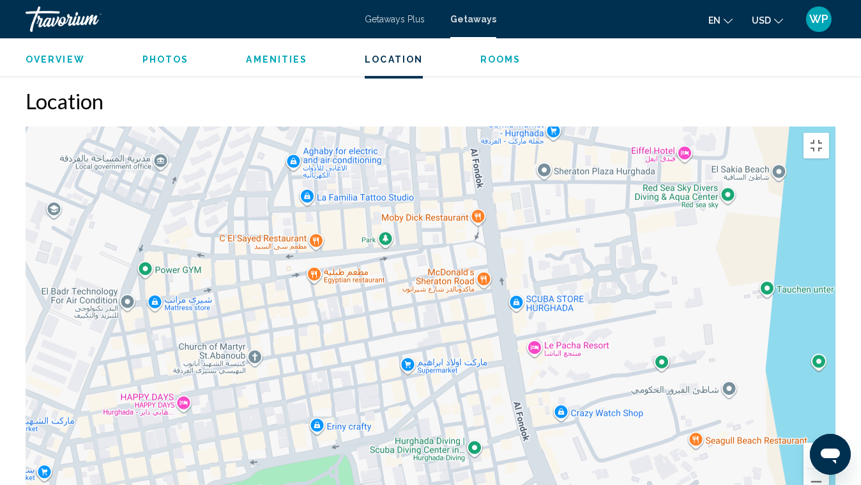
drag, startPoint x: 518, startPoint y: 436, endPoint x: 559, endPoint y: 125, distance: 313.7
click at [559, 126] on div "Main content" at bounding box center [431, 317] width 810 height 383
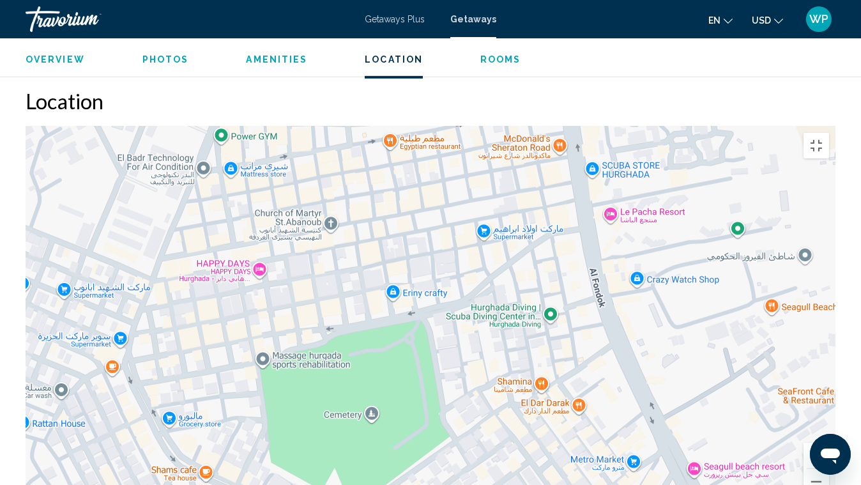
drag, startPoint x: 542, startPoint y: 390, endPoint x: 720, endPoint y: 105, distance: 336.0
click at [720, 126] on div "Main content" at bounding box center [431, 317] width 810 height 383
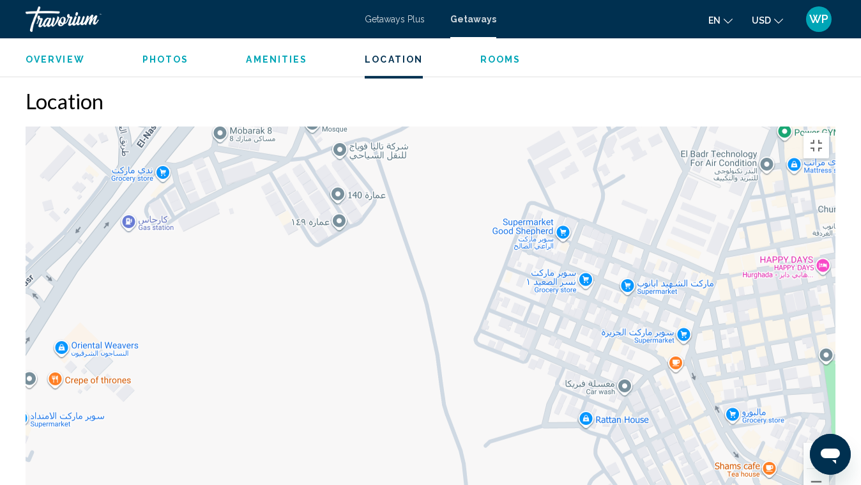
drag, startPoint x: 436, startPoint y: 156, endPoint x: 841, endPoint y: 441, distance: 494.6
click at [835, 373] on div "Main content" at bounding box center [431, 317] width 810 height 383
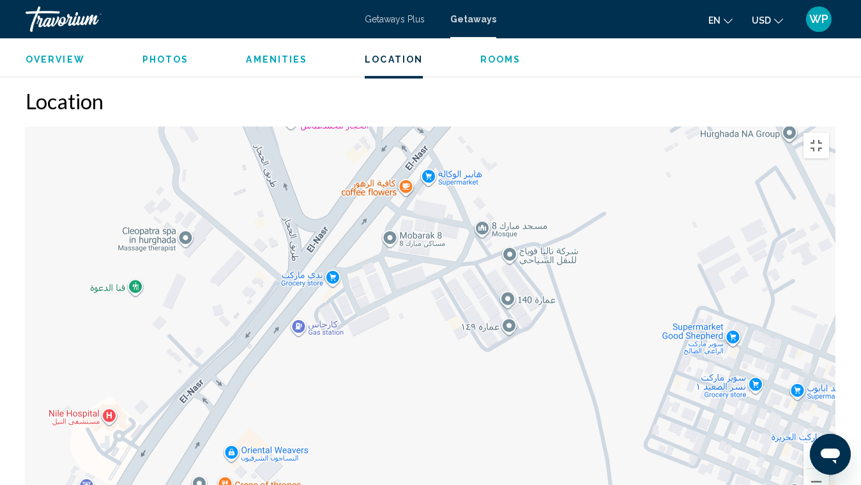
drag, startPoint x: 623, startPoint y: 367, endPoint x: 651, endPoint y: 478, distance: 114.5
click at [652, 373] on div "Main content" at bounding box center [431, 317] width 810 height 383
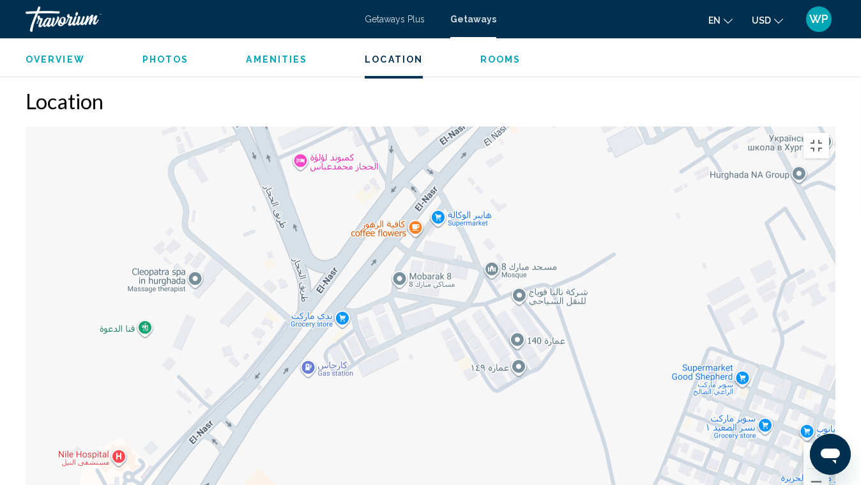
drag, startPoint x: 493, startPoint y: 275, endPoint x: 548, endPoint y: 423, distance: 158.0
click at [548, 373] on div "Main content" at bounding box center [431, 317] width 810 height 383
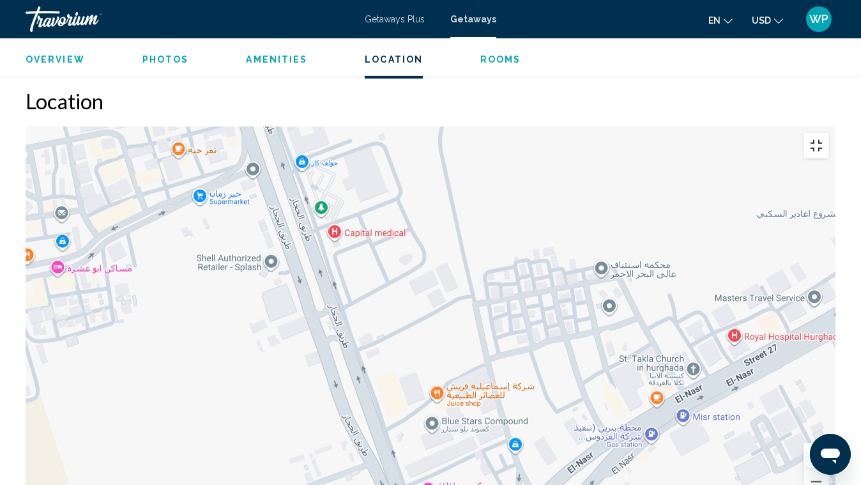
click at [829, 133] on button "Toggle fullscreen view" at bounding box center [817, 146] width 26 height 26
